Goal: Task Accomplishment & Management: Complete application form

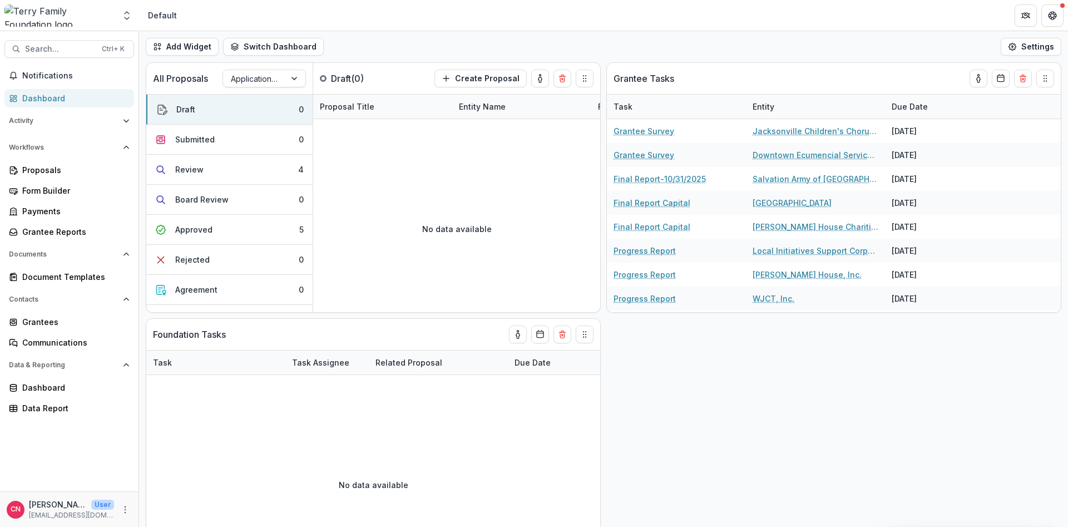
click at [46, 94] on div "Dashboard" at bounding box center [73, 98] width 103 height 12
click at [49, 321] on div "Grantees" at bounding box center [73, 322] width 103 height 12
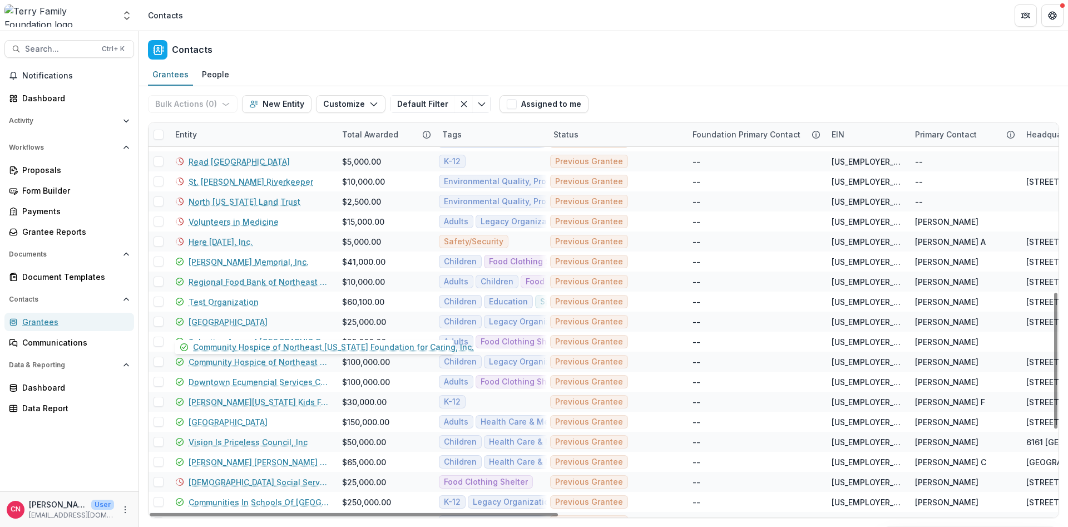
scroll to position [397, 0]
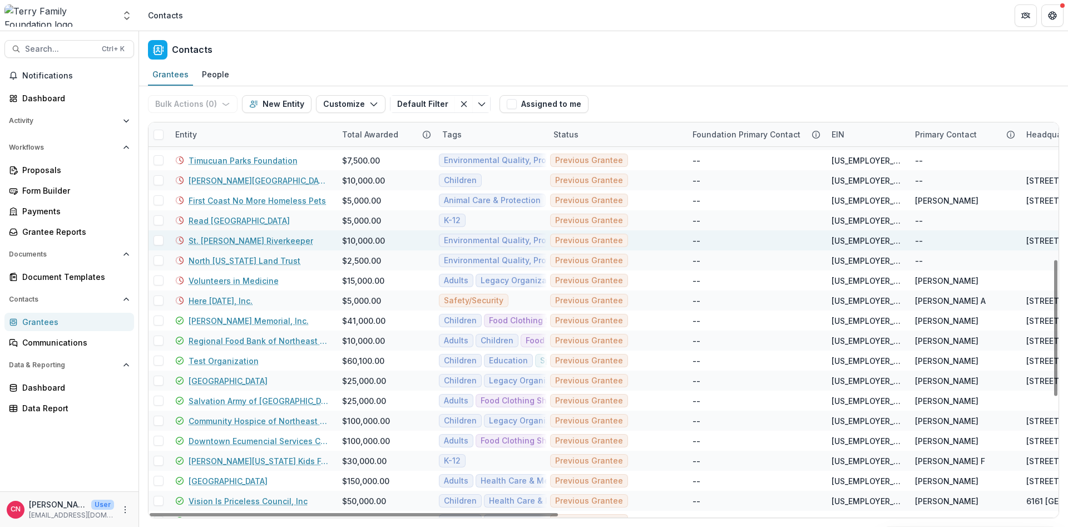
click at [239, 239] on link "St. [PERSON_NAME] Riverkeeper" at bounding box center [250, 241] width 125 height 12
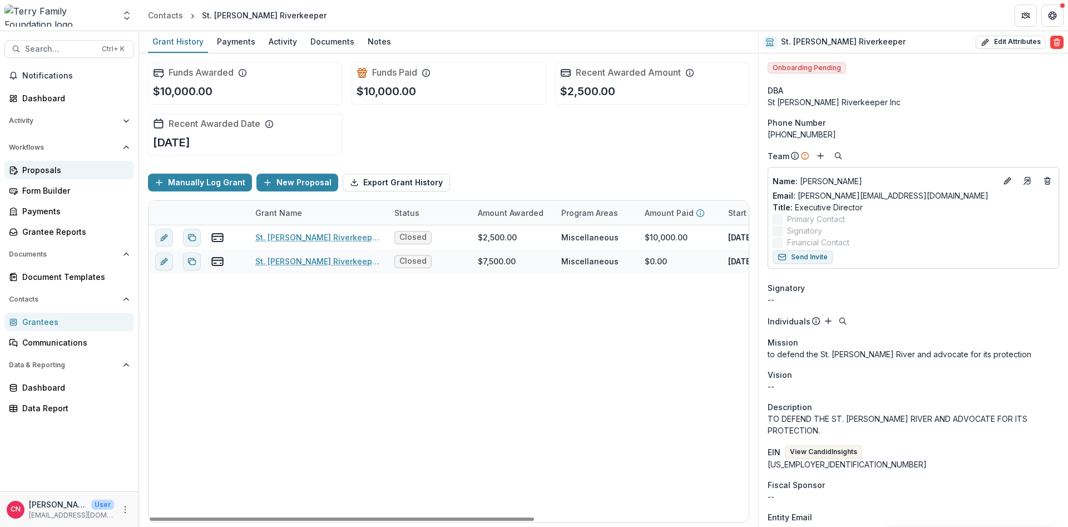
click at [26, 168] on div "Proposals" at bounding box center [73, 170] width 103 height 12
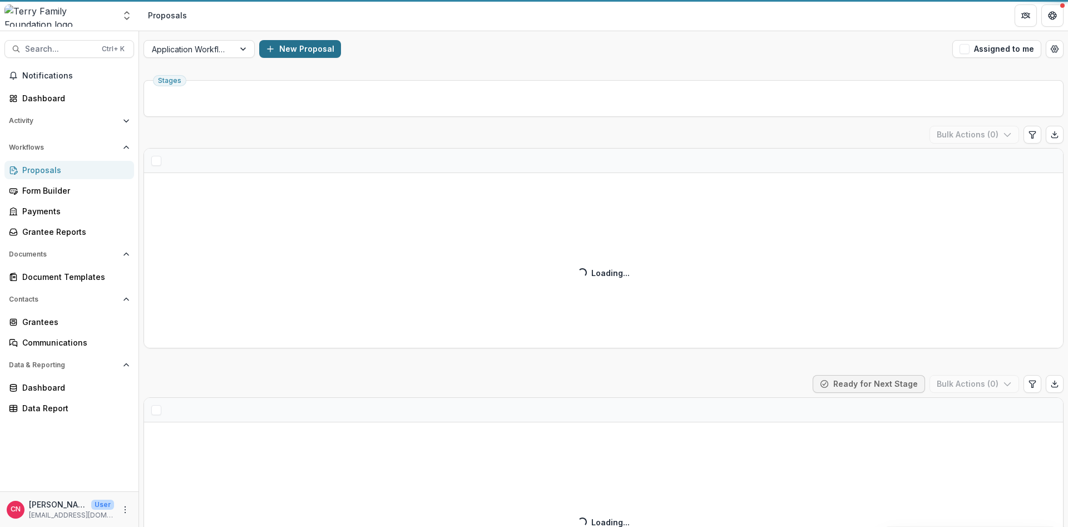
click at [285, 45] on button "New Proposal" at bounding box center [300, 49] width 82 height 18
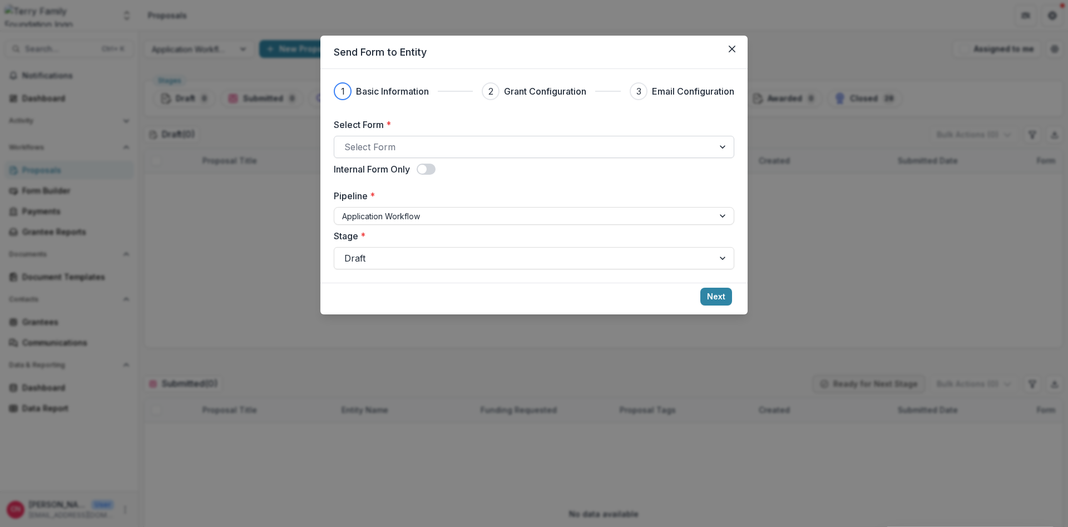
click at [429, 142] on div at bounding box center [523, 147] width 359 height 16
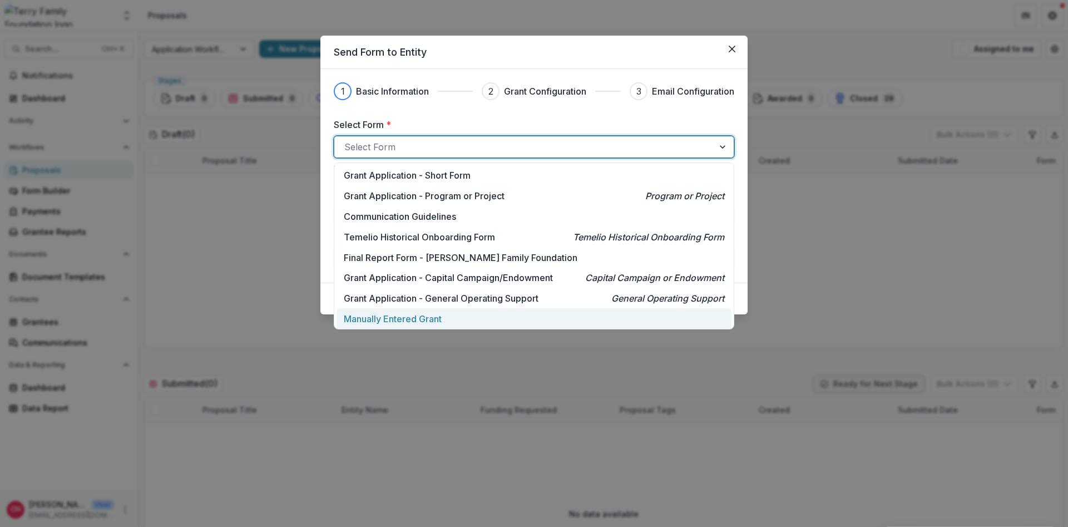
click at [396, 316] on p "Manually Entered Grant" at bounding box center [393, 318] width 98 height 13
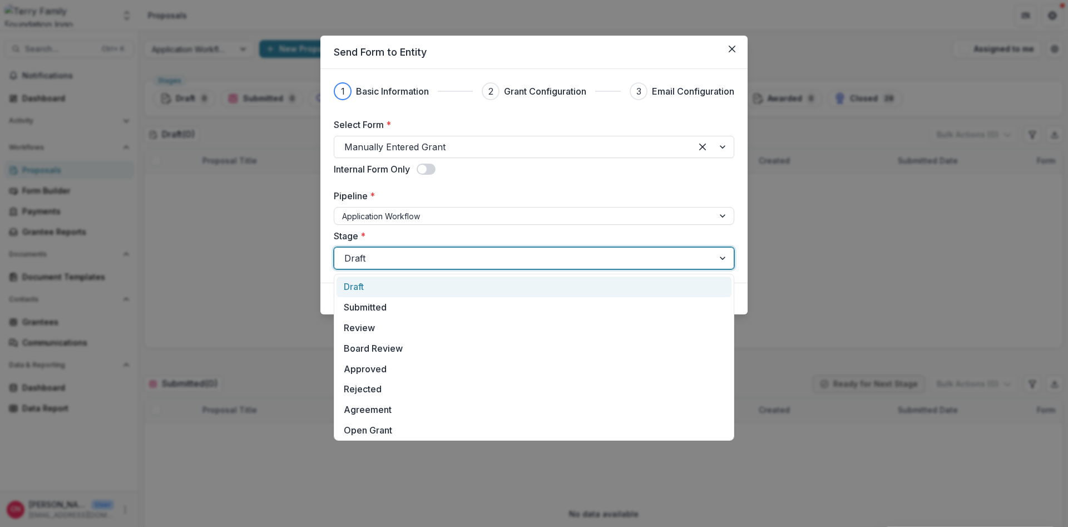
click at [724, 253] on div at bounding box center [723, 257] width 20 height 21
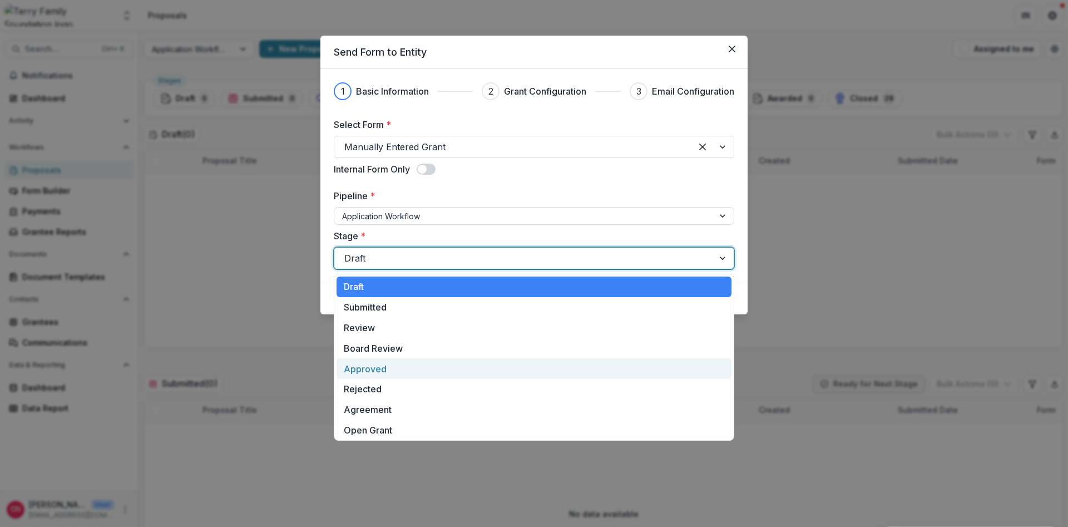
click at [367, 368] on div "Approved" at bounding box center [533, 368] width 395 height 21
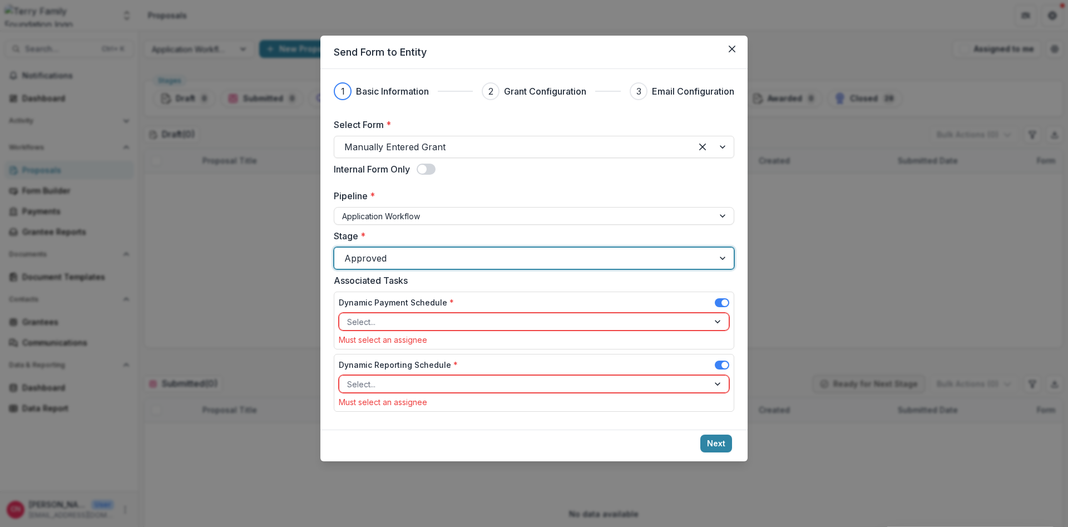
click at [719, 303] on span at bounding box center [721, 302] width 14 height 9
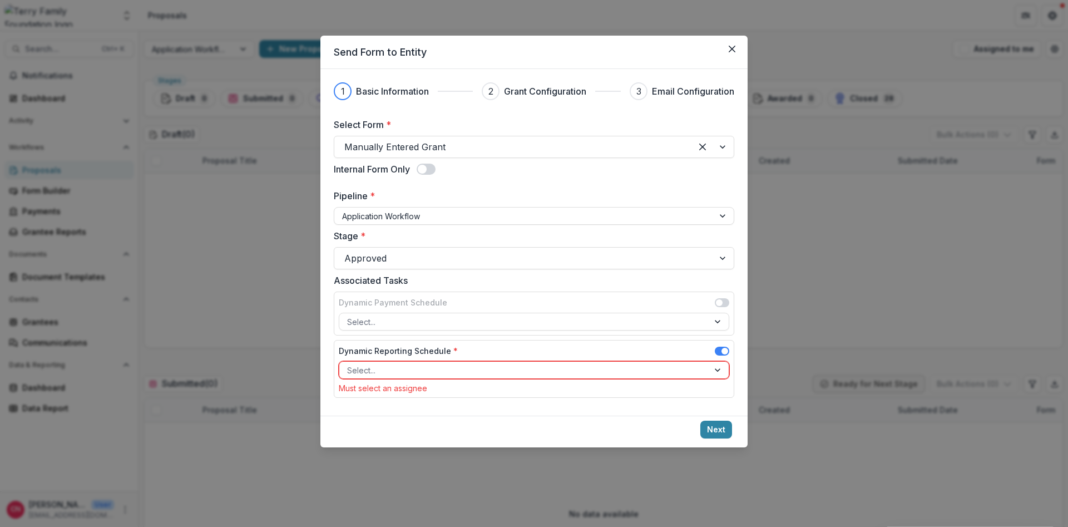
click at [721, 350] on span at bounding box center [721, 350] width 14 height 9
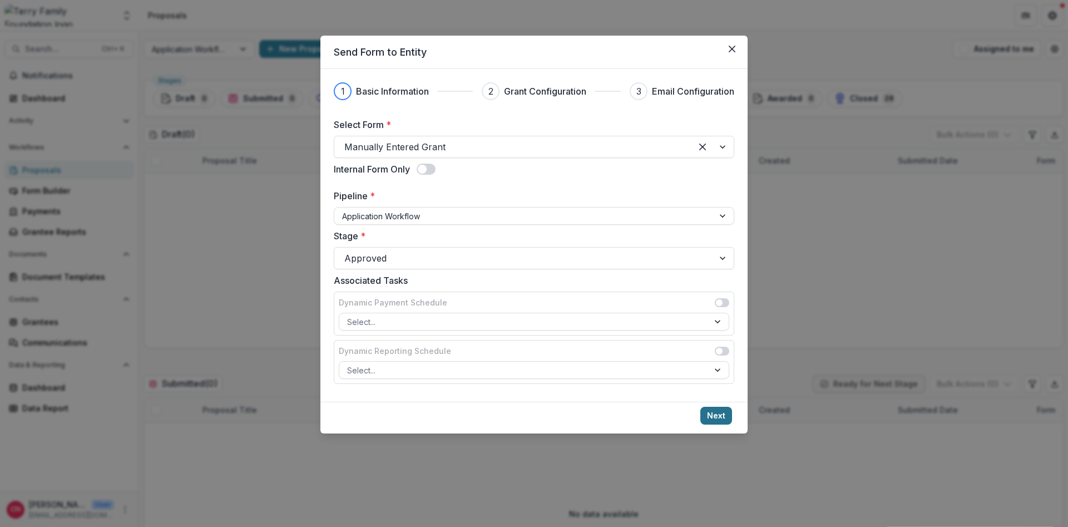
click at [718, 414] on button "Next" at bounding box center [716, 415] width 32 height 18
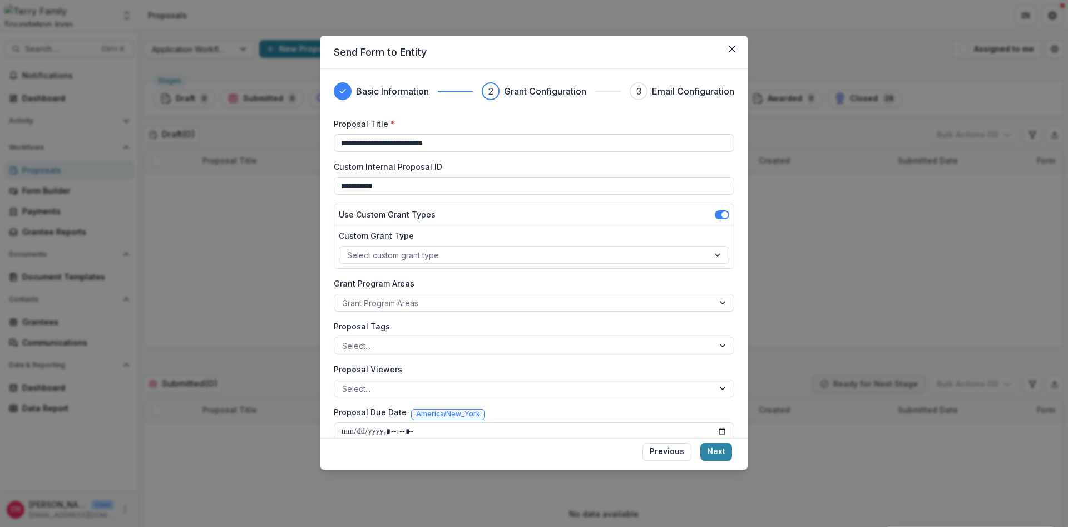
click at [366, 143] on input "**********" at bounding box center [534, 143] width 400 height 18
type input "**********"
click at [469, 256] on div at bounding box center [524, 255] width 354 height 14
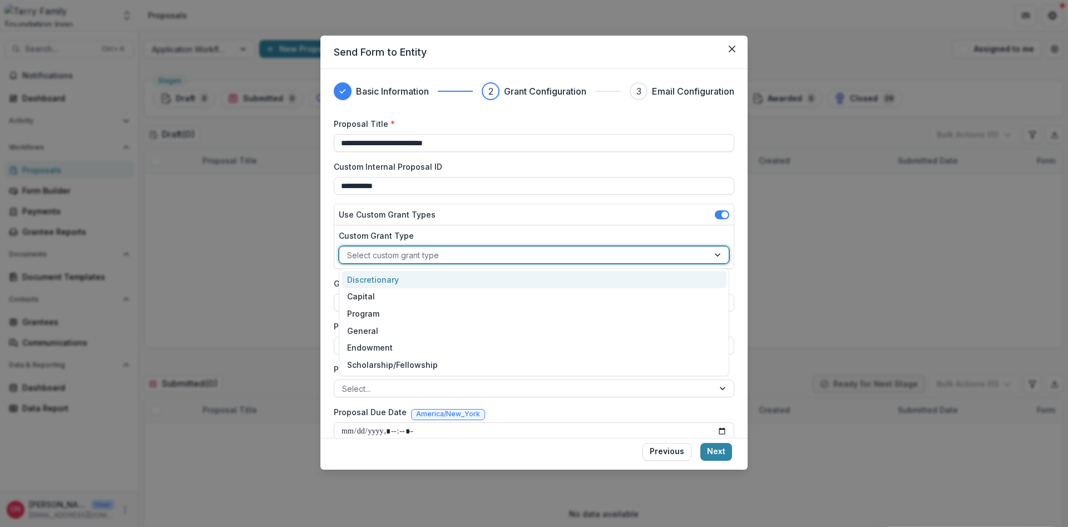
click at [394, 280] on div "Discretionary" at bounding box center [533, 279] width 385 height 17
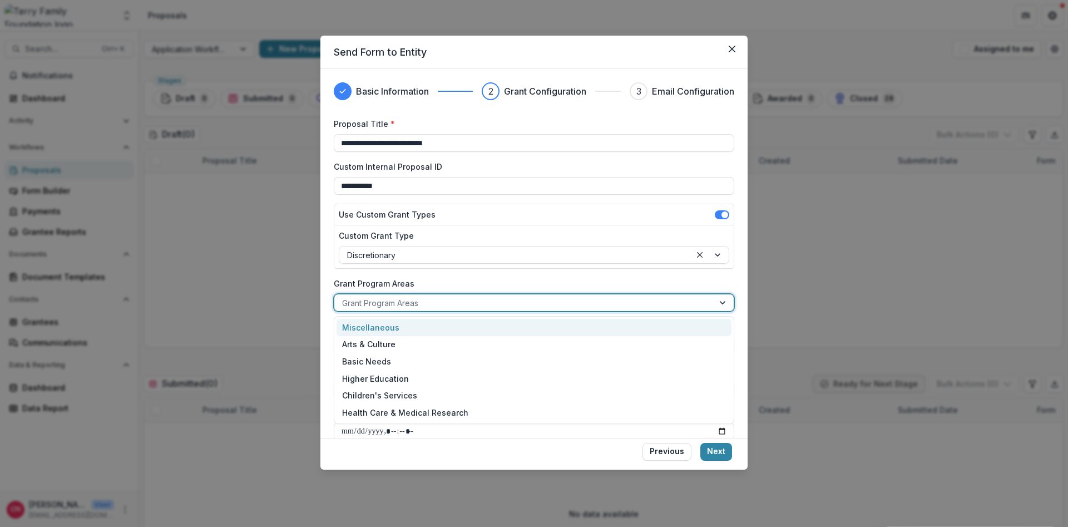
click at [441, 299] on div at bounding box center [524, 303] width 364 height 14
click at [400, 326] on div "Miscellaneous" at bounding box center [533, 327] width 395 height 17
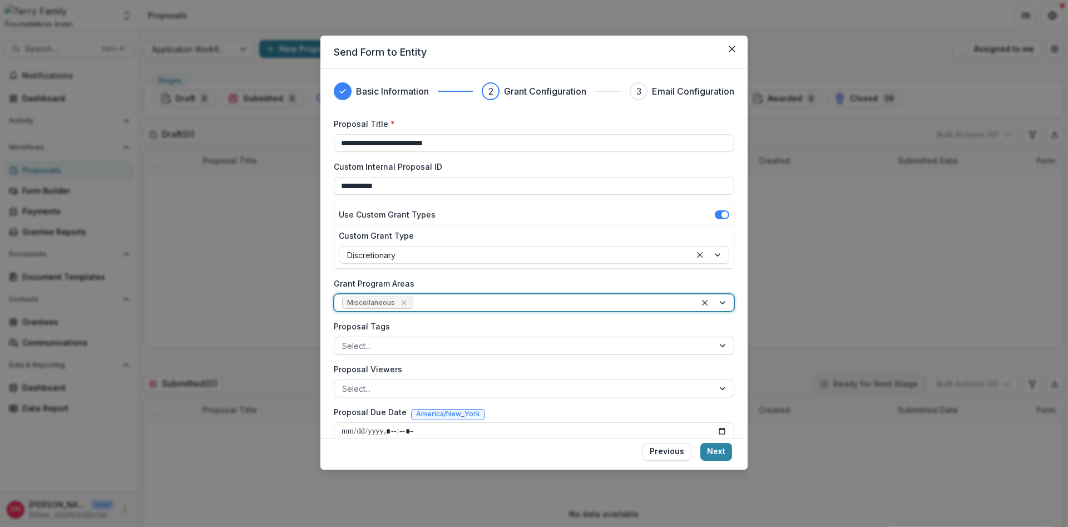
click at [440, 344] on div at bounding box center [524, 346] width 364 height 14
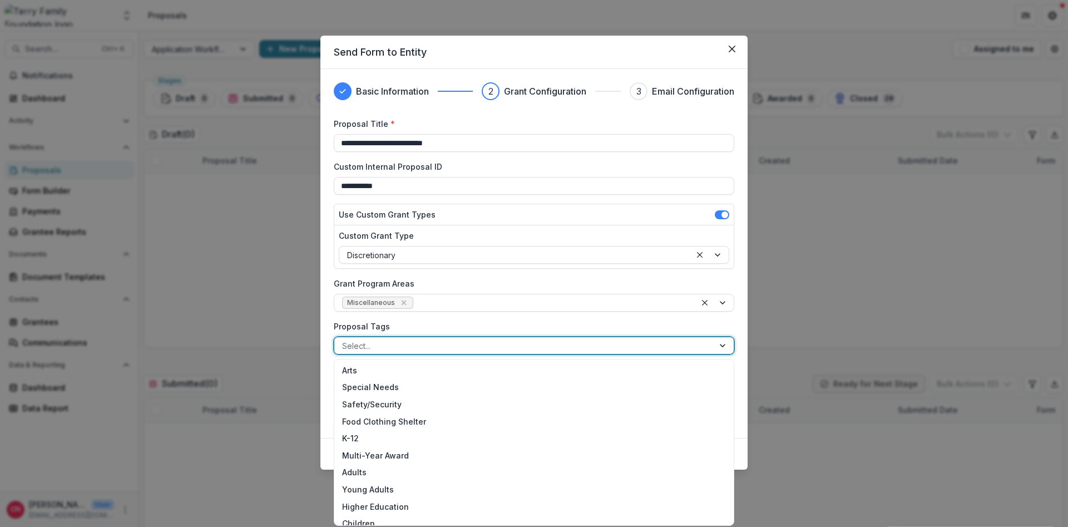
scroll to position [162, 0]
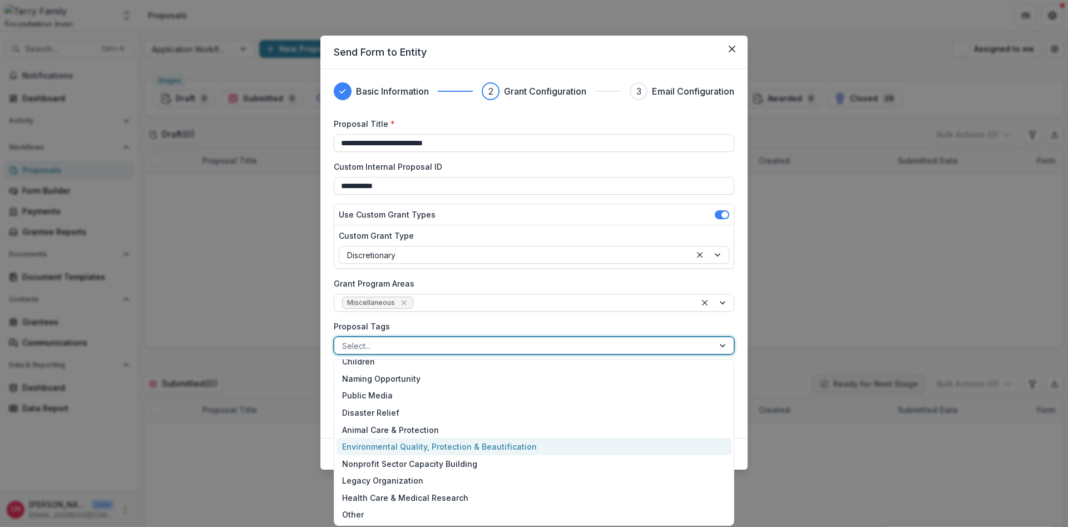
click at [453, 444] on div "Environmental Quality, Protection & Beautification" at bounding box center [533, 446] width 395 height 17
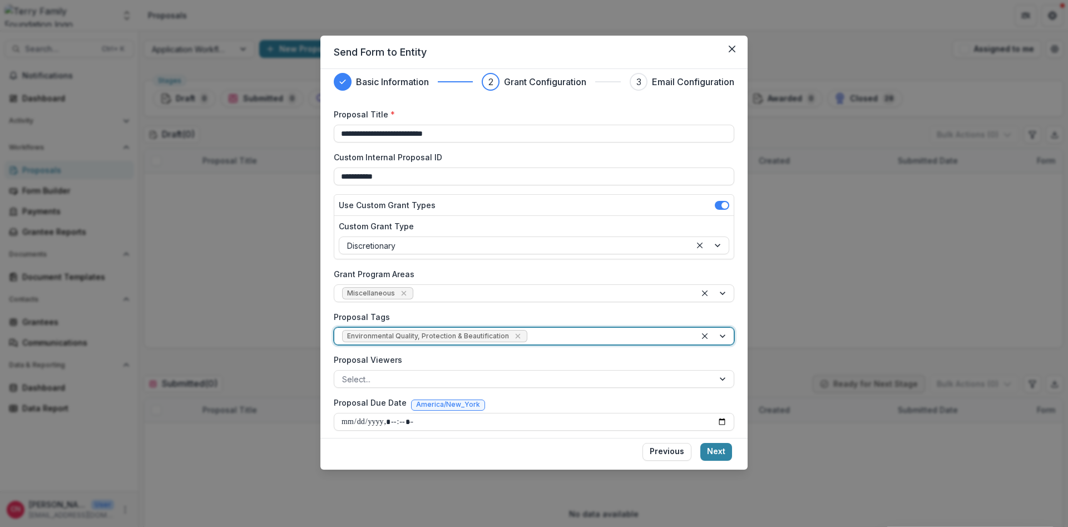
scroll to position [16, 0]
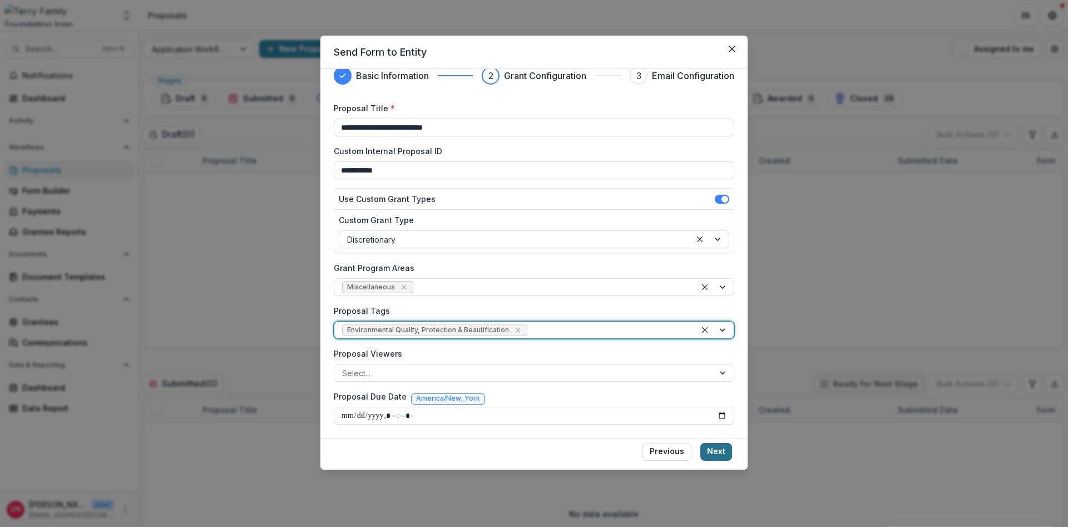
click at [712, 451] on button "Next" at bounding box center [716, 452] width 32 height 18
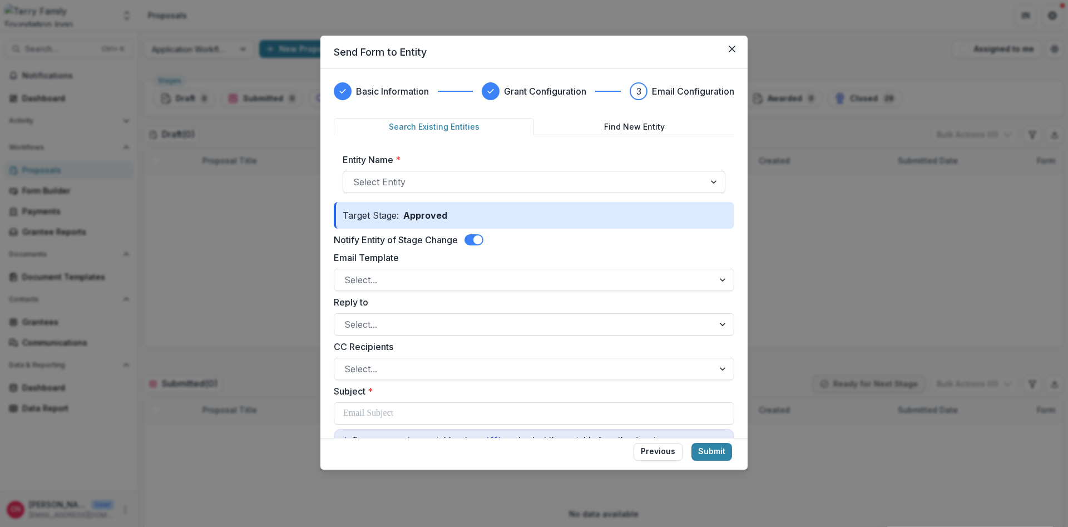
click at [429, 185] on div at bounding box center [523, 182] width 341 height 16
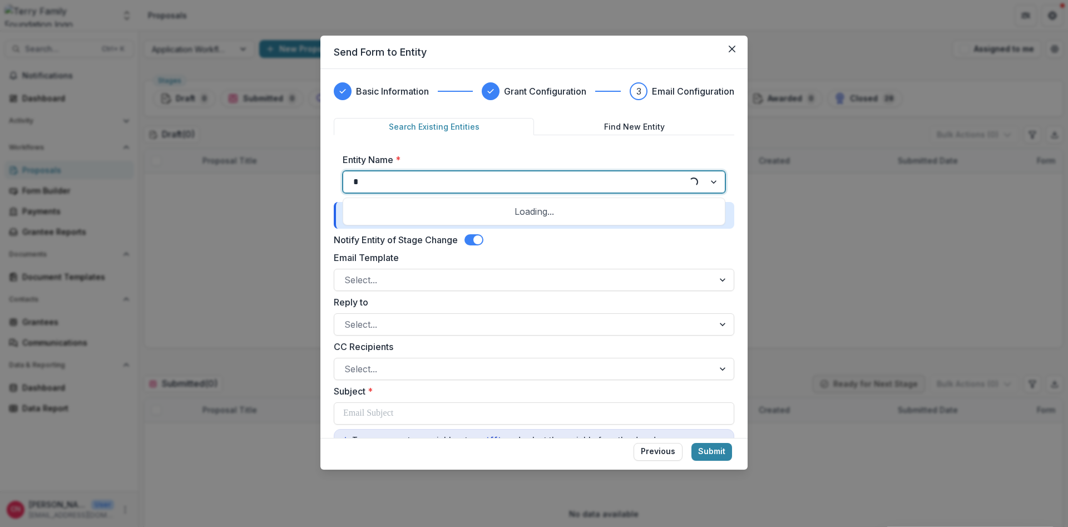
type input "**"
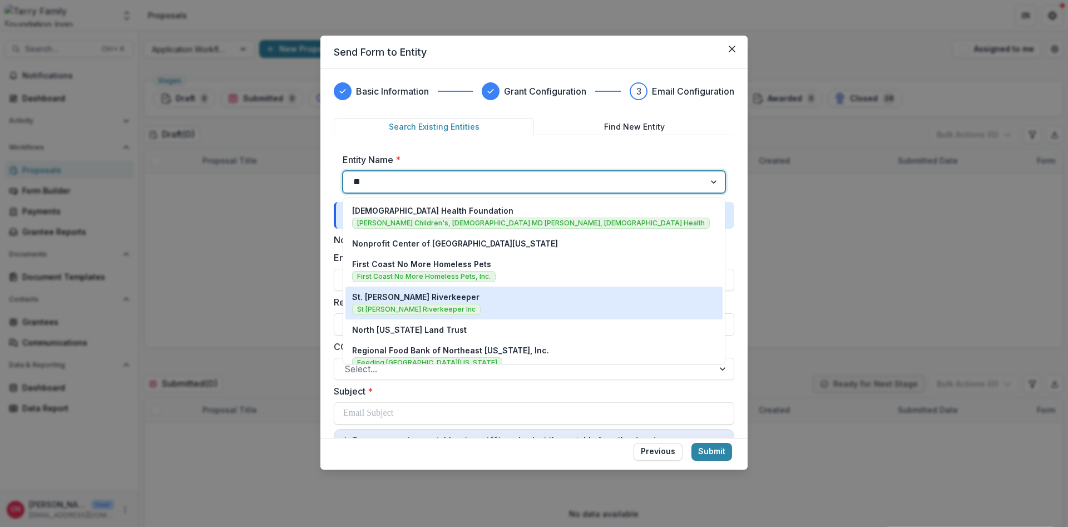
click at [375, 297] on p "St. [PERSON_NAME] Riverkeeper" at bounding box center [415, 297] width 127 height 12
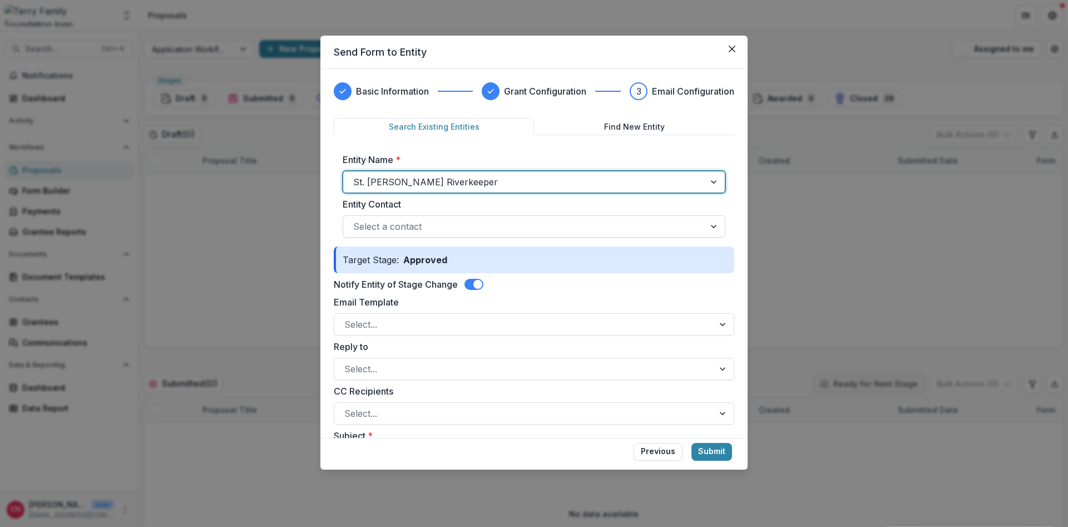
click at [433, 223] on div at bounding box center [523, 227] width 341 height 16
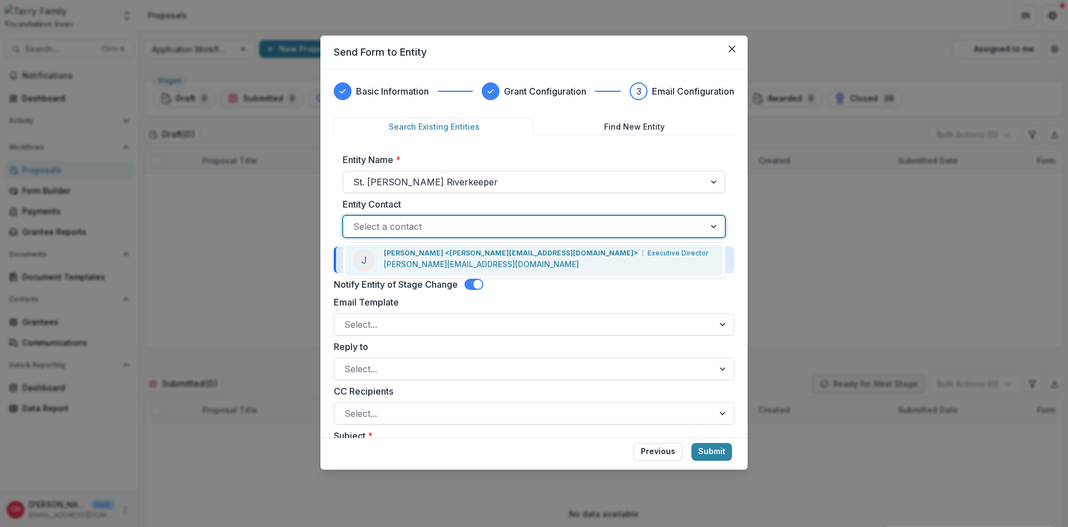
click at [456, 253] on p "[PERSON_NAME] <[PERSON_NAME][EMAIL_ADDRESS][DOMAIN_NAME]>" at bounding box center [511, 253] width 254 height 10
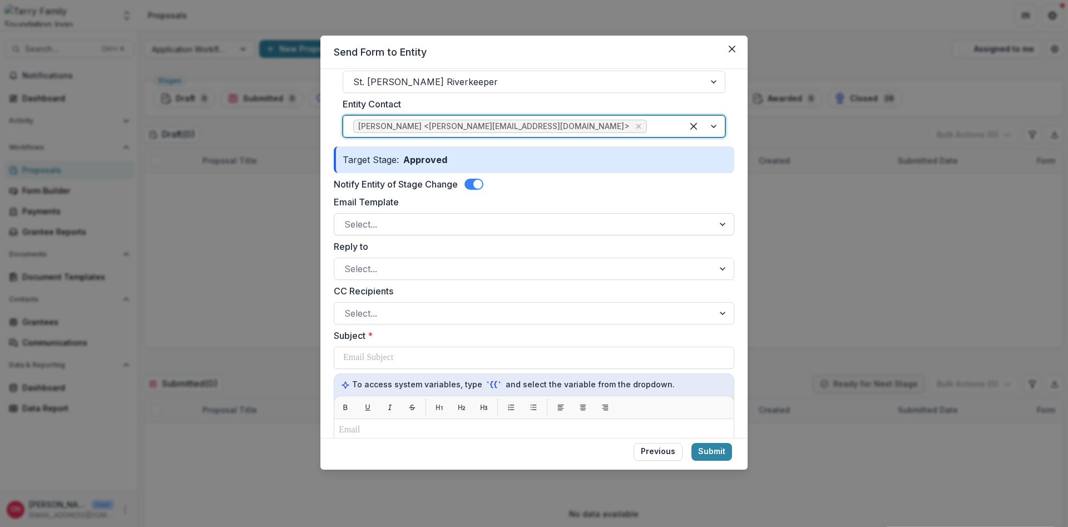
scroll to position [133, 0]
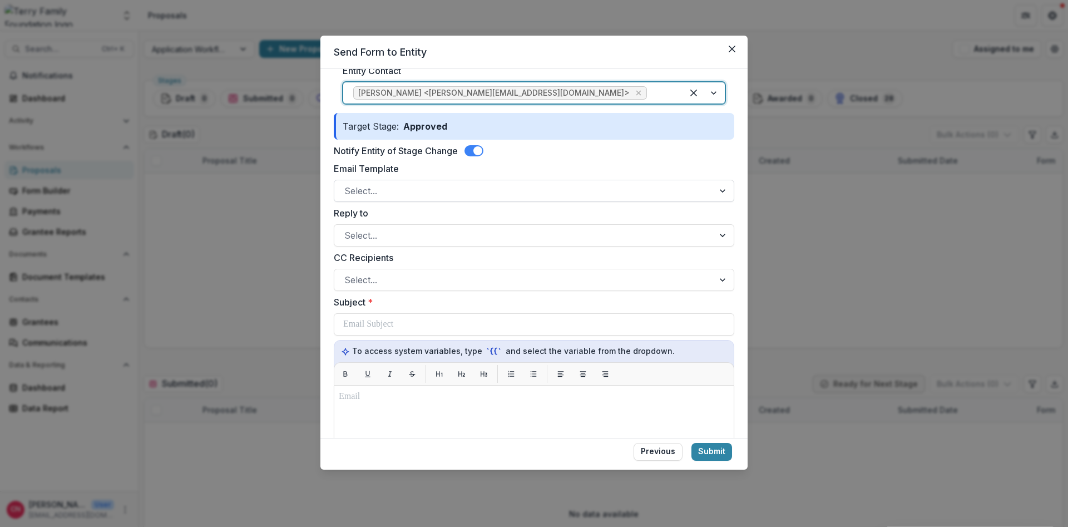
click at [717, 190] on div at bounding box center [723, 190] width 20 height 21
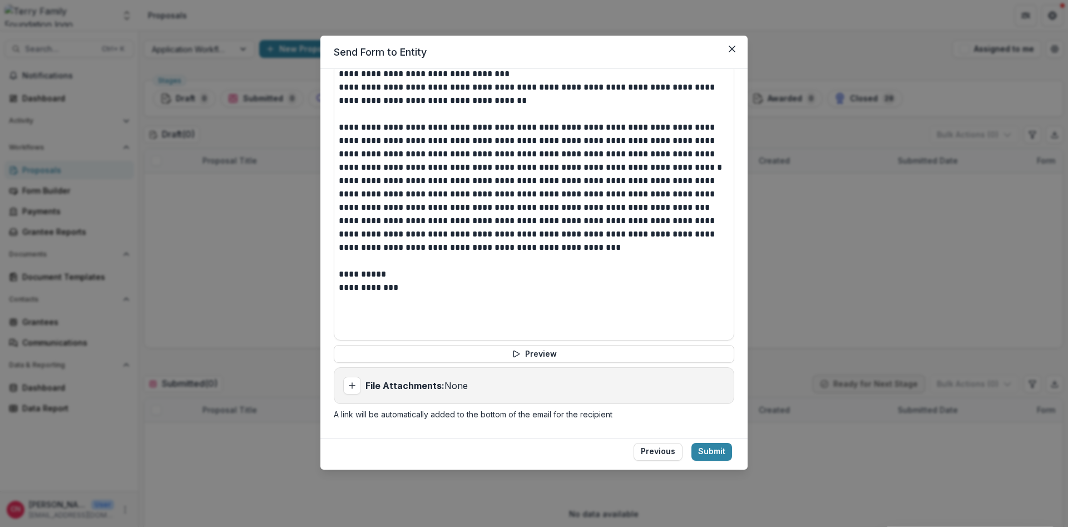
scroll to position [389, 0]
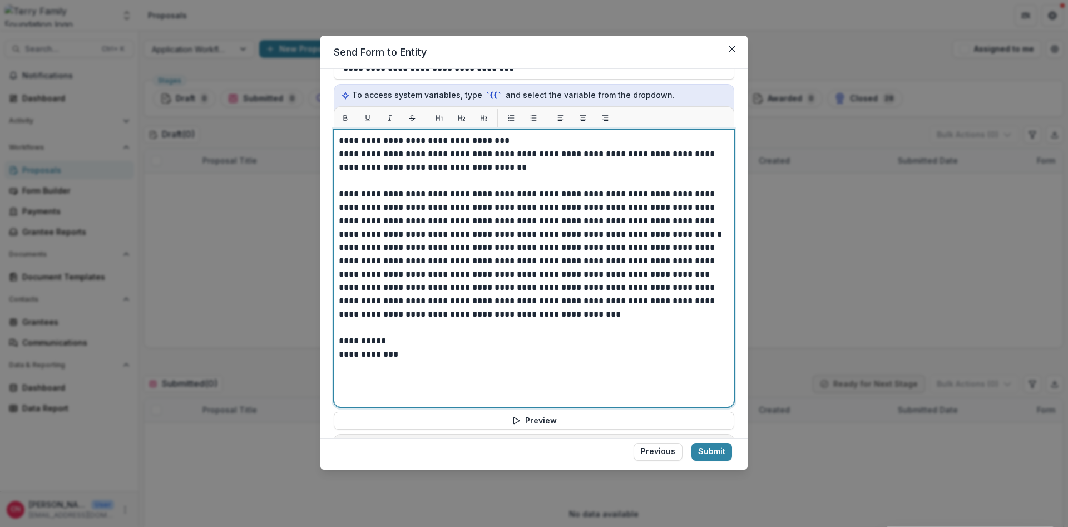
click at [359, 138] on p "**********" at bounding box center [534, 140] width 390 height 13
click at [671, 150] on p "**********" at bounding box center [534, 160] width 390 height 27
click at [371, 207] on p "**********" at bounding box center [534, 213] width 390 height 53
click at [641, 206] on p "**********" at bounding box center [534, 213] width 390 height 53
click at [504, 230] on p "**********" at bounding box center [534, 213] width 390 height 53
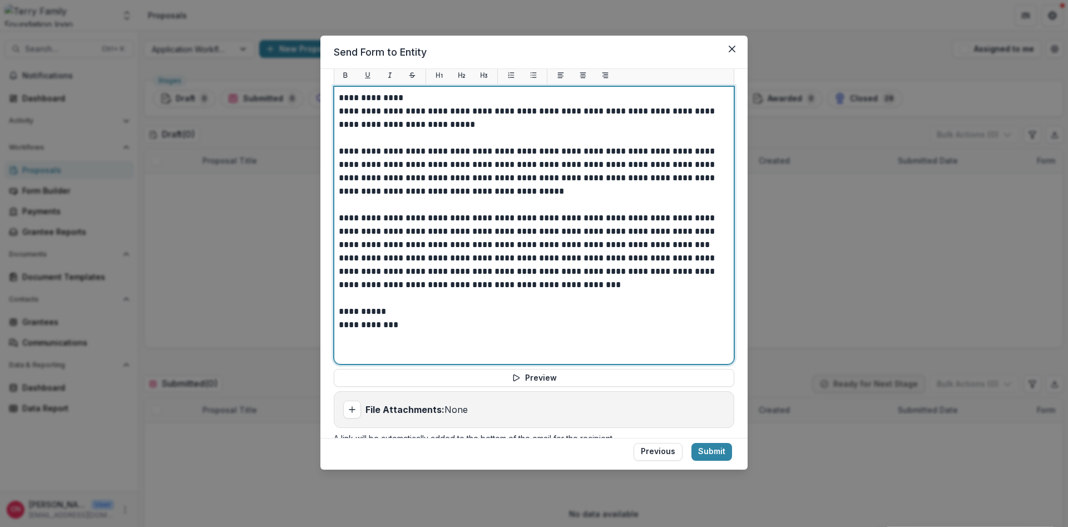
scroll to position [456, 0]
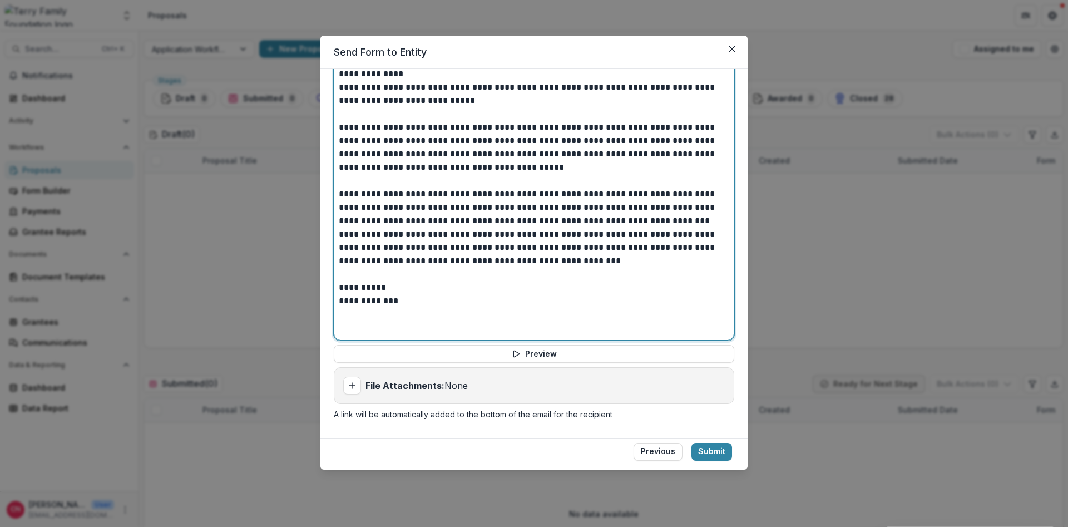
click at [706, 218] on p "**********" at bounding box center [534, 207] width 390 height 40
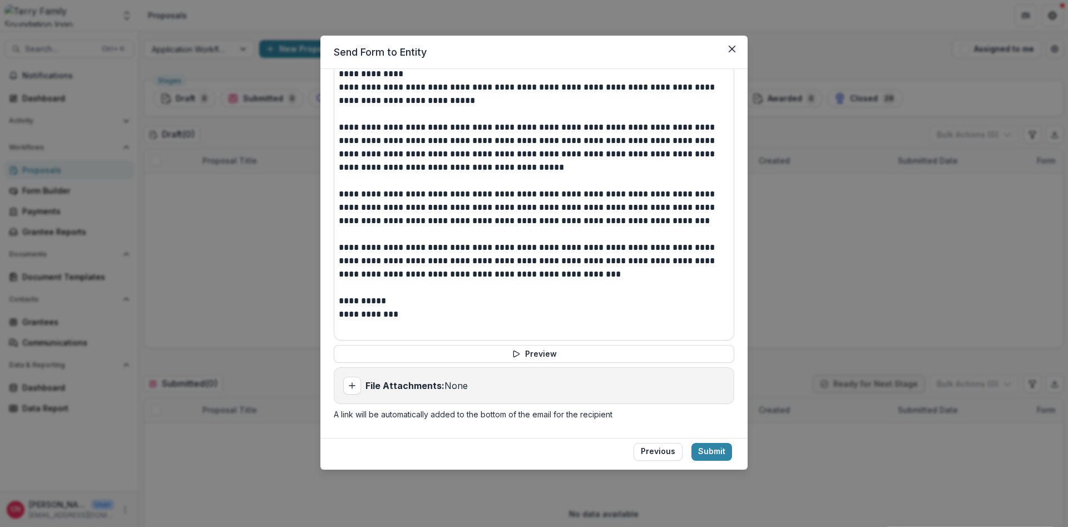
drag, startPoint x: 529, startPoint y: 354, endPoint x: 466, endPoint y: 275, distance: 100.8
click at [529, 353] on button "Preview" at bounding box center [534, 354] width 400 height 18
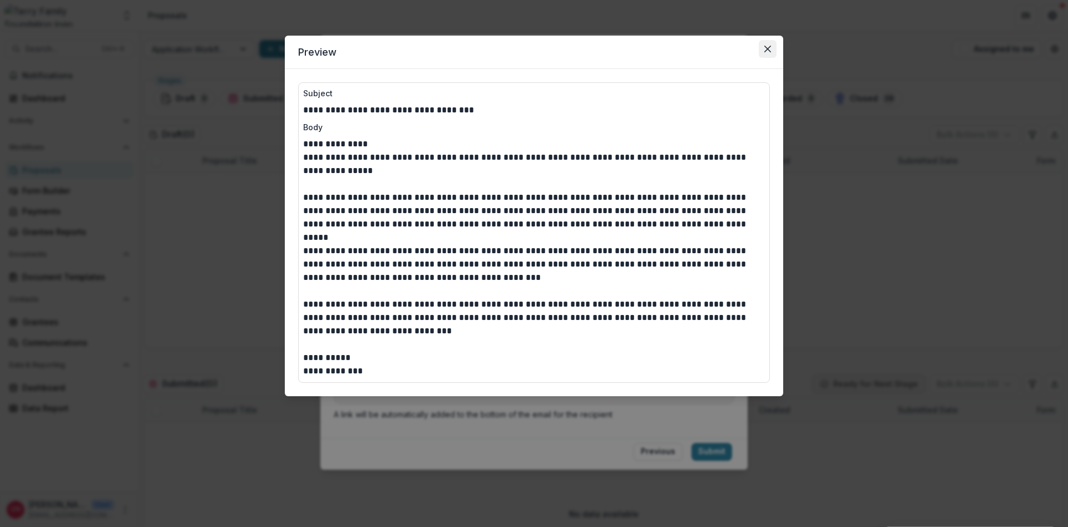
click at [769, 46] on icon "Close" at bounding box center [767, 49] width 7 height 7
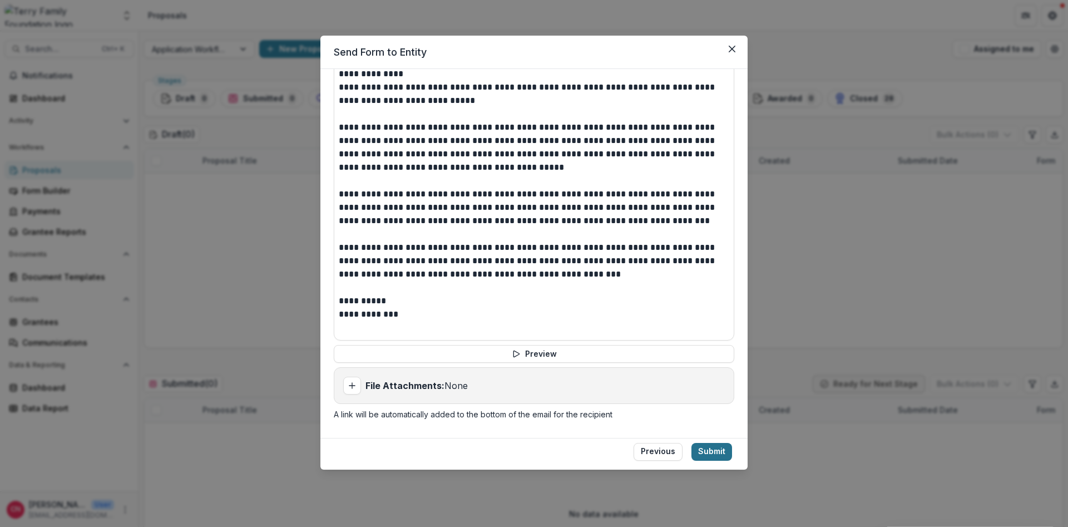
click at [704, 448] on button "Submit" at bounding box center [711, 452] width 41 height 18
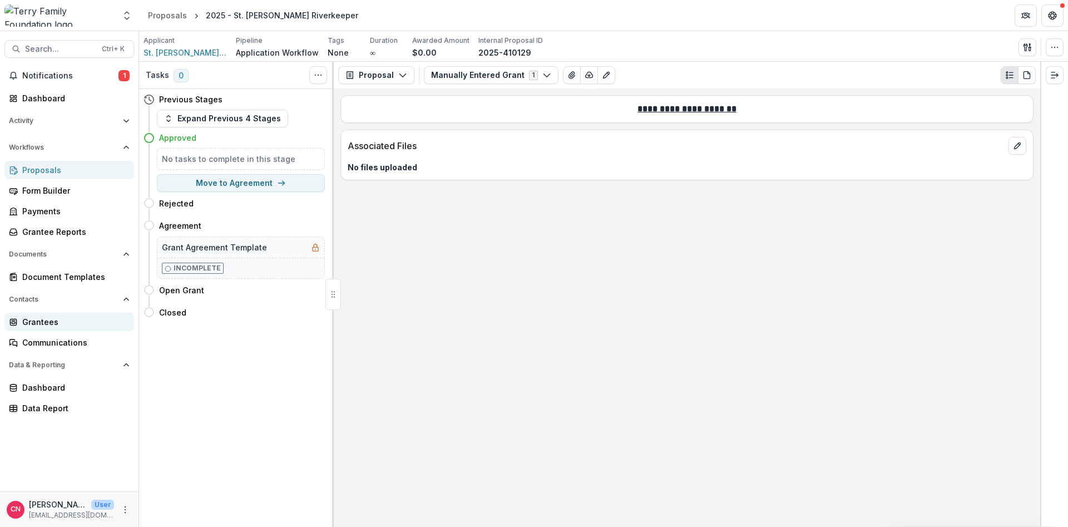
click at [38, 320] on div "Grantees" at bounding box center [73, 322] width 103 height 12
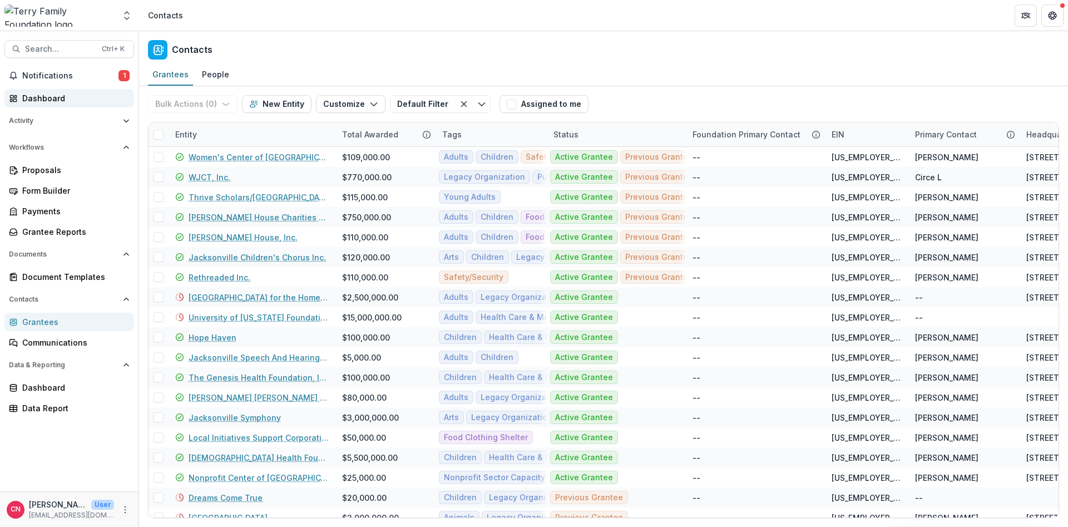
click at [44, 95] on div "Dashboard" at bounding box center [73, 98] width 103 height 12
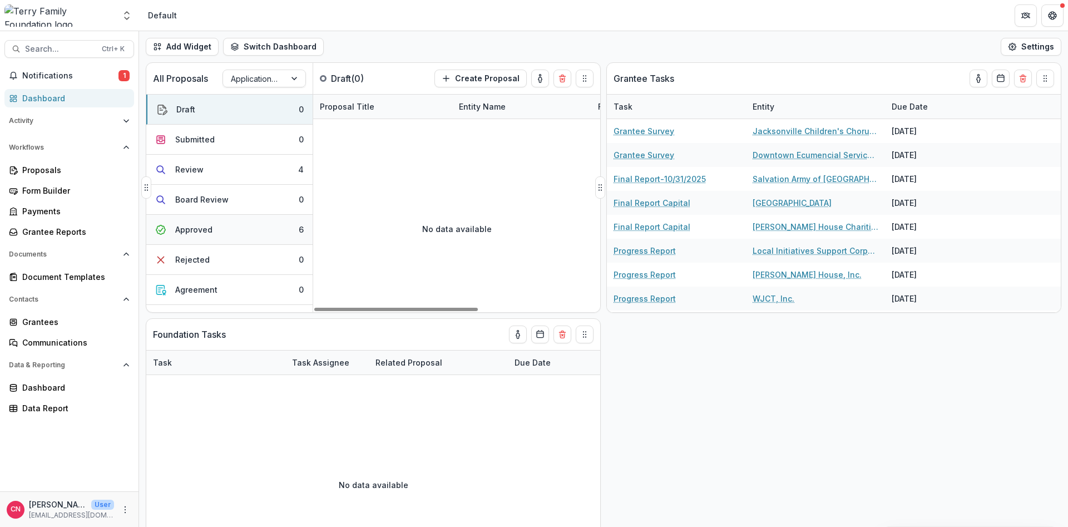
click at [221, 229] on button "Approved 6" at bounding box center [229, 230] width 166 height 30
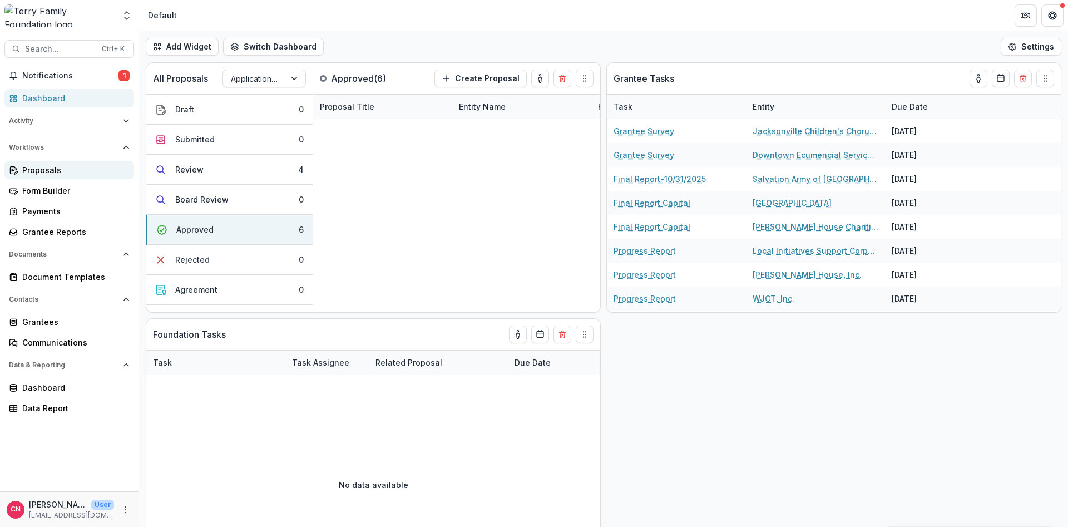
click at [25, 165] on div "Proposals" at bounding box center [73, 170] width 103 height 12
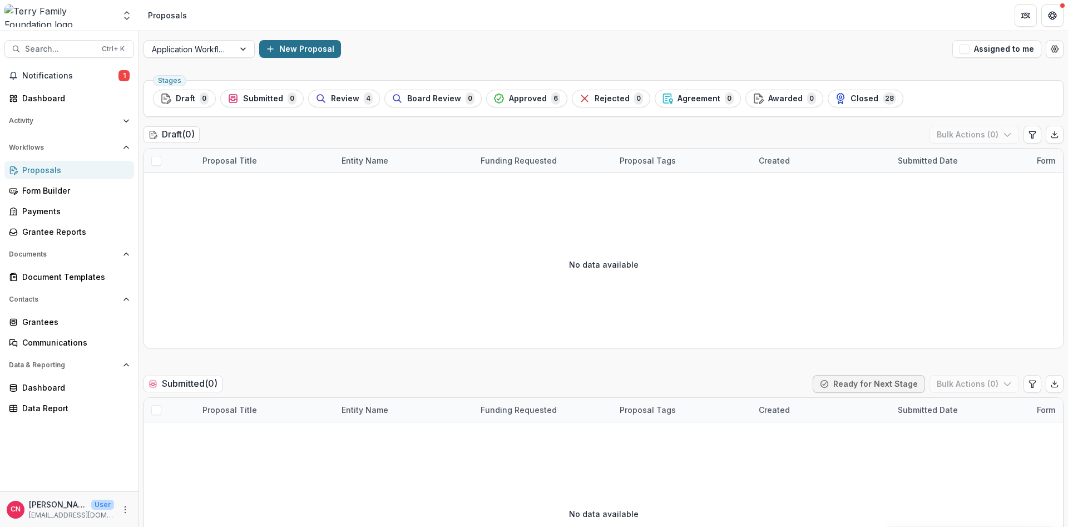
click at [289, 46] on button "New Proposal" at bounding box center [300, 49] width 82 height 18
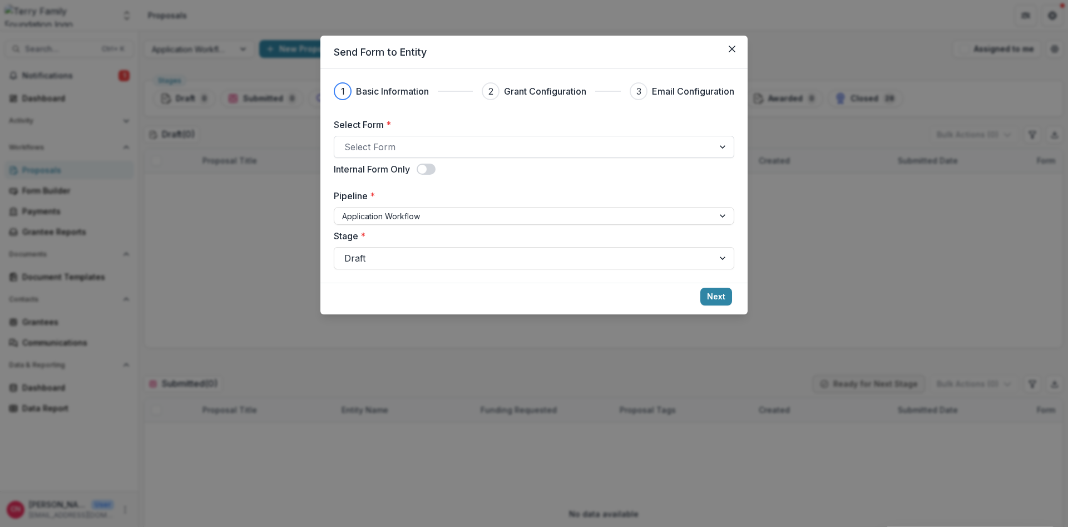
click at [423, 146] on div at bounding box center [523, 147] width 359 height 16
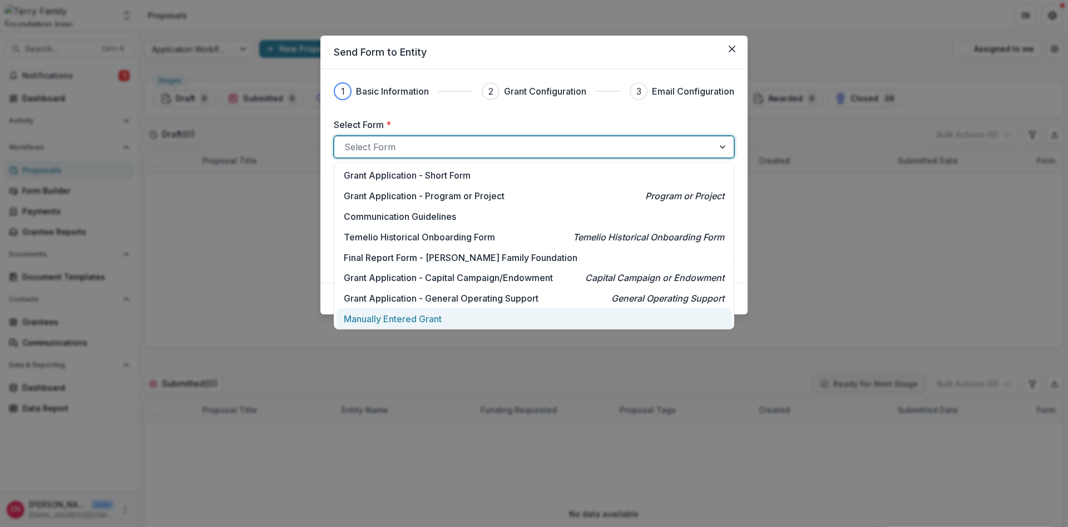
drag, startPoint x: 400, startPoint y: 316, endPoint x: 438, endPoint y: 281, distance: 51.1
click at [400, 315] on p "Manually Entered Grant" at bounding box center [393, 318] width 98 height 13
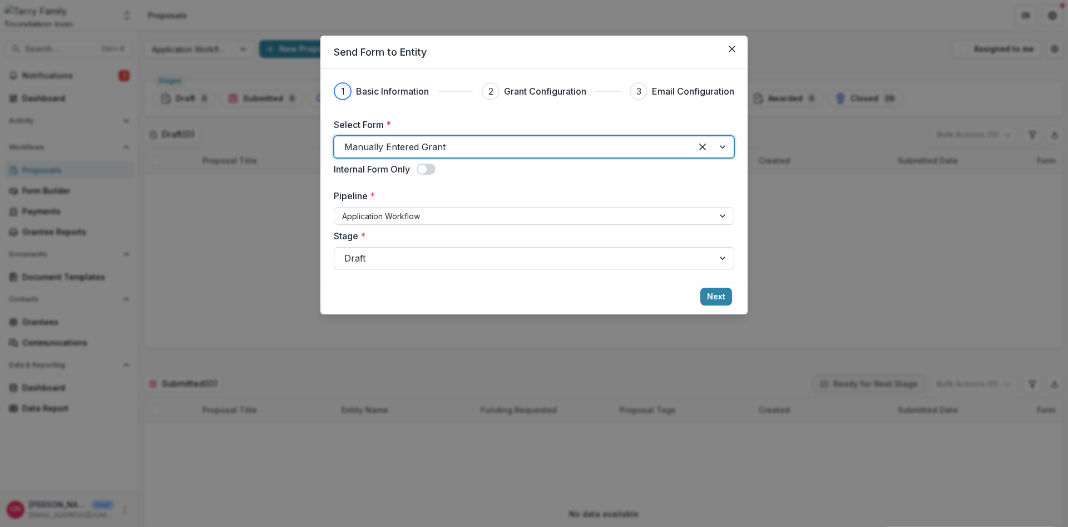
click at [725, 255] on div at bounding box center [723, 257] width 20 height 21
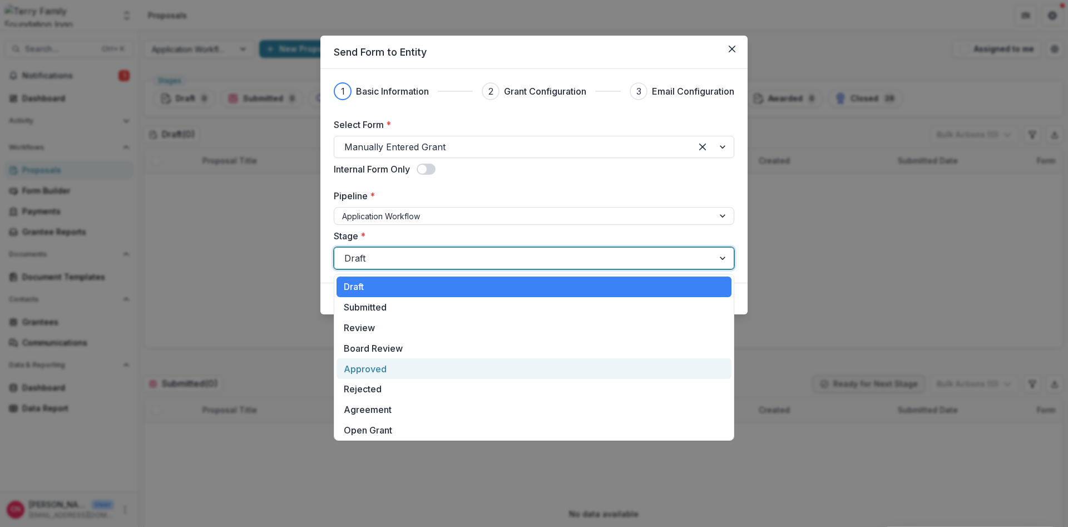
click at [381, 367] on div "Approved" at bounding box center [533, 368] width 395 height 21
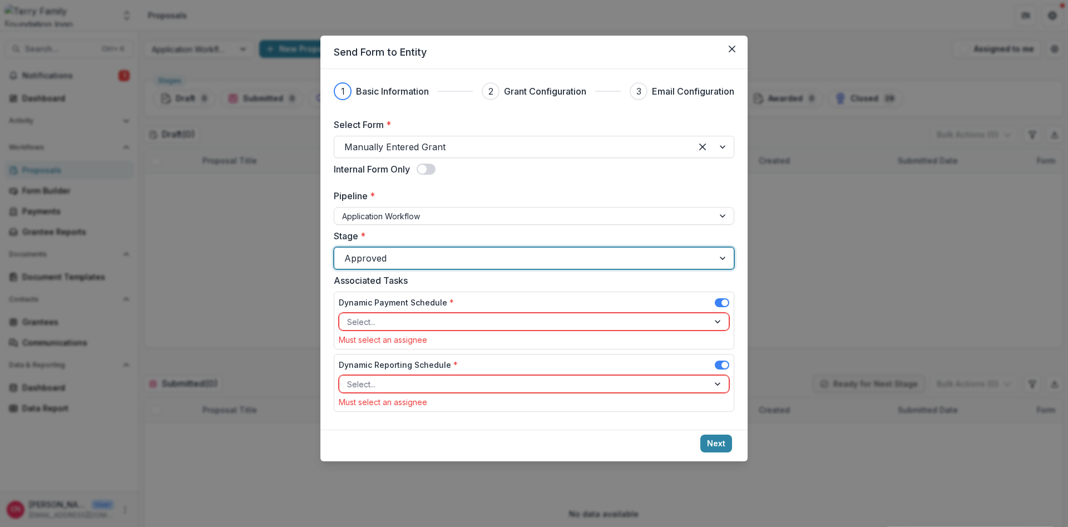
click at [723, 300] on span at bounding box center [724, 302] width 7 height 7
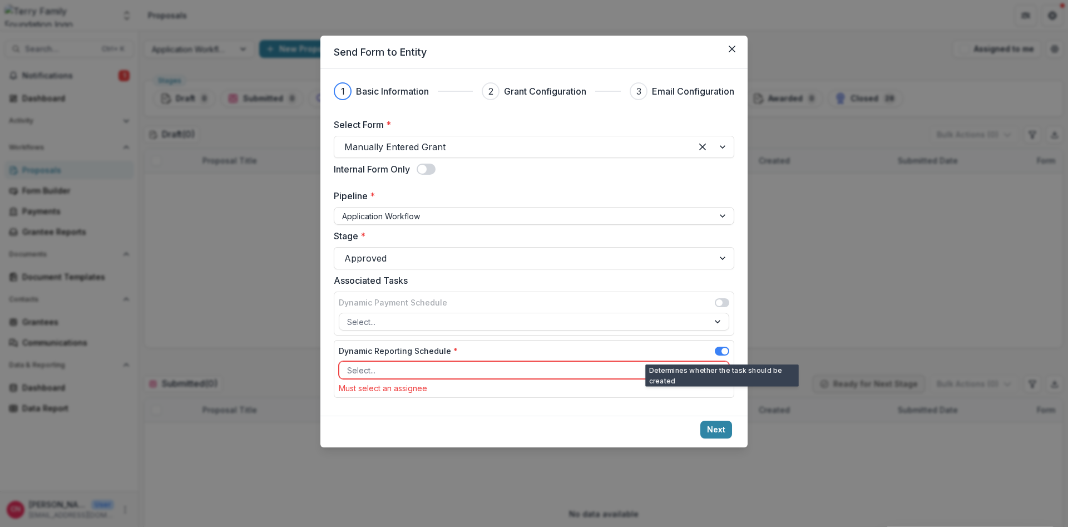
click at [721, 349] on span at bounding box center [721, 350] width 14 height 9
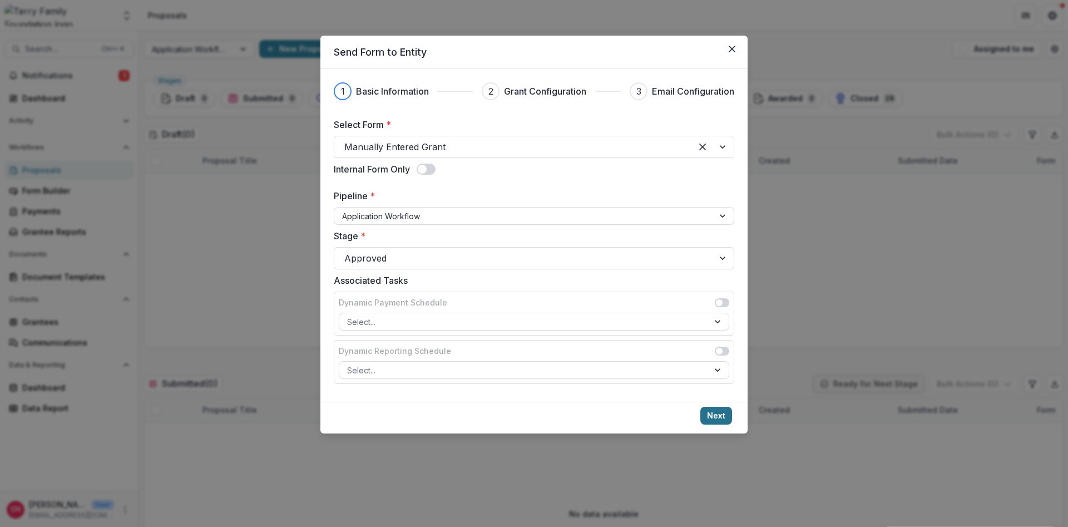
click at [714, 413] on button "Next" at bounding box center [716, 415] width 32 height 18
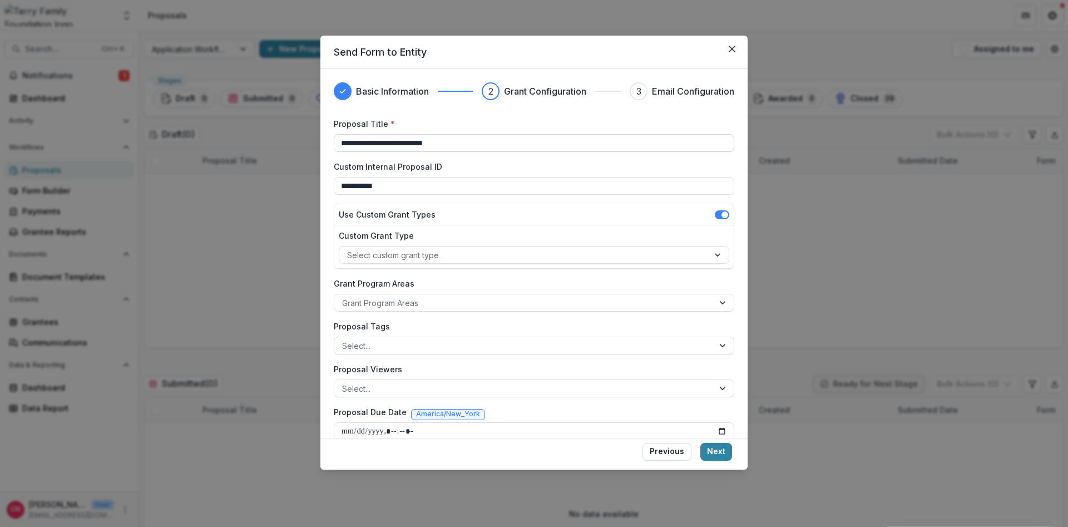
click at [368, 141] on input "**********" at bounding box center [534, 143] width 400 height 18
type input "**********"
click at [484, 257] on div at bounding box center [524, 255] width 354 height 14
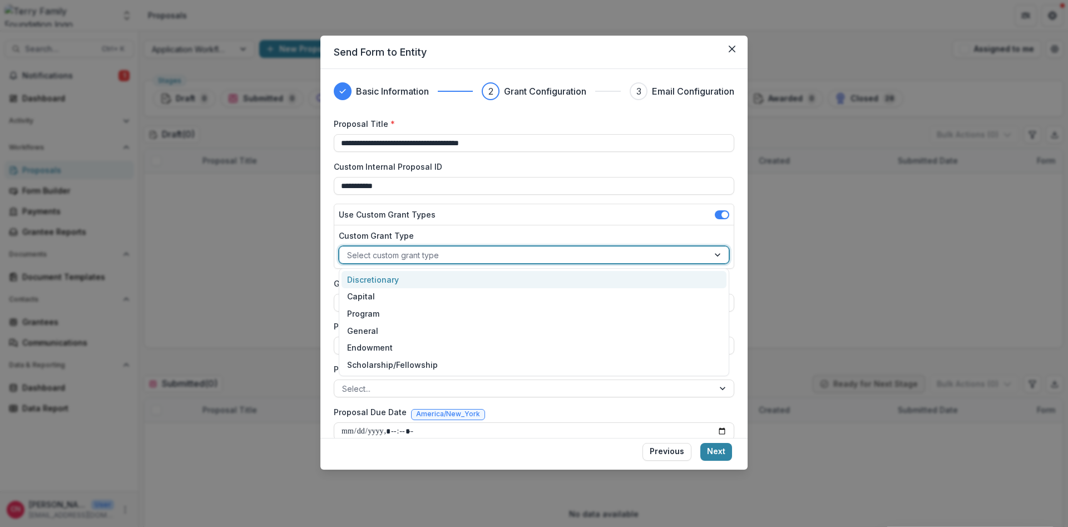
click at [393, 278] on div "Discretionary" at bounding box center [533, 279] width 385 height 17
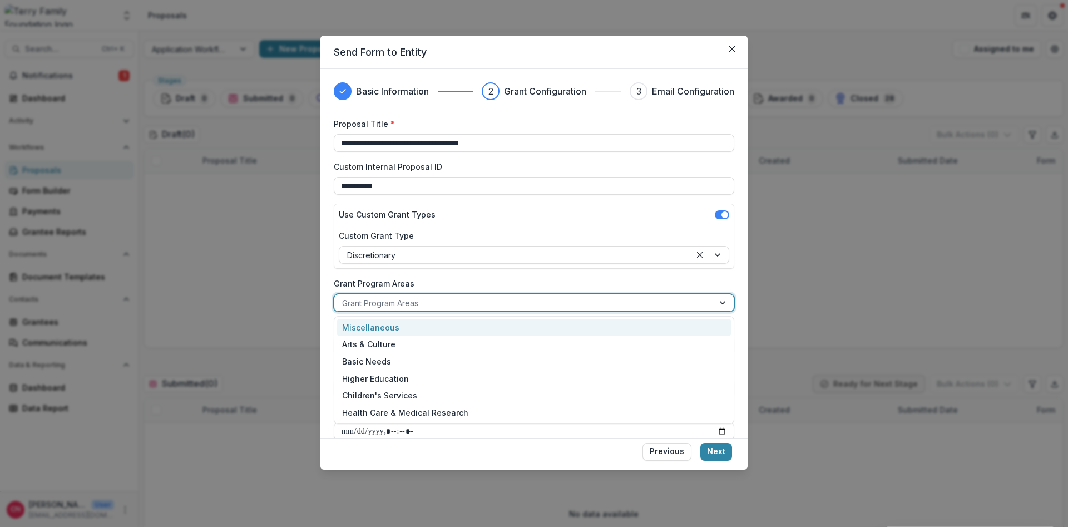
click at [462, 302] on div at bounding box center [524, 303] width 364 height 14
click at [389, 328] on div "Miscellaneous" at bounding box center [533, 327] width 395 height 17
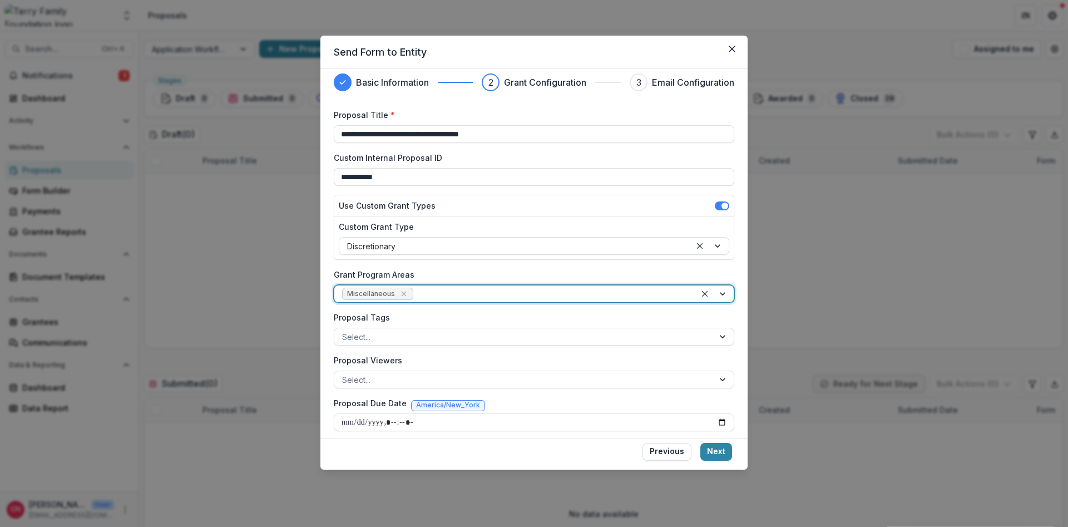
scroll to position [16, 0]
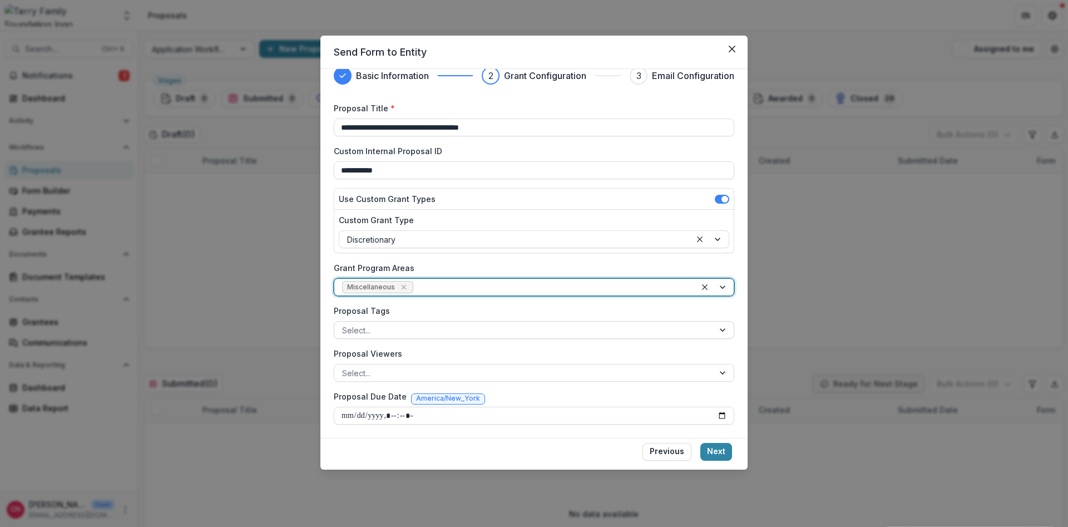
click at [459, 331] on div at bounding box center [524, 330] width 364 height 14
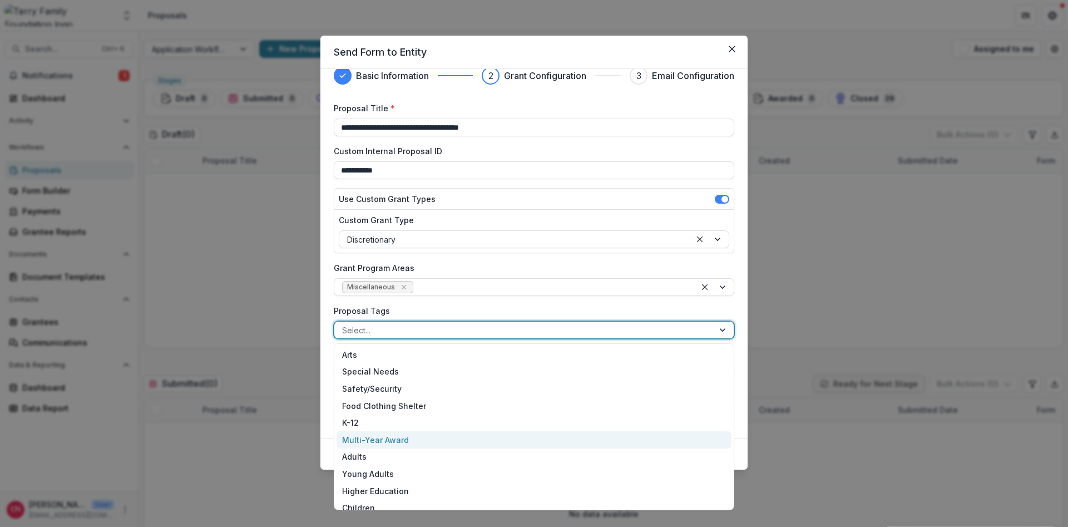
scroll to position [162, 0]
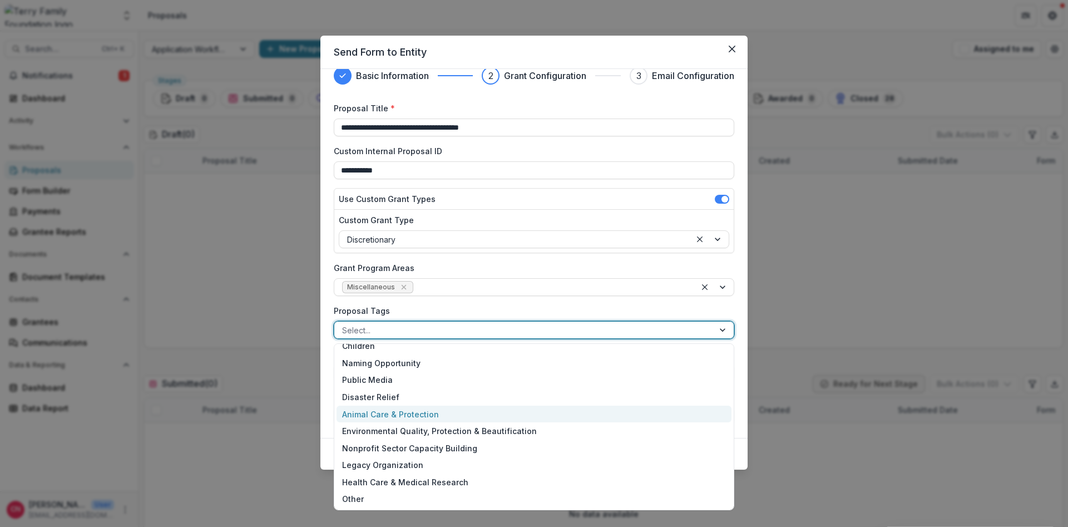
click at [420, 412] on div "Animal Care & Protection" at bounding box center [533, 413] width 395 height 17
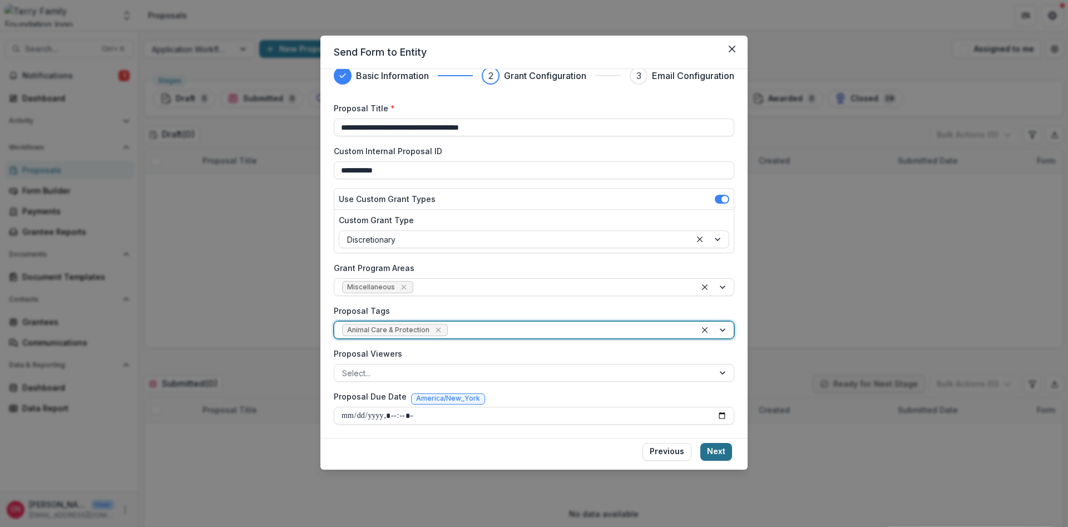
click at [718, 448] on button "Next" at bounding box center [716, 452] width 32 height 18
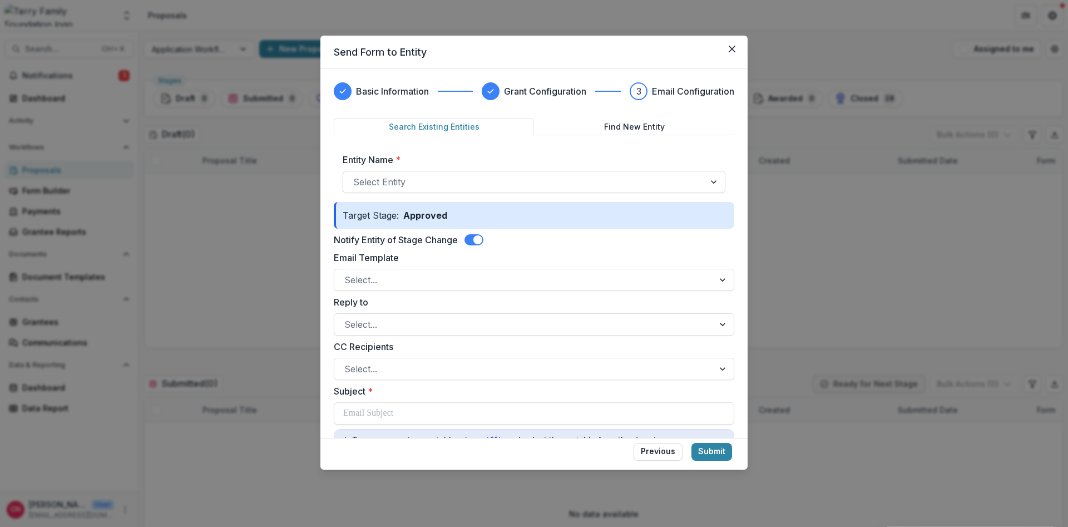
click at [481, 181] on div at bounding box center [523, 182] width 341 height 16
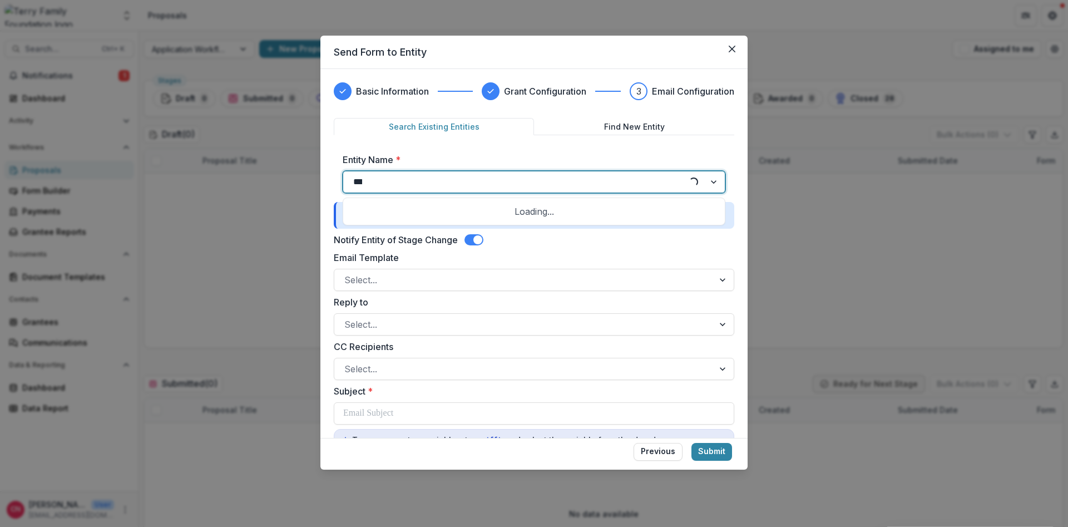
type input "******"
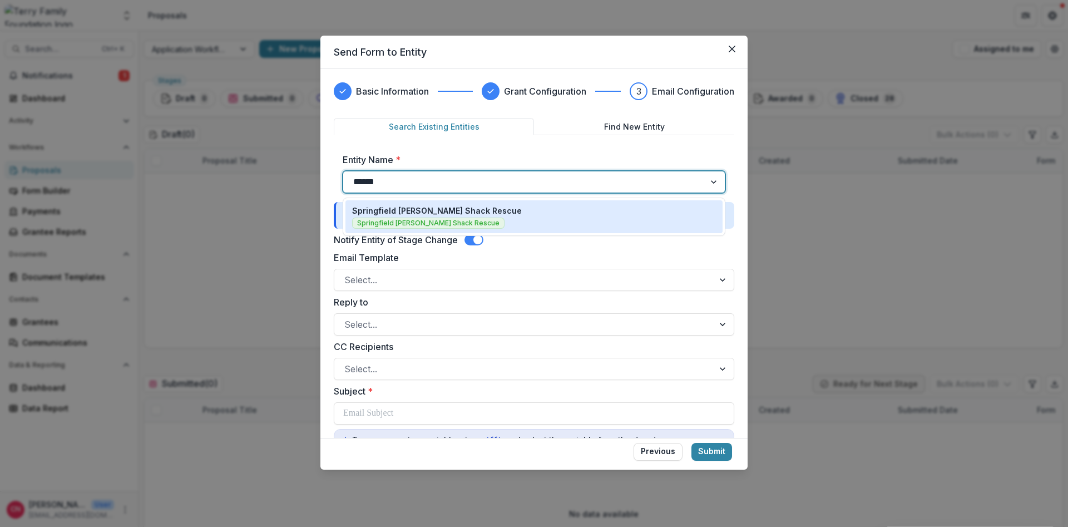
click at [440, 207] on p "Springfield [PERSON_NAME] Shack Rescue" at bounding box center [437, 211] width 170 height 12
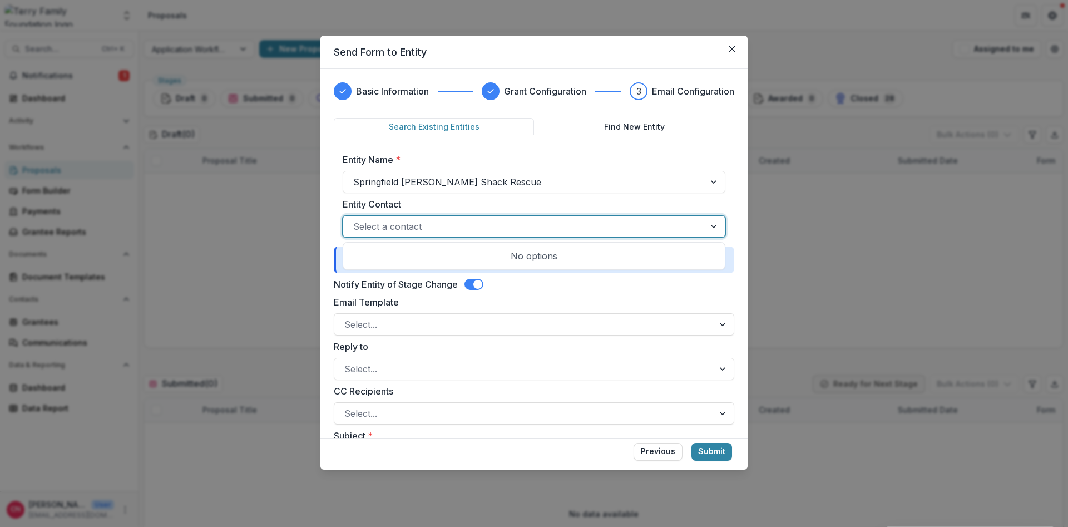
click at [538, 224] on div at bounding box center [523, 227] width 341 height 16
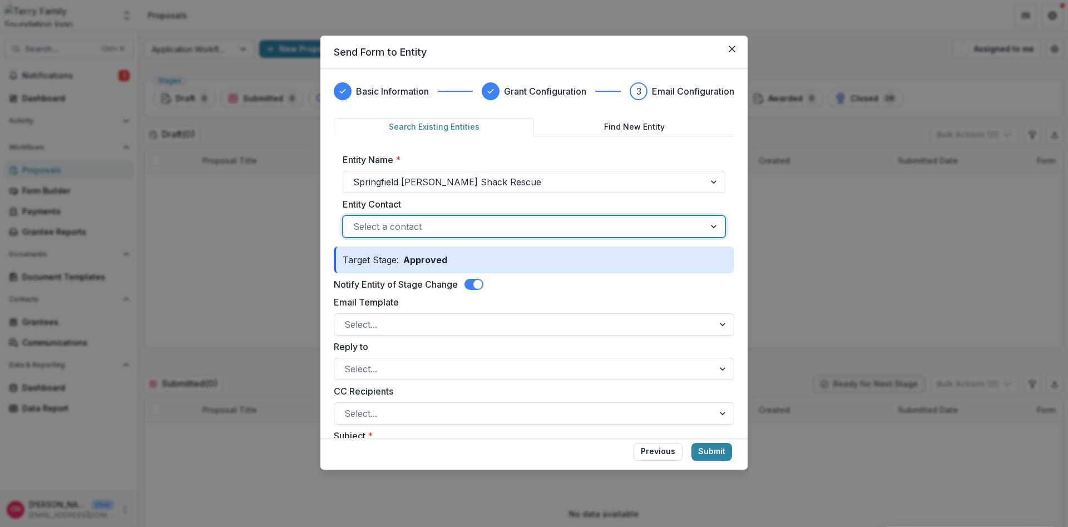
click at [538, 223] on div at bounding box center [523, 227] width 341 height 16
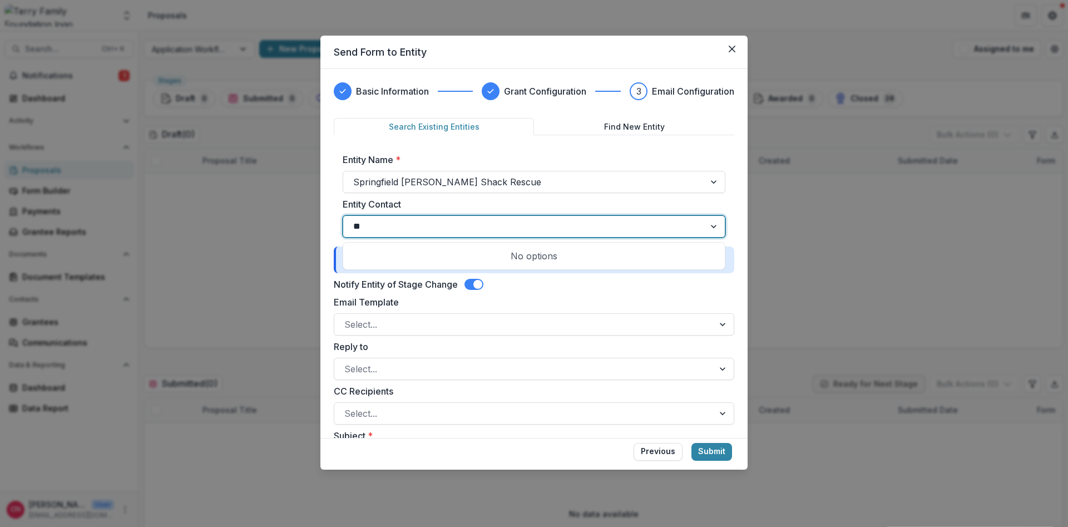
type input "***"
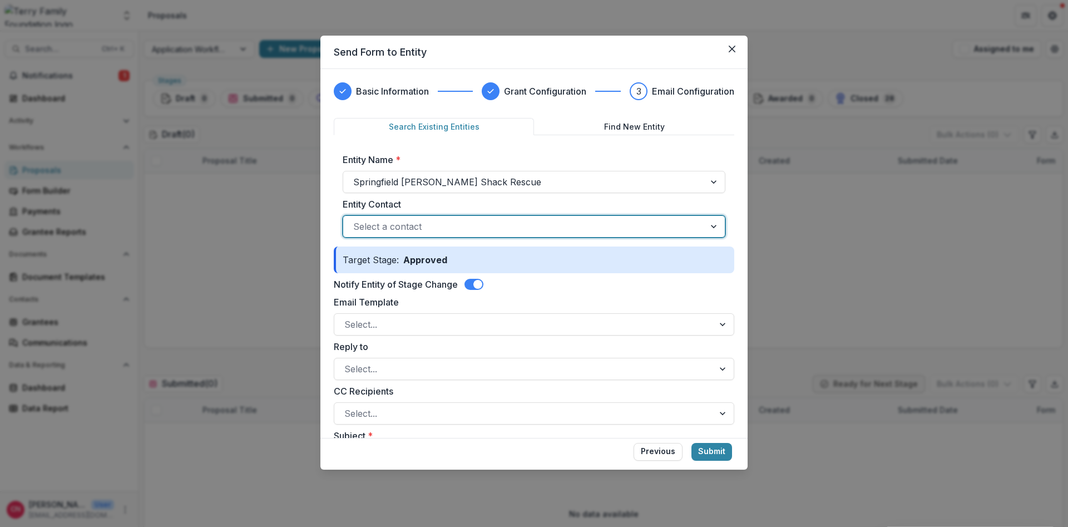
click at [426, 228] on div at bounding box center [523, 227] width 341 height 16
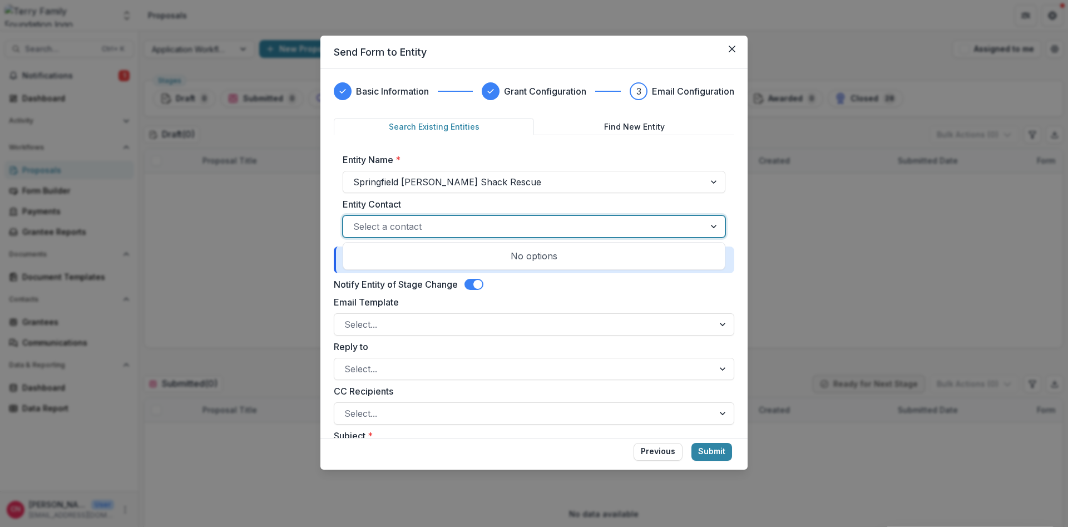
click at [436, 224] on div at bounding box center [523, 227] width 341 height 16
click at [527, 222] on div at bounding box center [523, 227] width 341 height 16
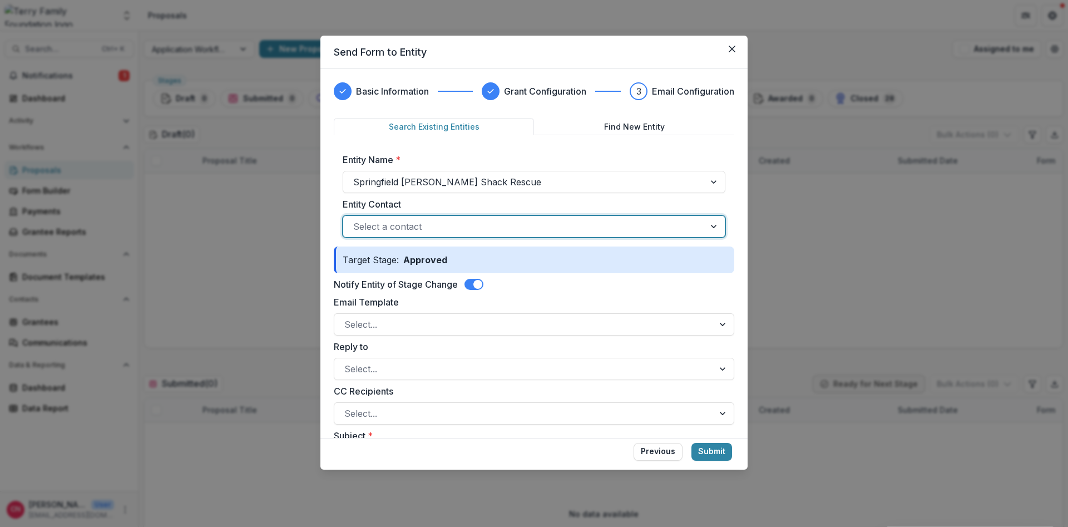
click at [453, 225] on div at bounding box center [523, 227] width 341 height 16
click at [404, 225] on div at bounding box center [523, 227] width 341 height 16
drag, startPoint x: 449, startPoint y: 220, endPoint x: 443, endPoint y: 221, distance: 5.6
click at [449, 221] on div at bounding box center [523, 227] width 341 height 16
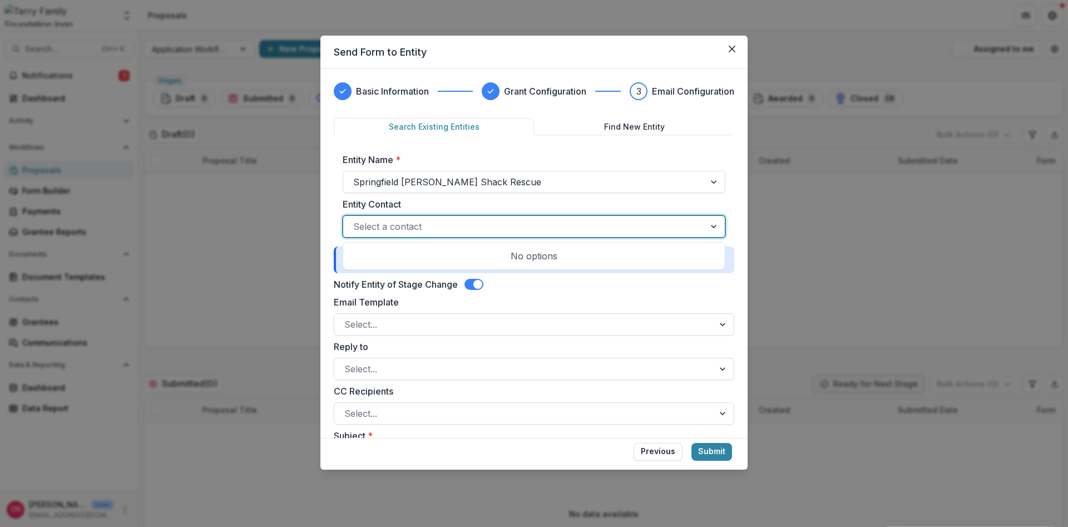
click at [452, 222] on div at bounding box center [523, 227] width 341 height 16
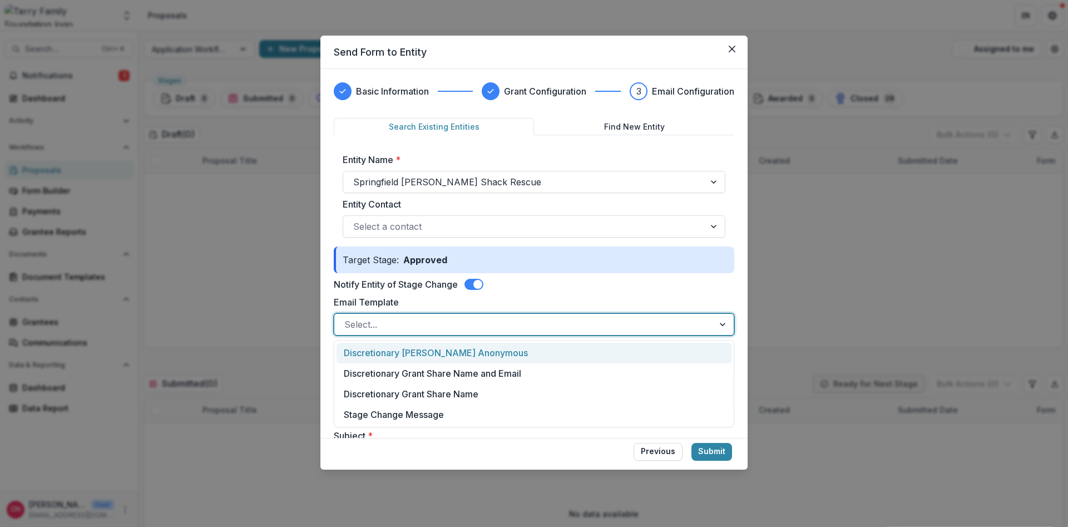
click at [425, 327] on div at bounding box center [523, 324] width 359 height 16
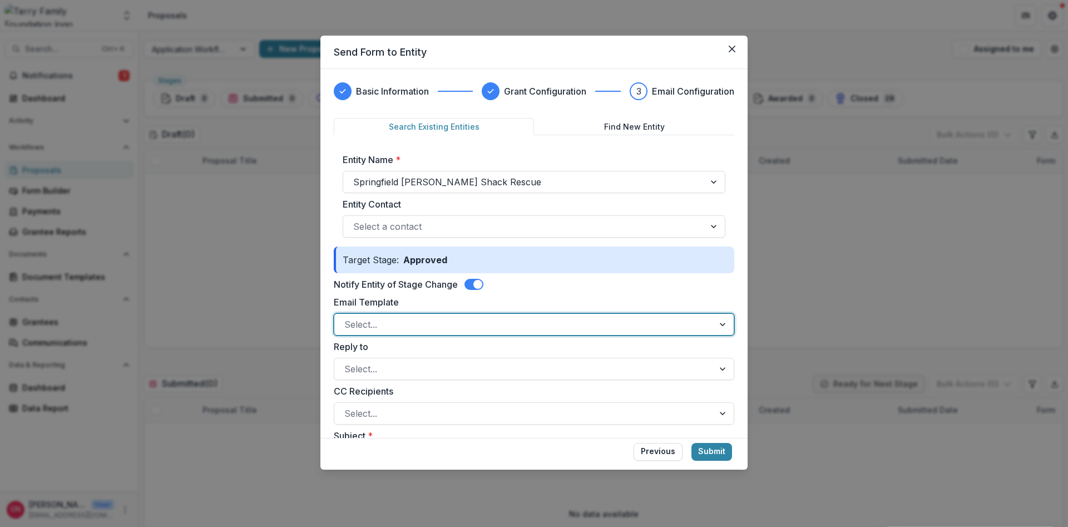
click at [426, 324] on div at bounding box center [523, 324] width 359 height 16
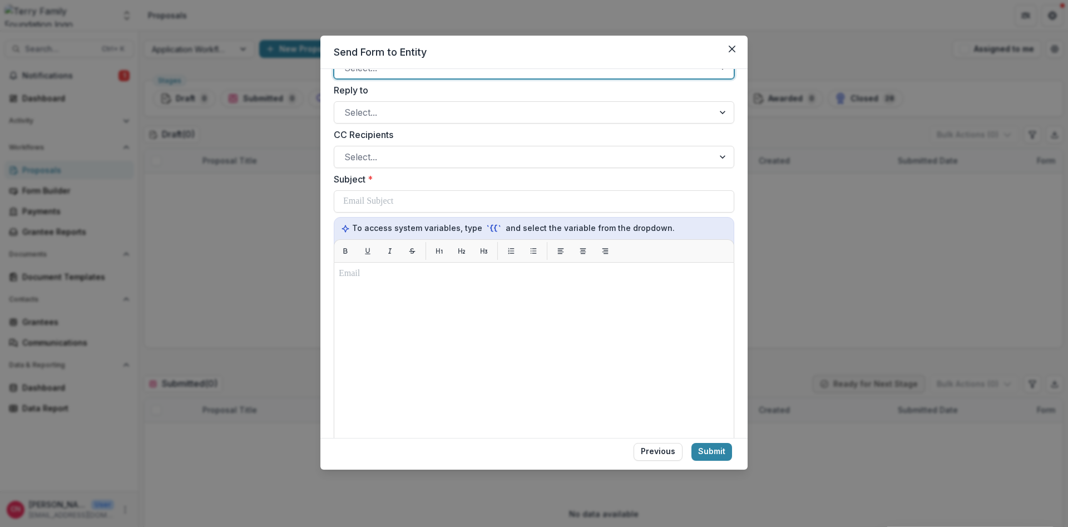
scroll to position [267, 0]
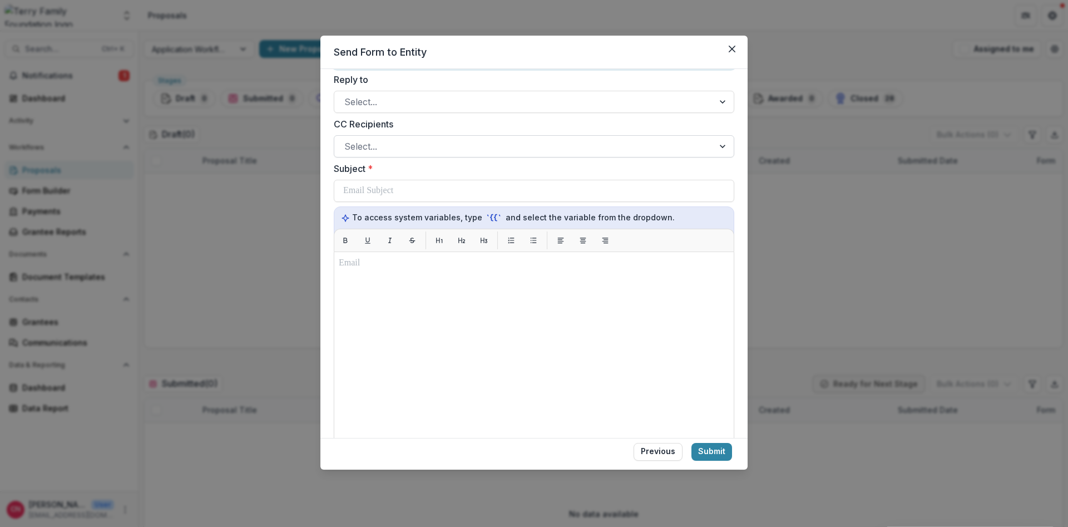
click at [378, 140] on div "Select..." at bounding box center [534, 146] width 400 height 22
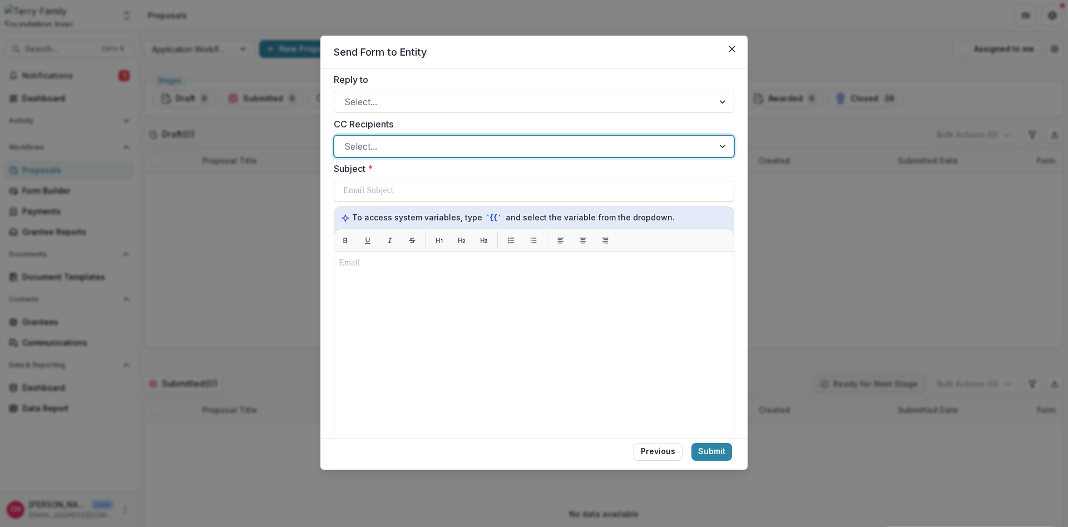
click at [383, 147] on div at bounding box center [523, 146] width 359 height 16
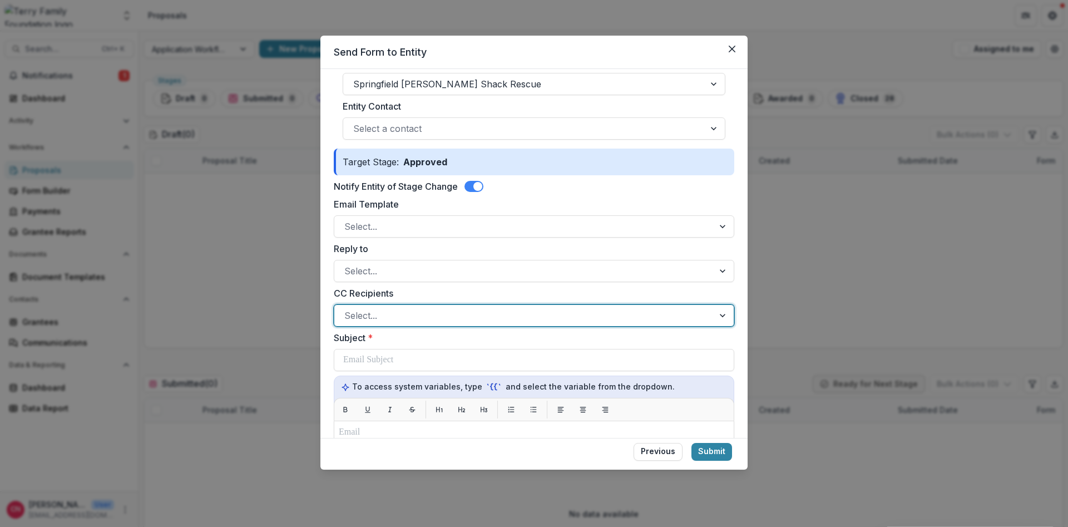
scroll to position [0, 0]
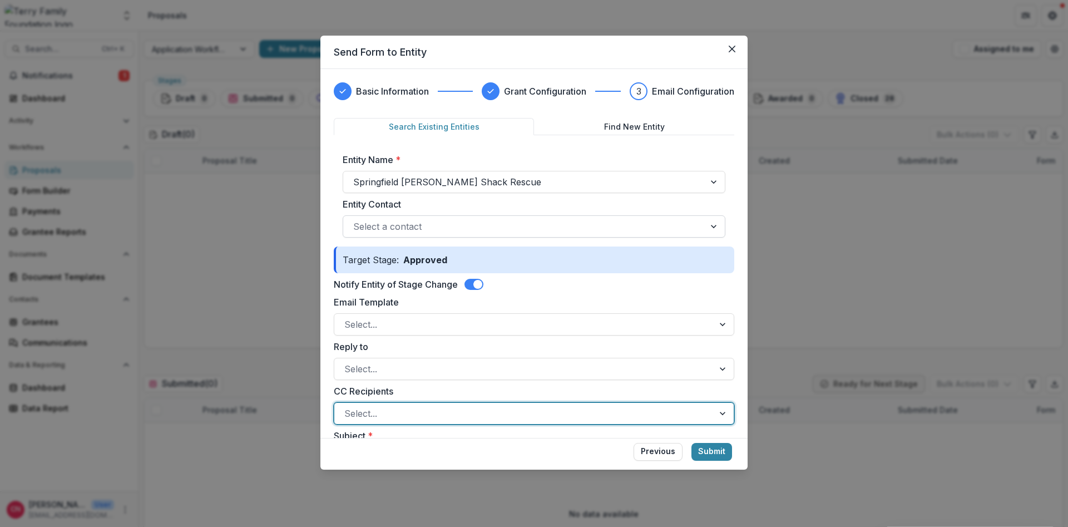
click at [414, 220] on div at bounding box center [523, 227] width 341 height 16
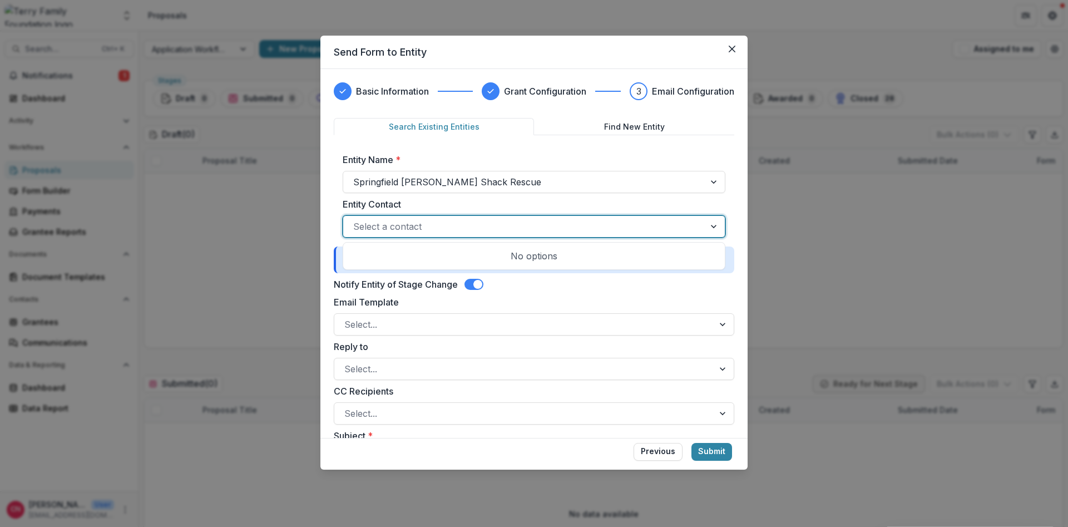
type input "*"
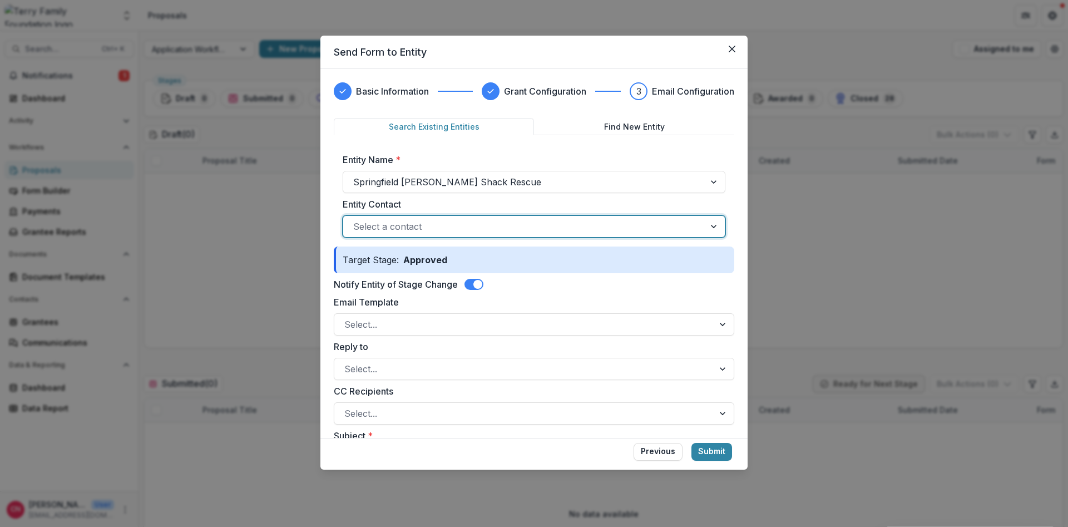
click at [372, 225] on div at bounding box center [523, 227] width 341 height 16
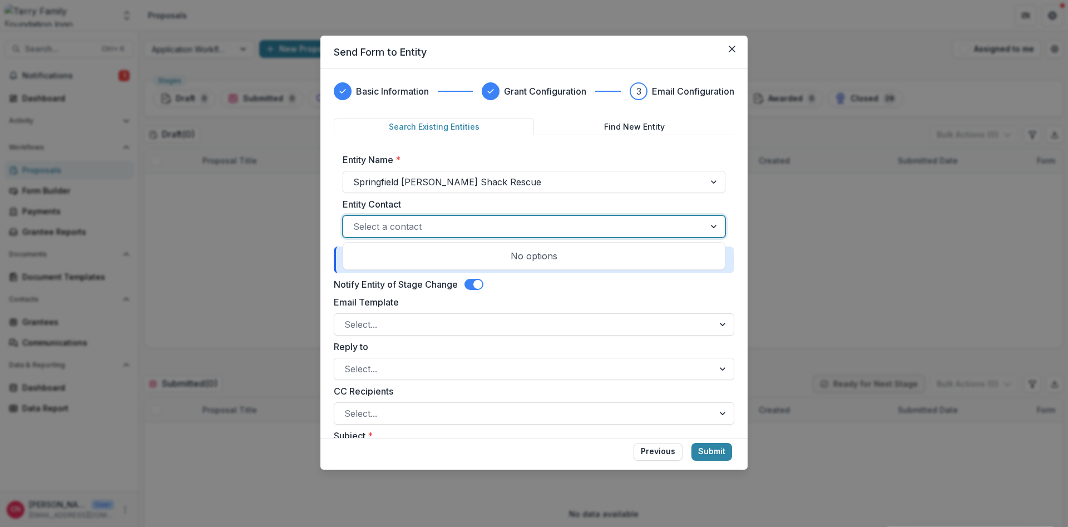
drag, startPoint x: 653, startPoint y: 446, endPoint x: 617, endPoint y: 383, distance: 73.7
click at [653, 442] on footer "Previous Submit" at bounding box center [533, 454] width 427 height 32
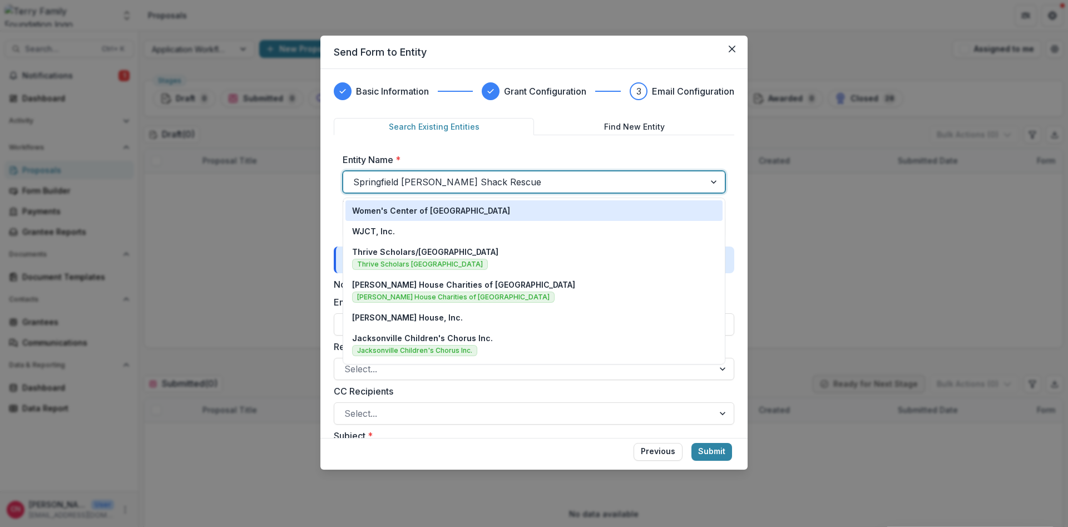
click at [508, 181] on div at bounding box center [523, 182] width 341 height 16
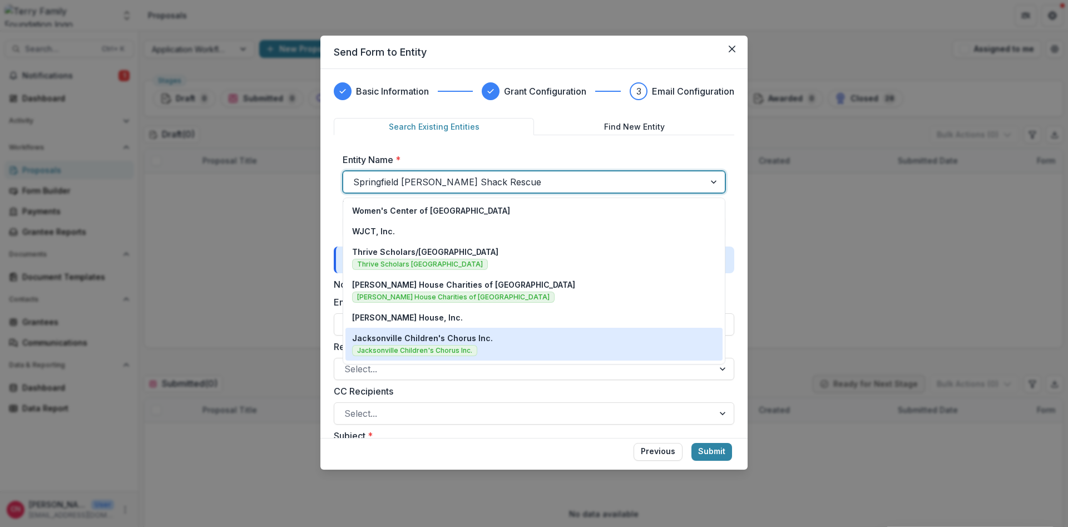
drag, startPoint x: 662, startPoint y: 448, endPoint x: 620, endPoint y: 349, distance: 107.7
click at [657, 437] on form "Basic Information Grant Configuration 3 Email Configuration Search Existing Ent…" at bounding box center [533, 269] width 427 height 400
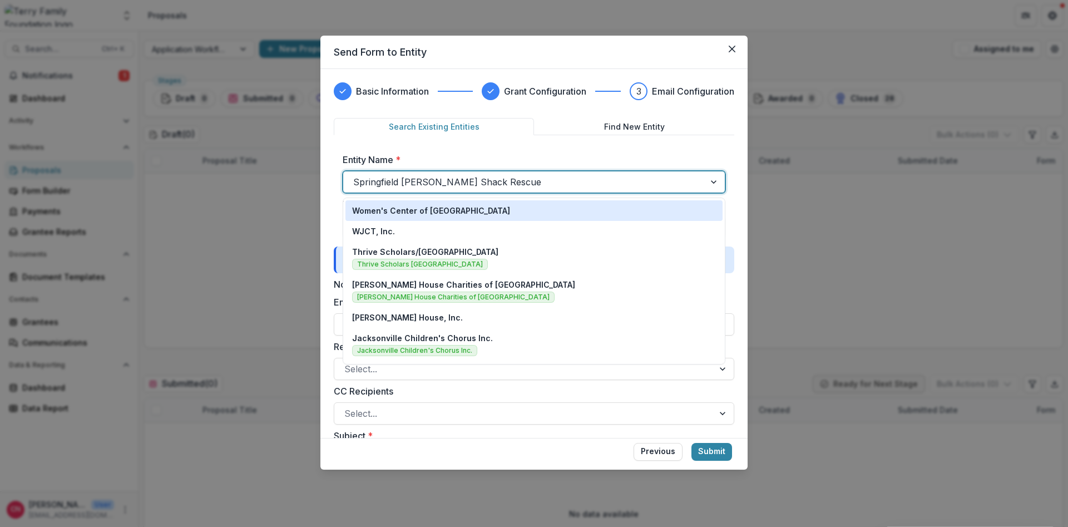
drag, startPoint x: 517, startPoint y: 179, endPoint x: 224, endPoint y: 170, distance: 293.1
click at [228, 170] on div "Send Form to Entity Basic Information Grant Configuration 3 Email Configuration…" at bounding box center [534, 263] width 1068 height 527
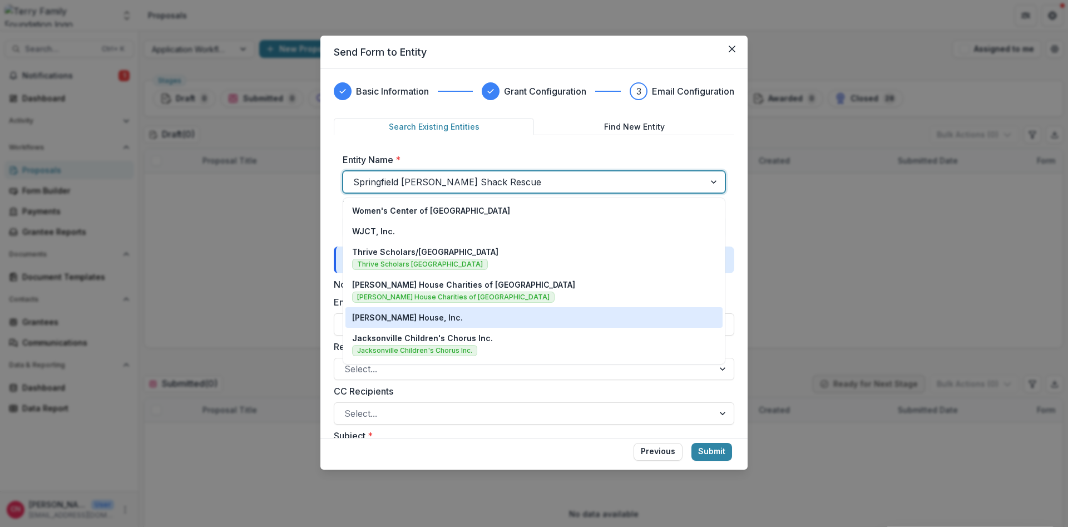
click at [656, 449] on button "Previous" at bounding box center [657, 452] width 49 height 18
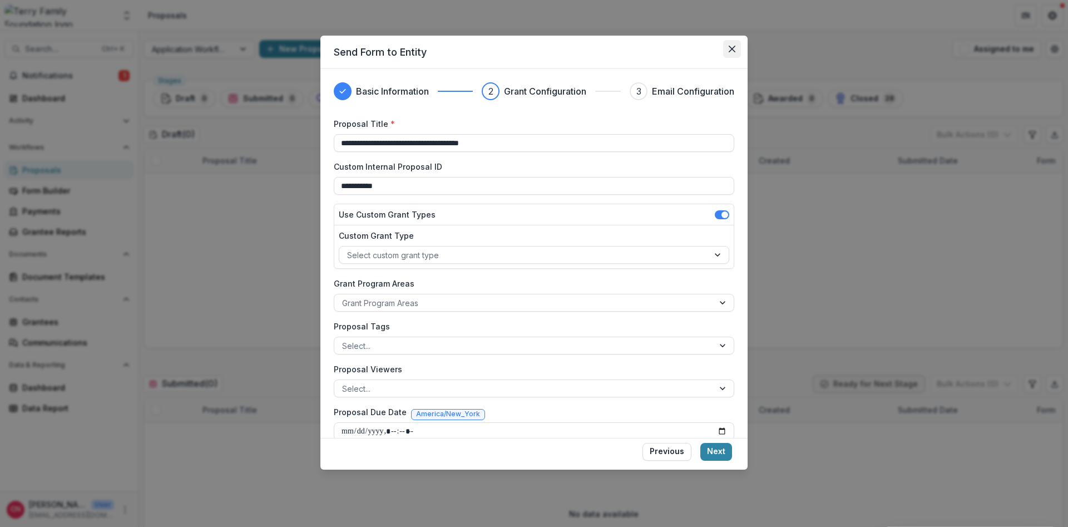
click at [732, 43] on button "Close" at bounding box center [732, 49] width 18 height 18
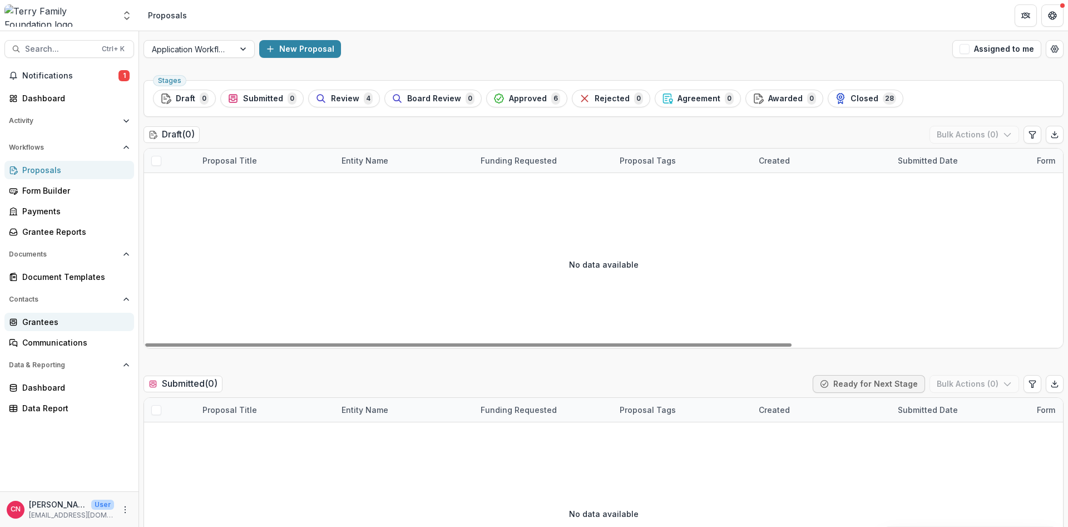
click at [58, 319] on div "Grantees" at bounding box center [73, 322] width 103 height 12
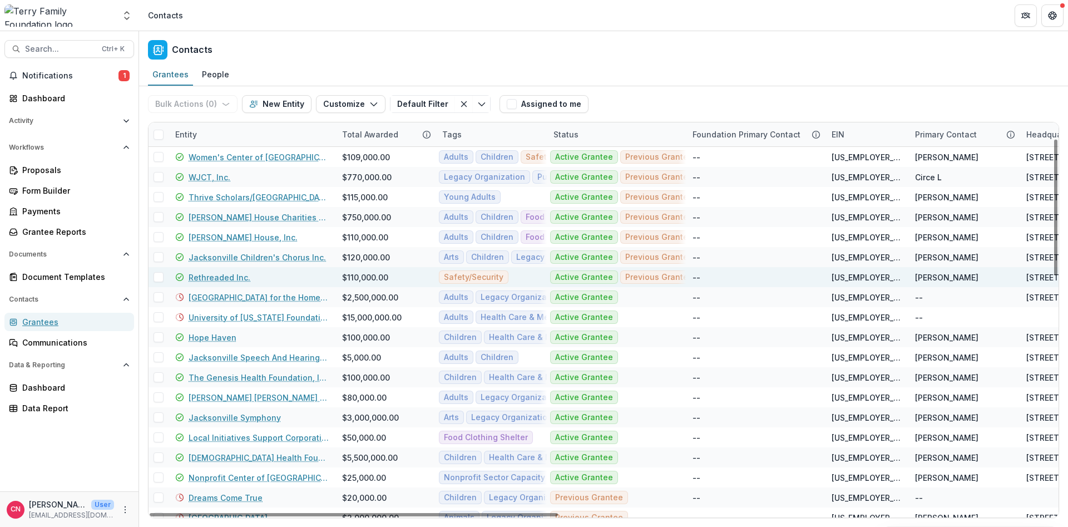
scroll to position [200, 0]
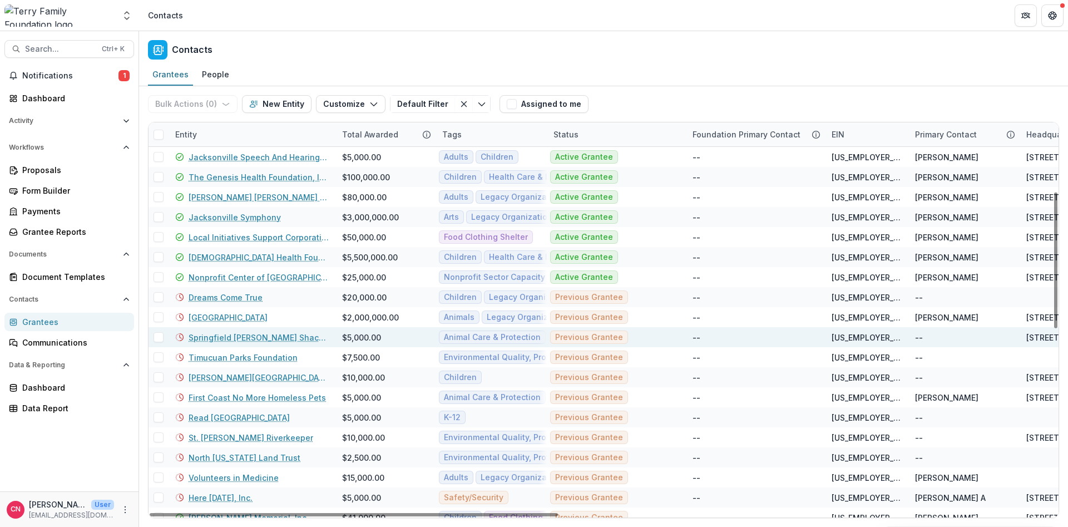
click at [253, 333] on link "Springfield [PERSON_NAME] Shack Rescue" at bounding box center [258, 337] width 140 height 12
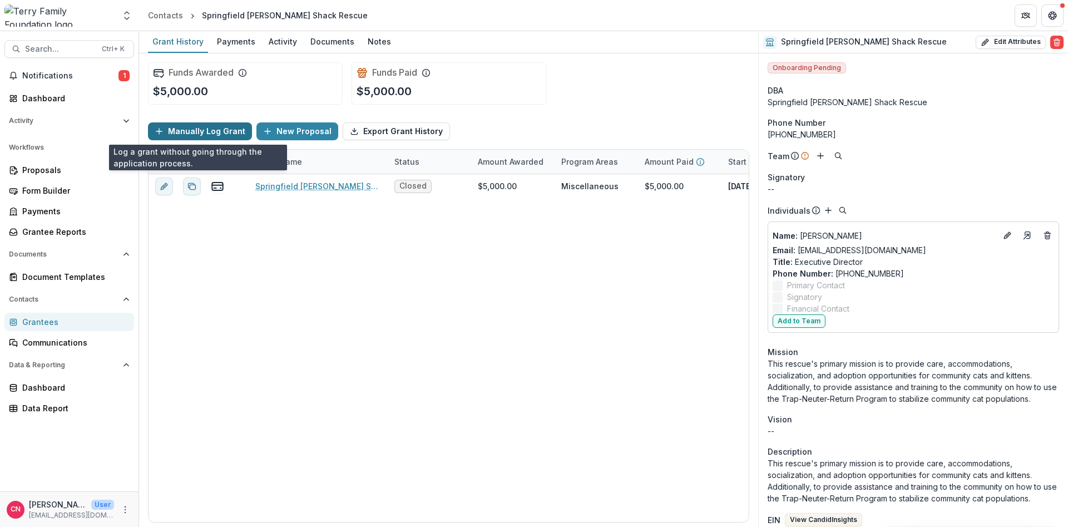
click at [178, 125] on button "Manually Log Grant" at bounding box center [200, 131] width 104 height 18
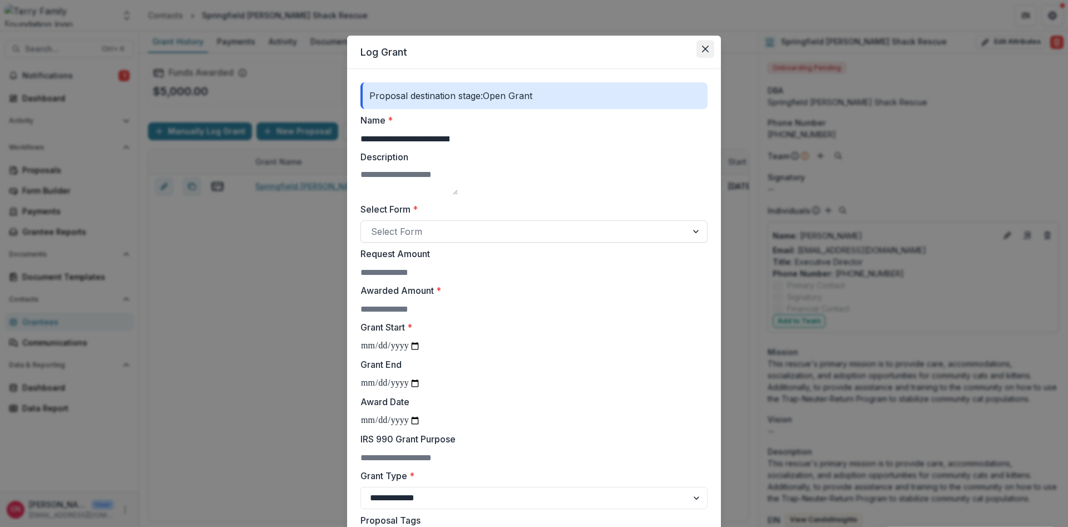
click at [708, 46] on icon "Close" at bounding box center [705, 49] width 7 height 7
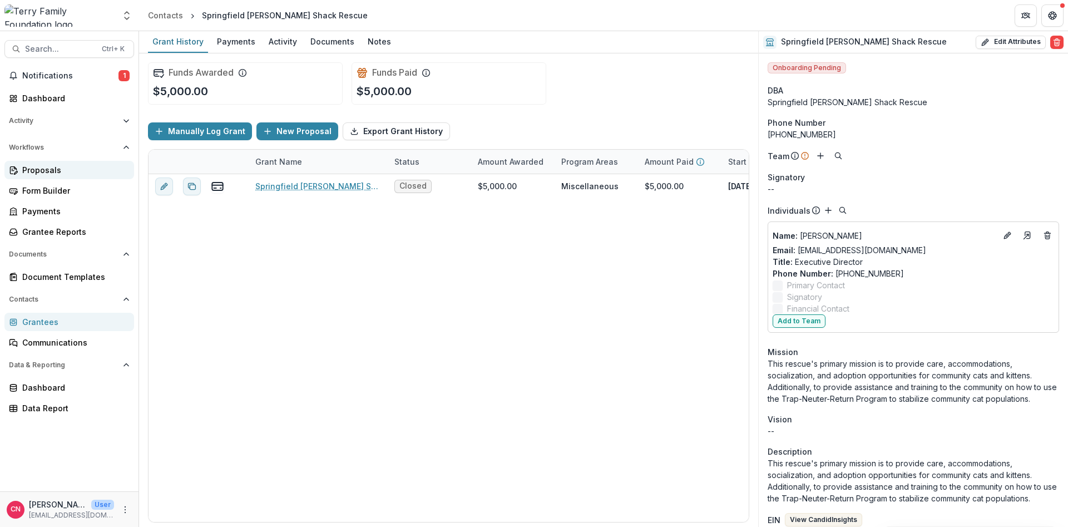
click at [47, 166] on div "Proposals" at bounding box center [73, 170] width 103 height 12
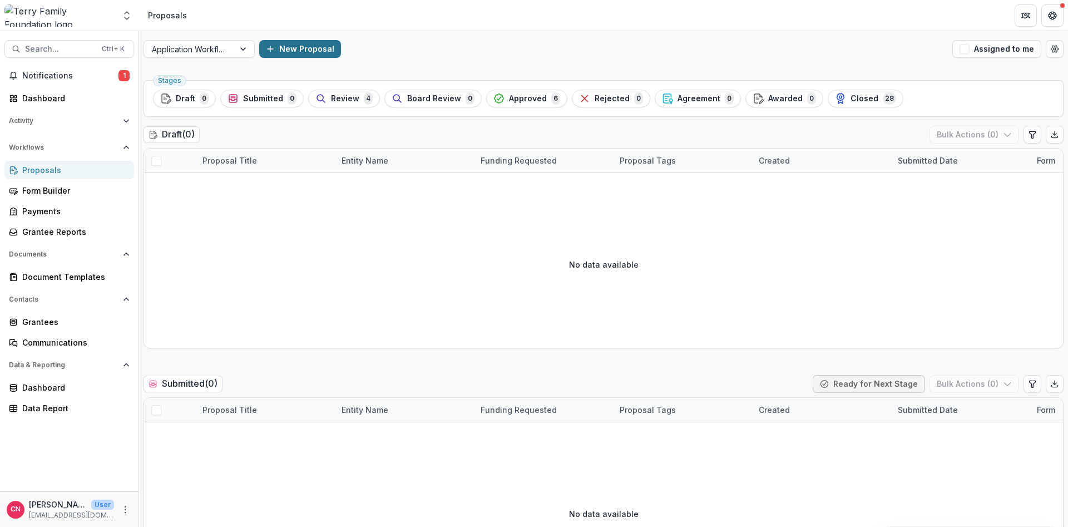
click at [279, 46] on button "New Proposal" at bounding box center [300, 49] width 82 height 18
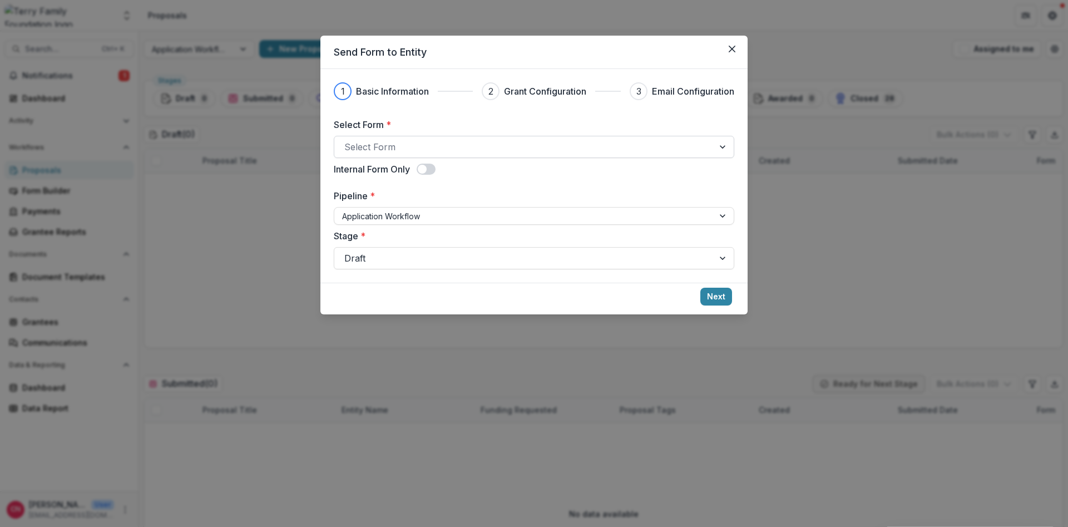
click at [490, 148] on div at bounding box center [523, 147] width 359 height 16
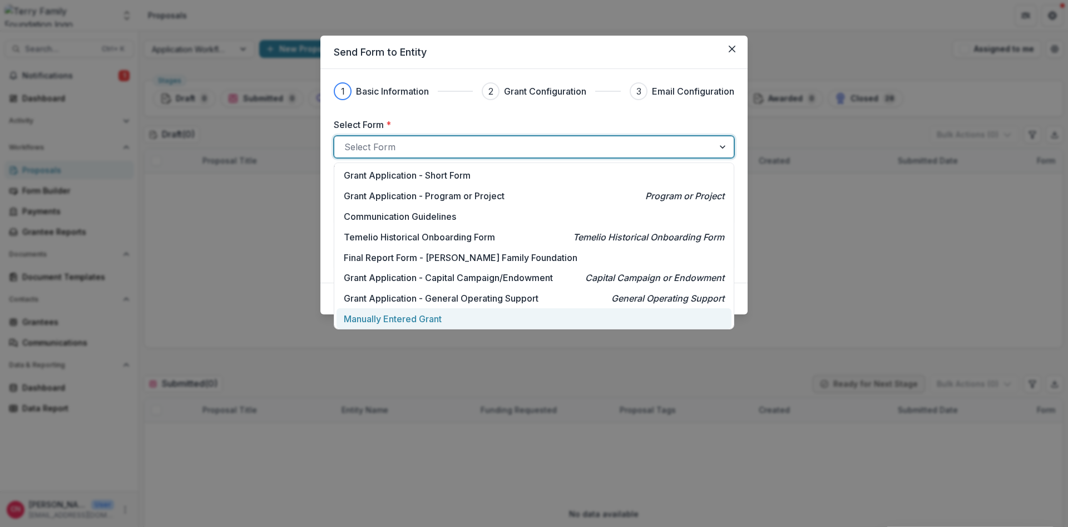
click at [391, 316] on p "Manually Entered Grant" at bounding box center [393, 318] width 98 height 13
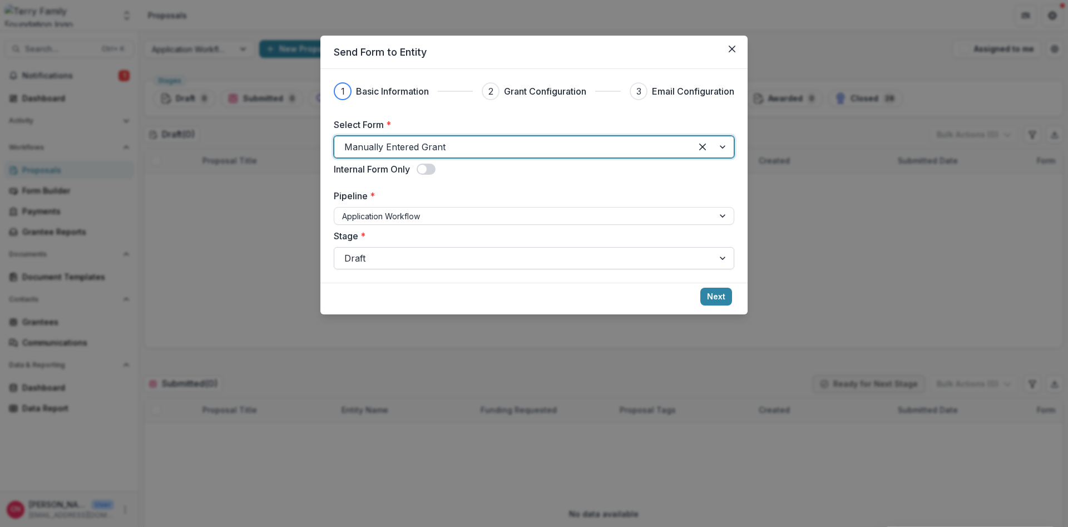
click at [719, 260] on div at bounding box center [723, 257] width 20 height 21
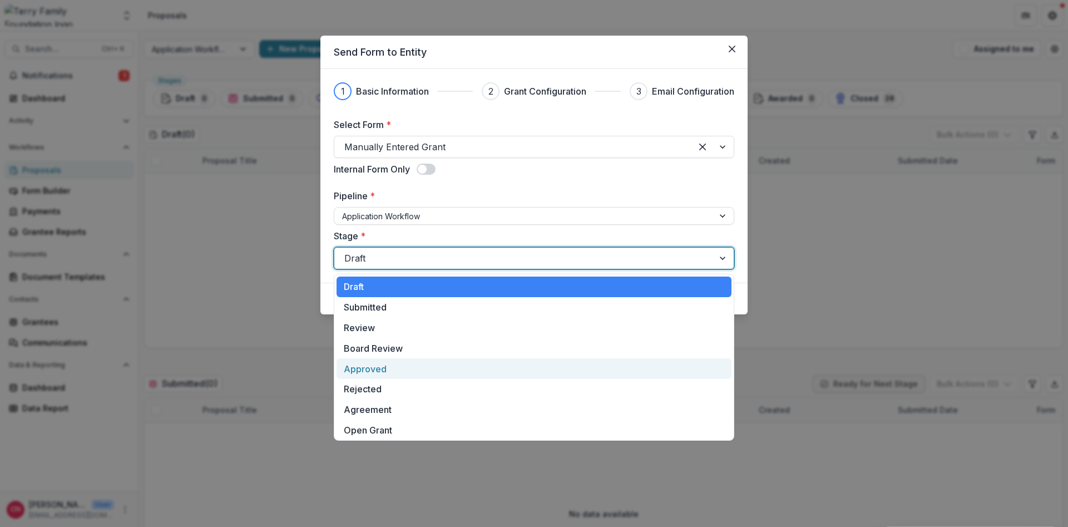
click at [371, 365] on div "Approved" at bounding box center [533, 368] width 395 height 21
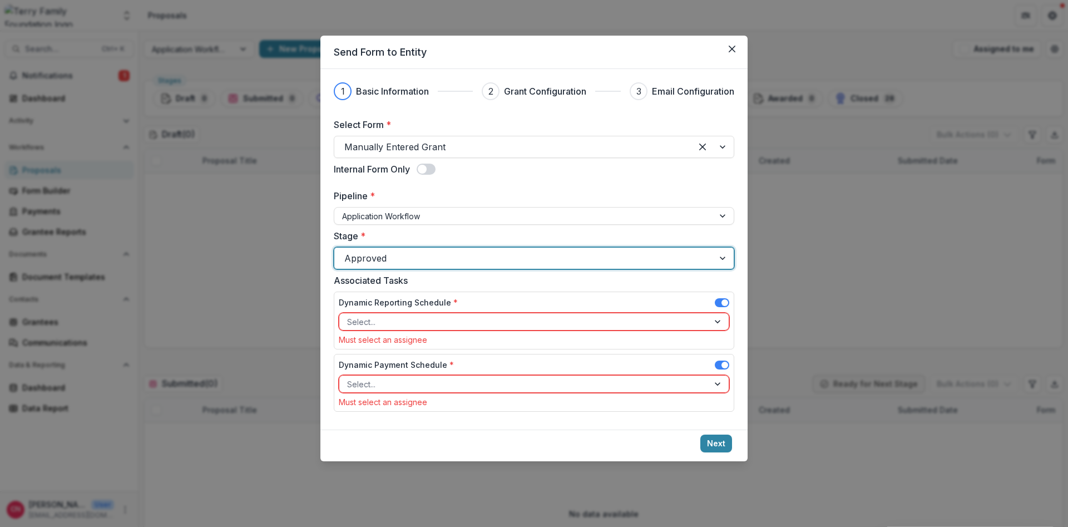
click at [718, 299] on span at bounding box center [721, 302] width 14 height 9
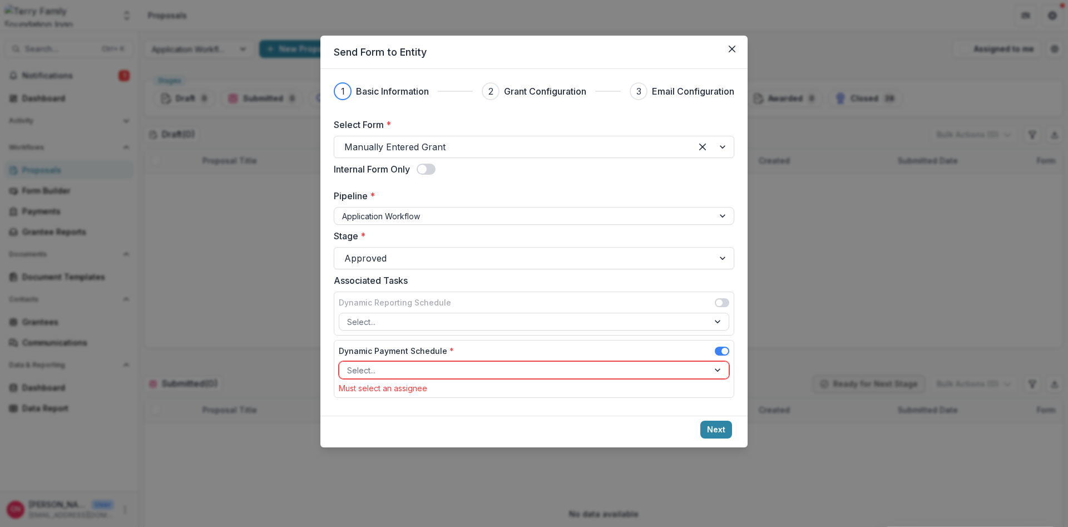
click at [718, 350] on span at bounding box center [721, 350] width 14 height 9
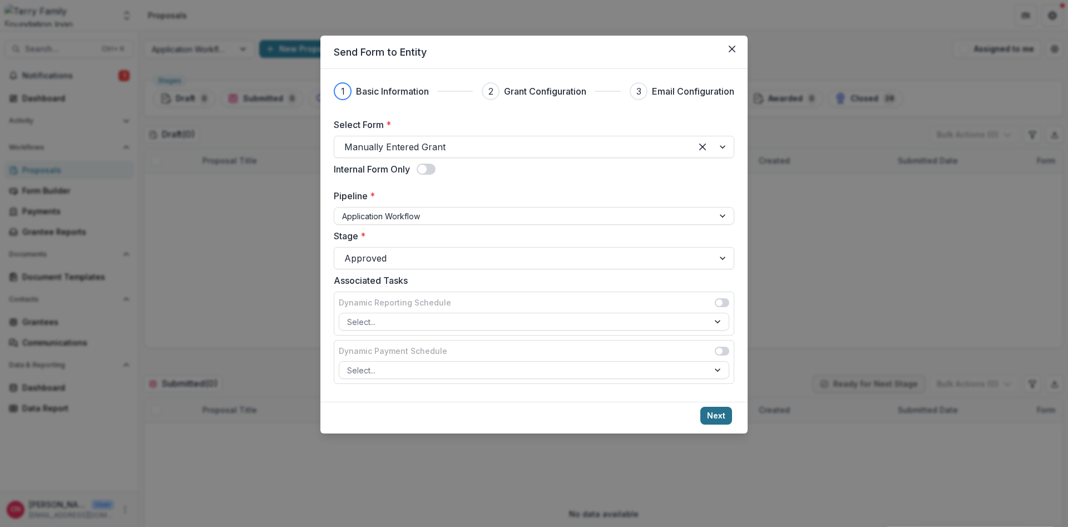
click at [709, 413] on button "Next" at bounding box center [716, 415] width 32 height 18
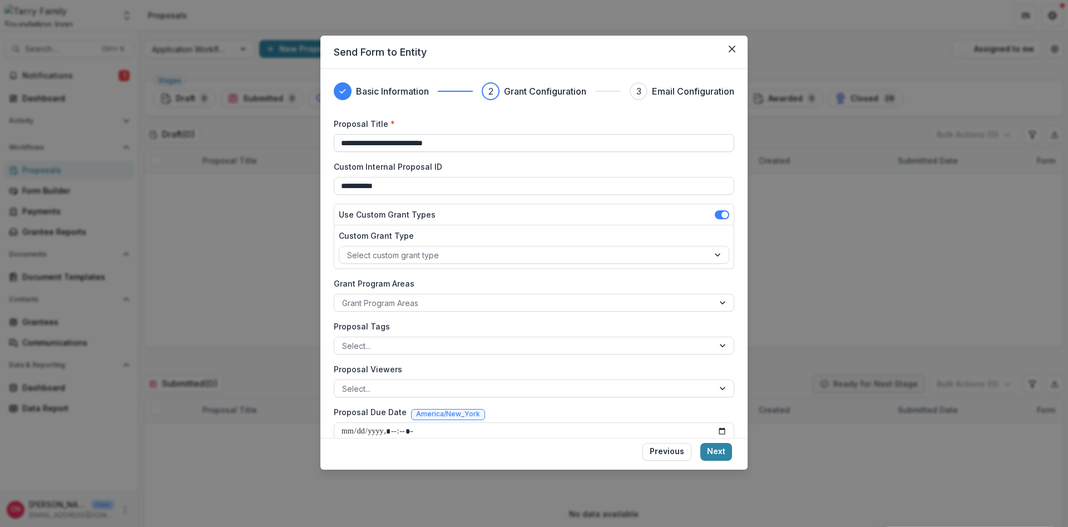
click at [368, 145] on input "**********" at bounding box center [534, 143] width 400 height 18
type input "**********"
click at [435, 250] on div at bounding box center [524, 255] width 354 height 14
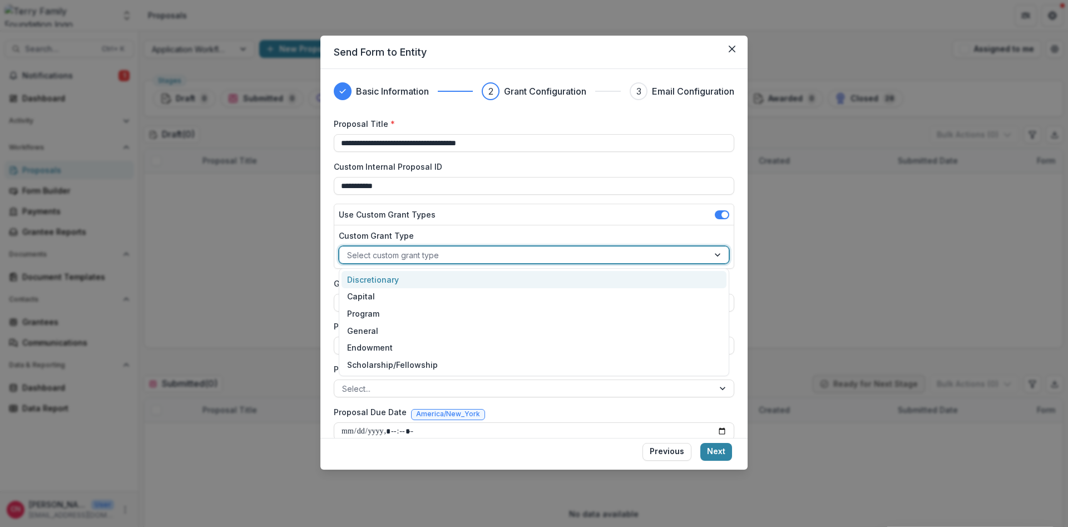
click at [392, 277] on div "Discretionary" at bounding box center [533, 279] width 385 height 17
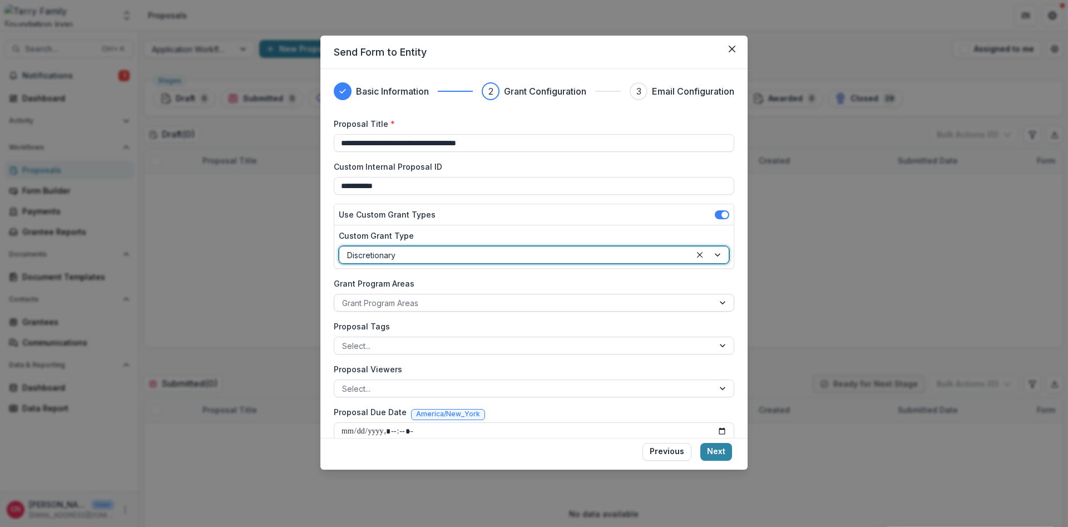
click at [442, 304] on div at bounding box center [524, 303] width 364 height 14
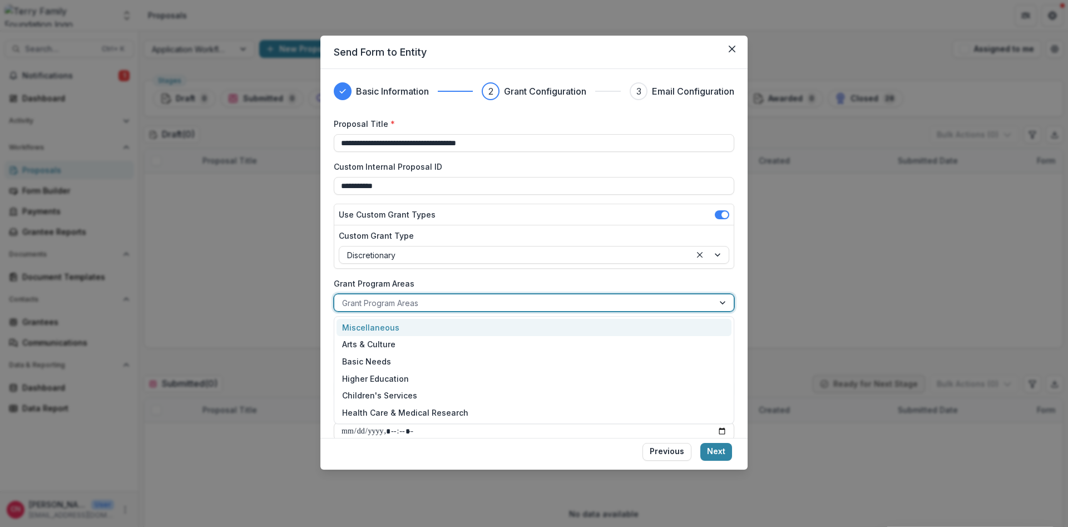
click at [388, 324] on div "Miscellaneous" at bounding box center [533, 327] width 395 height 17
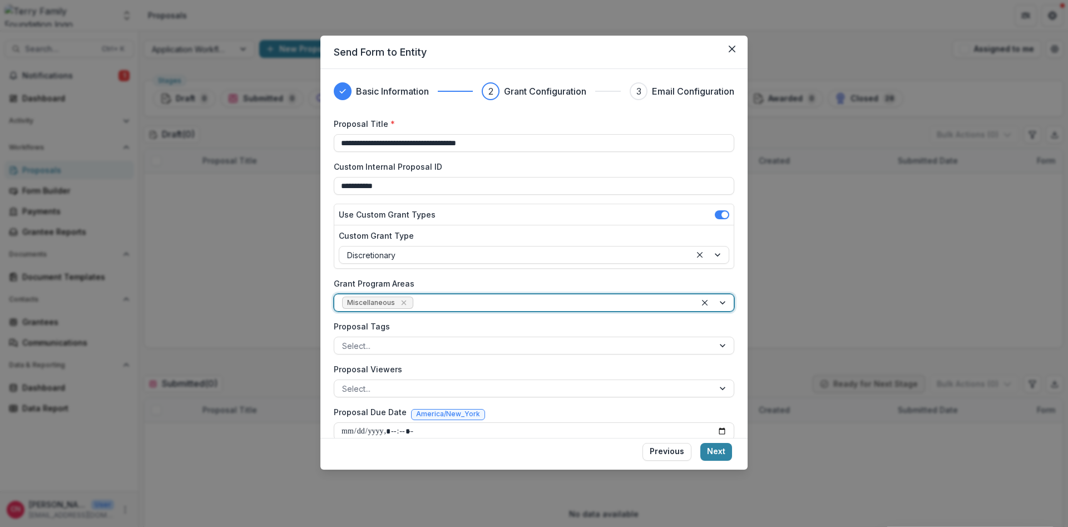
scroll to position [16, 0]
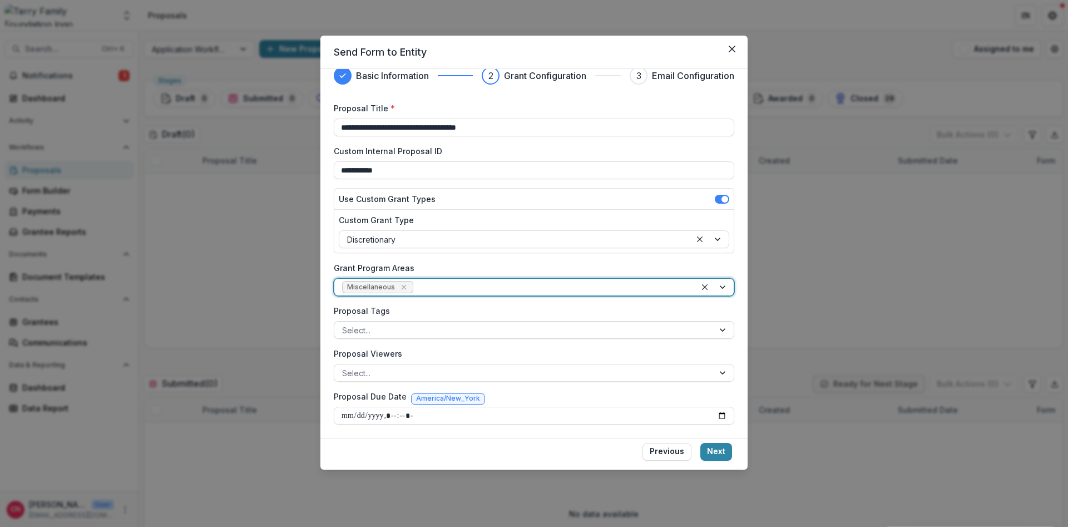
click at [414, 322] on div "Select..." at bounding box center [523, 330] width 379 height 16
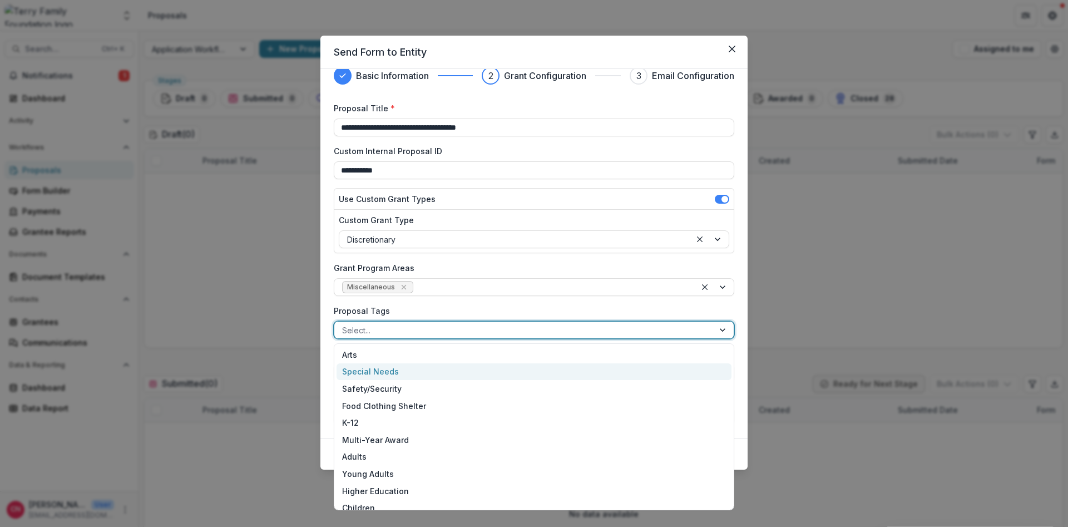
scroll to position [162, 0]
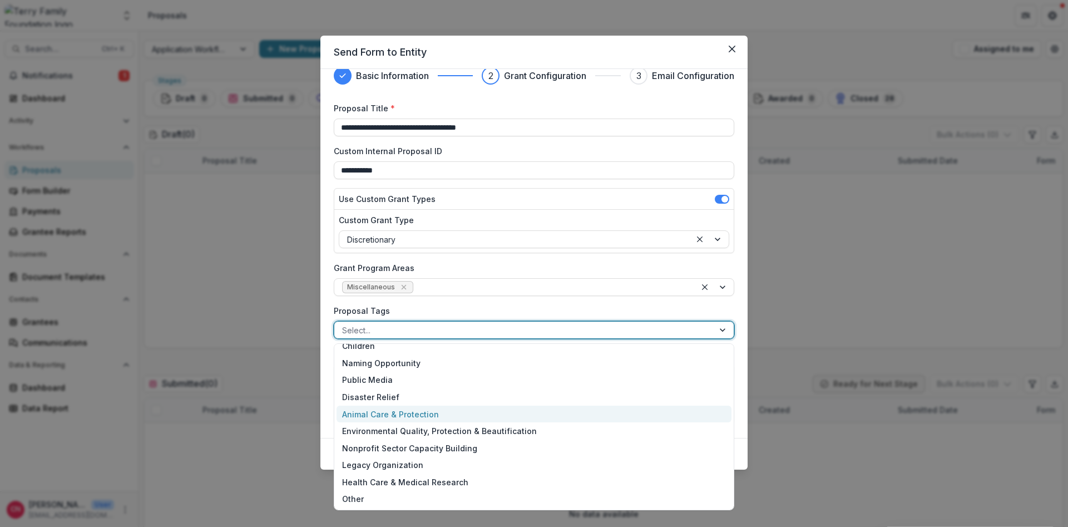
click at [405, 412] on div "Animal Care & Protection" at bounding box center [533, 413] width 395 height 17
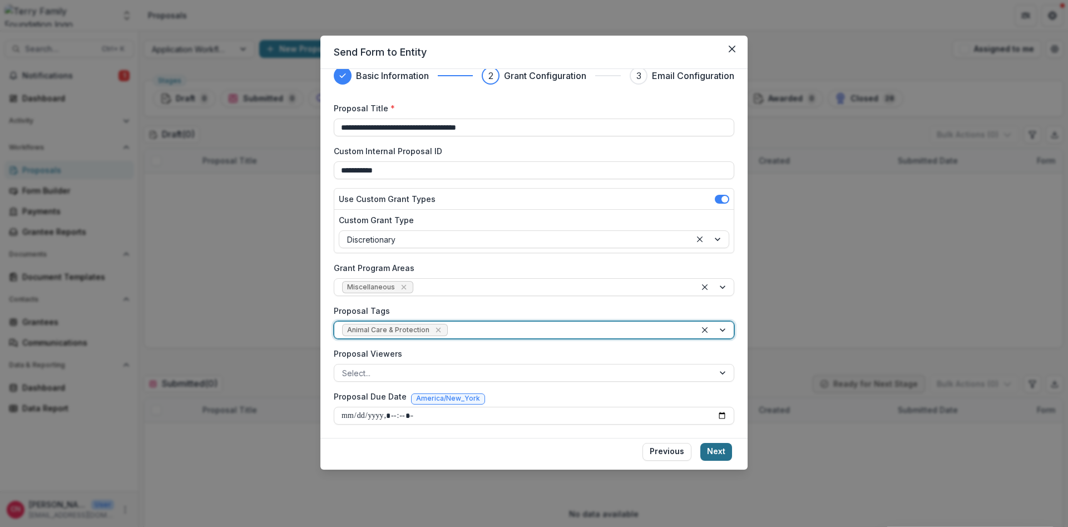
click at [712, 446] on button "Next" at bounding box center [716, 452] width 32 height 18
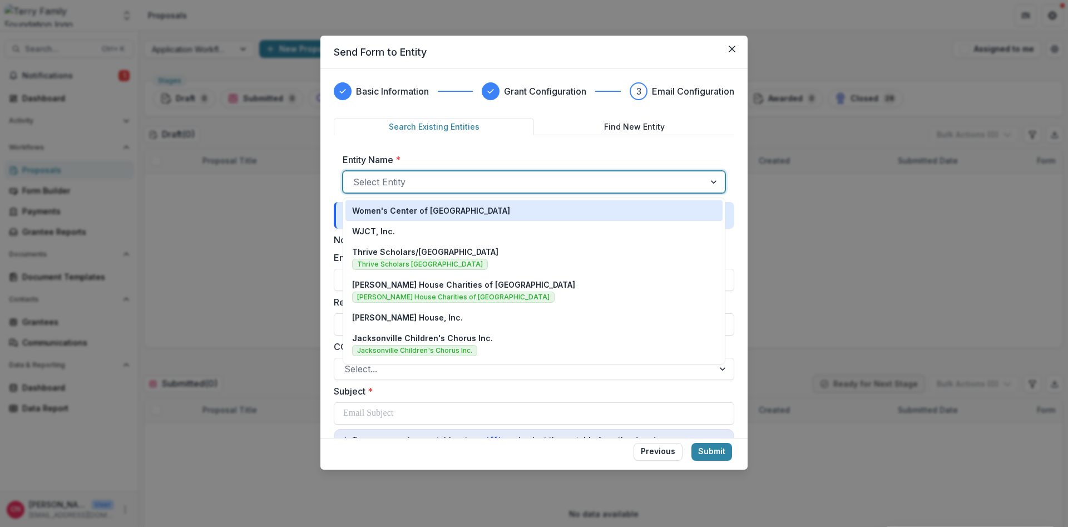
click at [424, 180] on div at bounding box center [523, 182] width 341 height 16
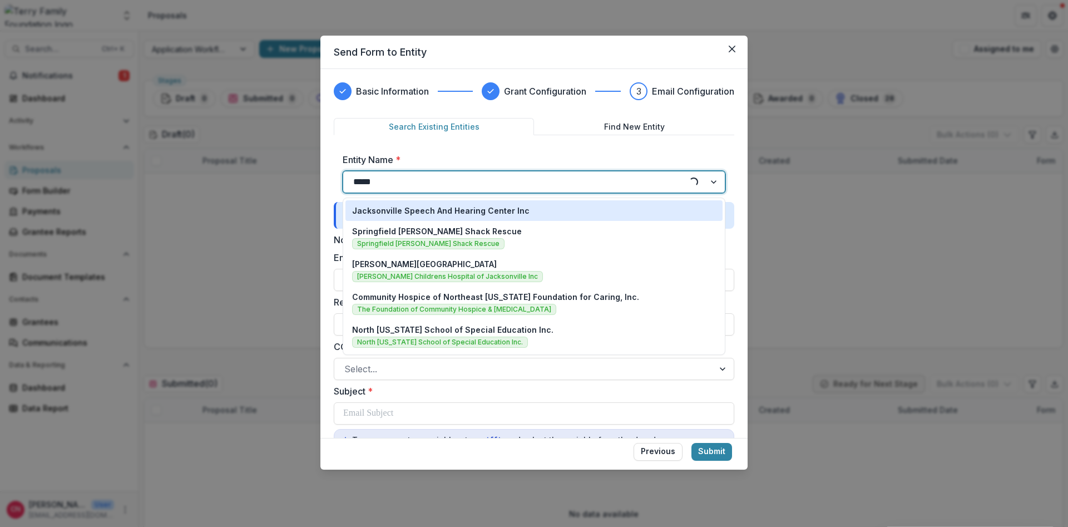
type input "******"
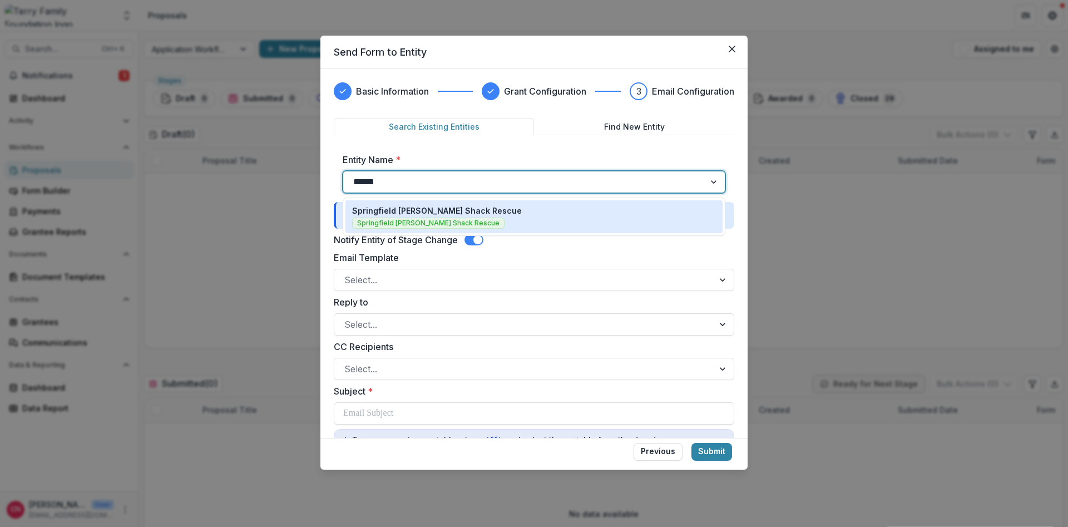
click at [466, 207] on p "Springfield [PERSON_NAME] Shack Rescue" at bounding box center [437, 211] width 170 height 12
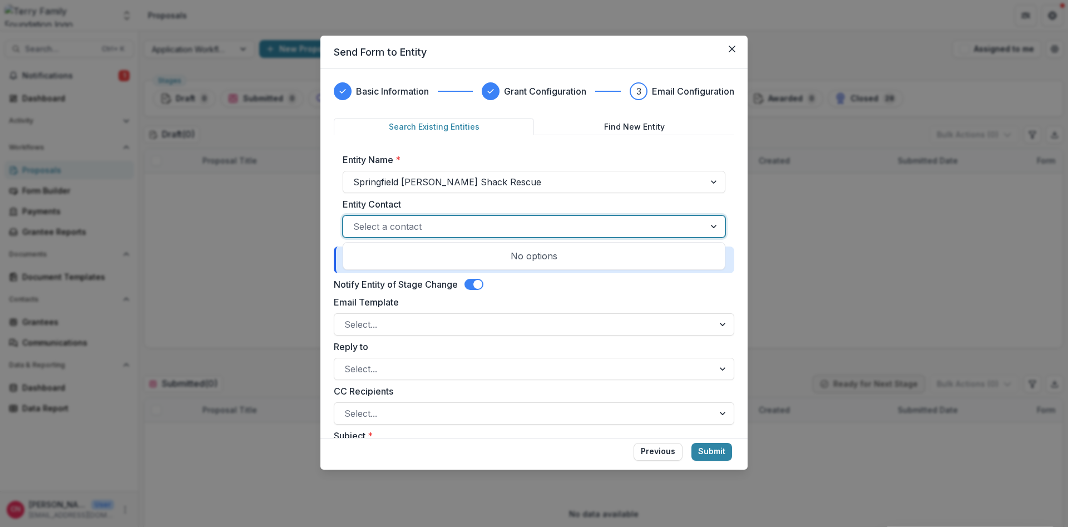
click at [447, 227] on div at bounding box center [523, 227] width 341 height 16
type input "**********"
click at [529, 227] on div at bounding box center [523, 227] width 341 height 16
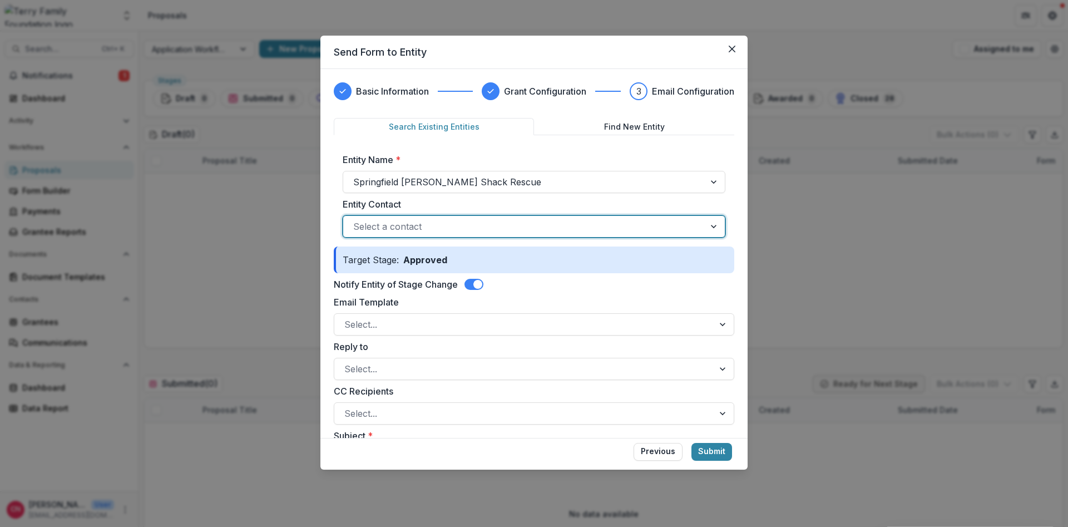
click at [471, 221] on div at bounding box center [523, 227] width 341 height 16
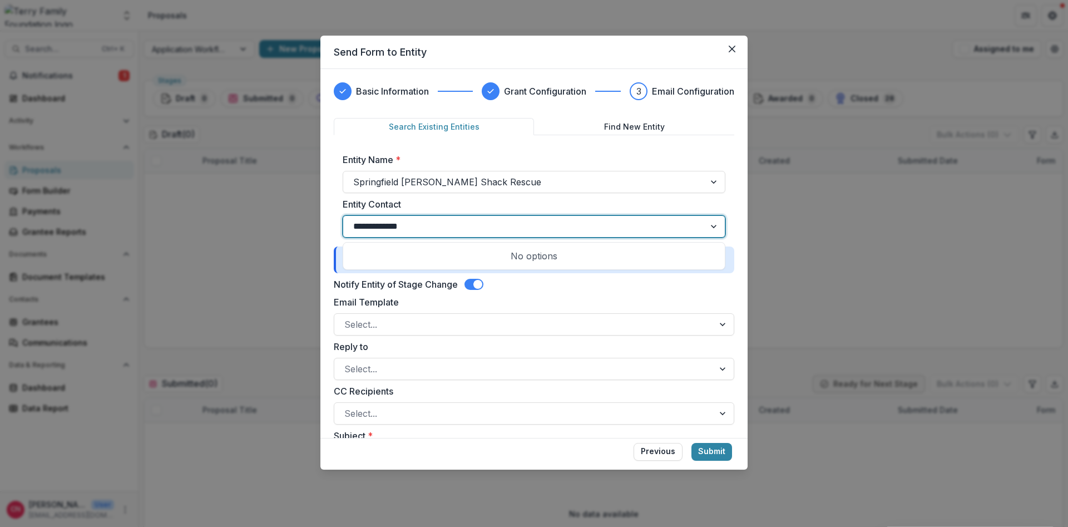
type input "**********"
click at [583, 229] on div at bounding box center [523, 227] width 341 height 16
click at [502, 217] on div "Select a contact" at bounding box center [533, 226] width 383 height 22
click at [721, 322] on div at bounding box center [723, 324] width 20 height 21
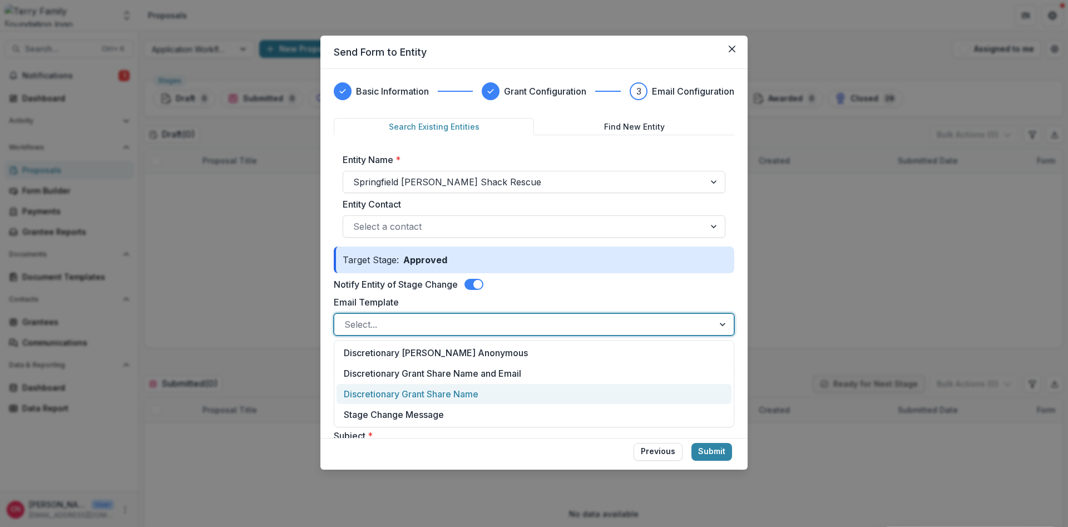
click at [463, 391] on div "Discretionary Grant Share Name" at bounding box center [533, 394] width 395 height 21
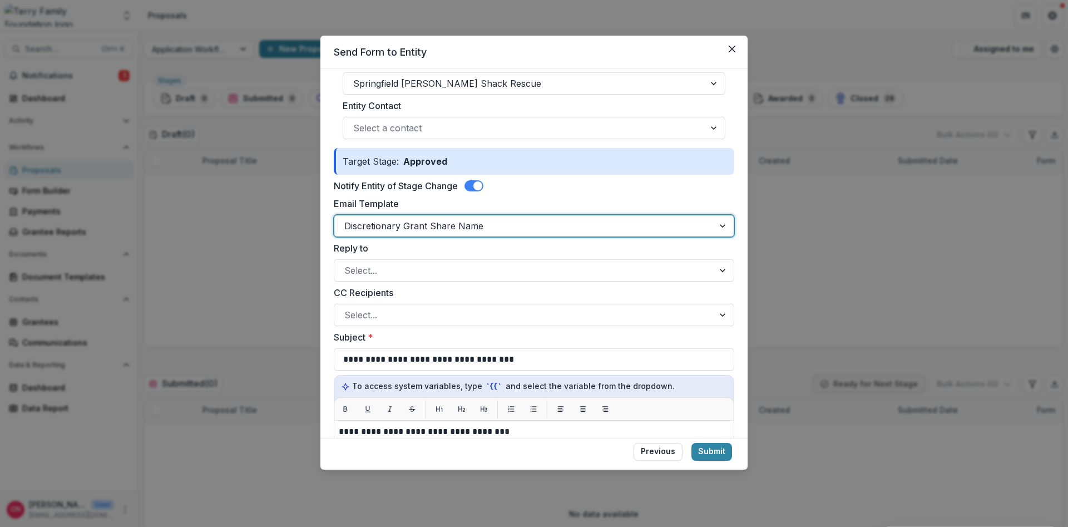
scroll to position [200, 0]
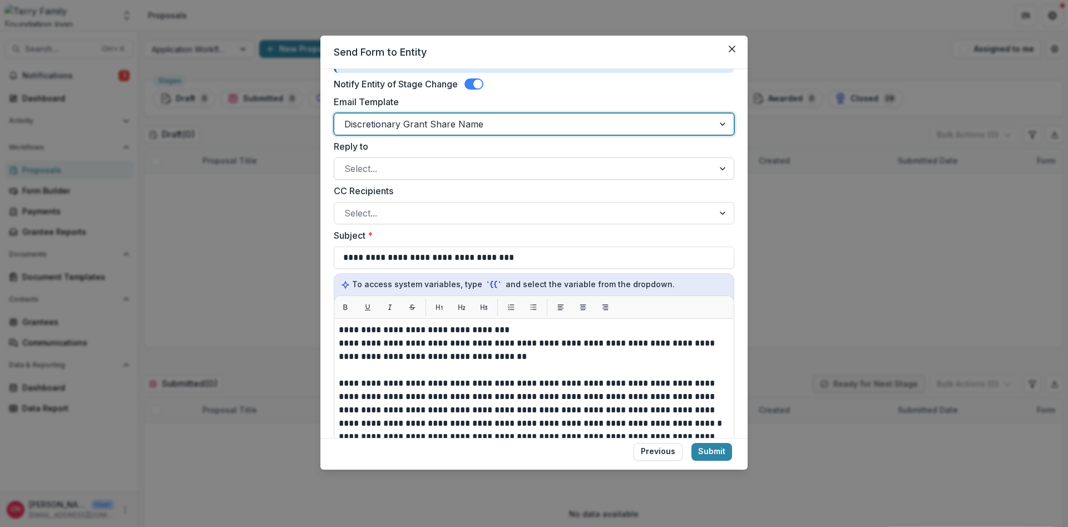
click at [468, 176] on div "Select..." at bounding box center [523, 169] width 379 height 18
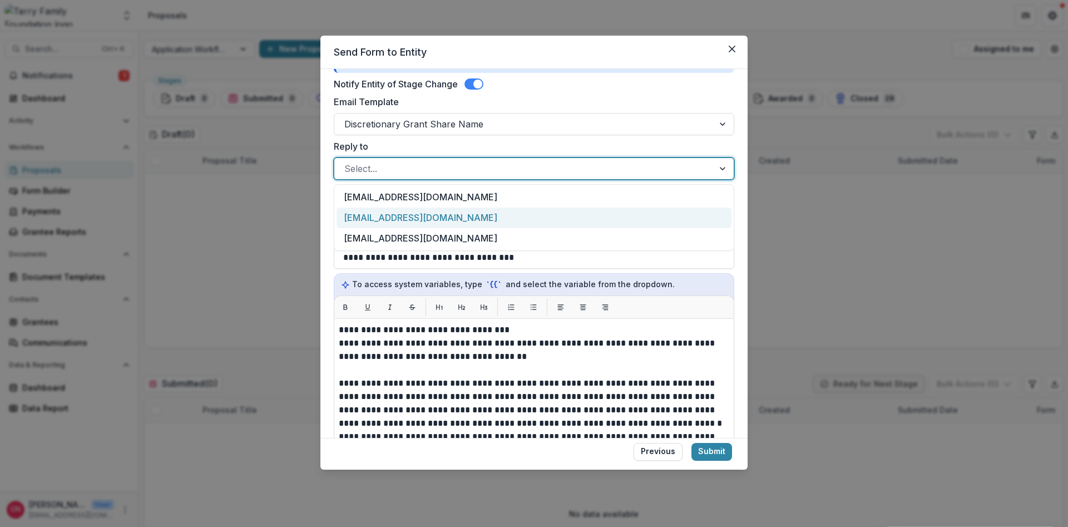
click at [440, 219] on div "[EMAIL_ADDRESS][DOMAIN_NAME]" at bounding box center [533, 217] width 395 height 21
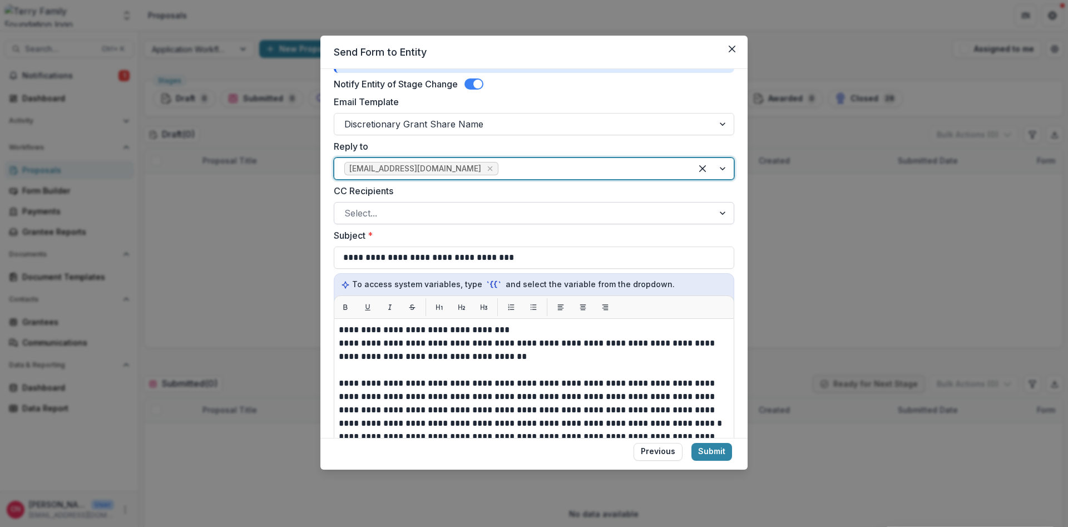
click at [506, 216] on div at bounding box center [523, 213] width 359 height 16
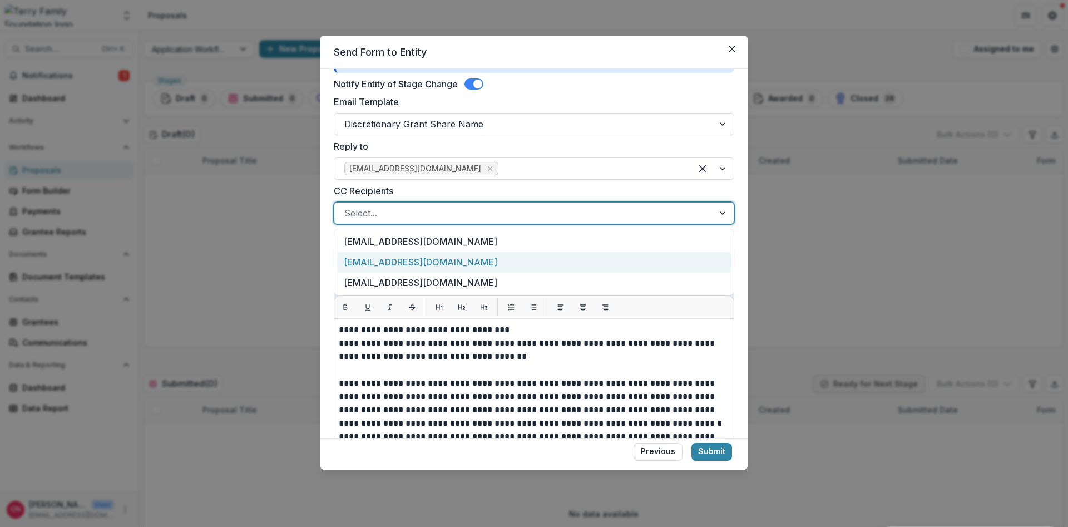
click at [445, 262] on div "[EMAIL_ADDRESS][DOMAIN_NAME]" at bounding box center [533, 262] width 395 height 21
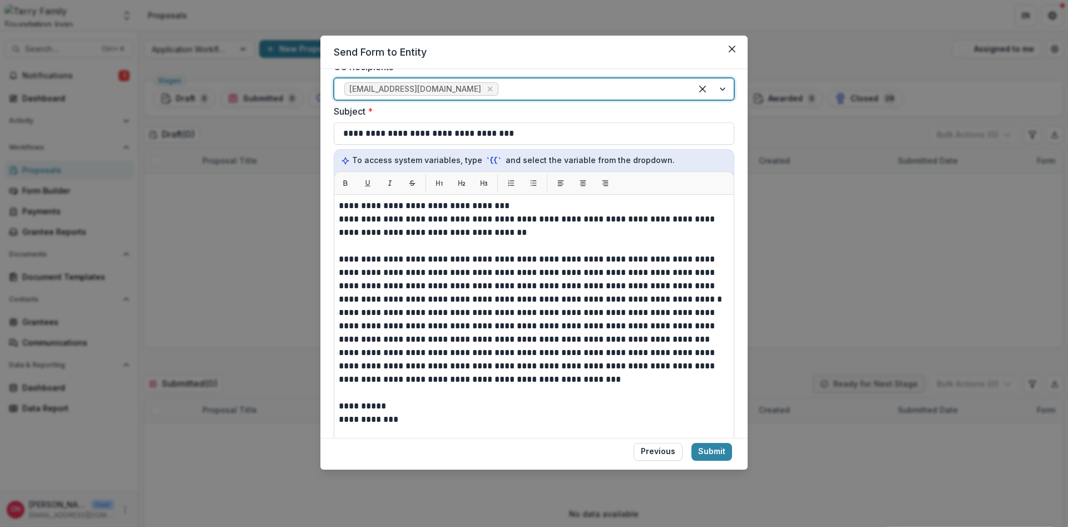
scroll to position [400, 0]
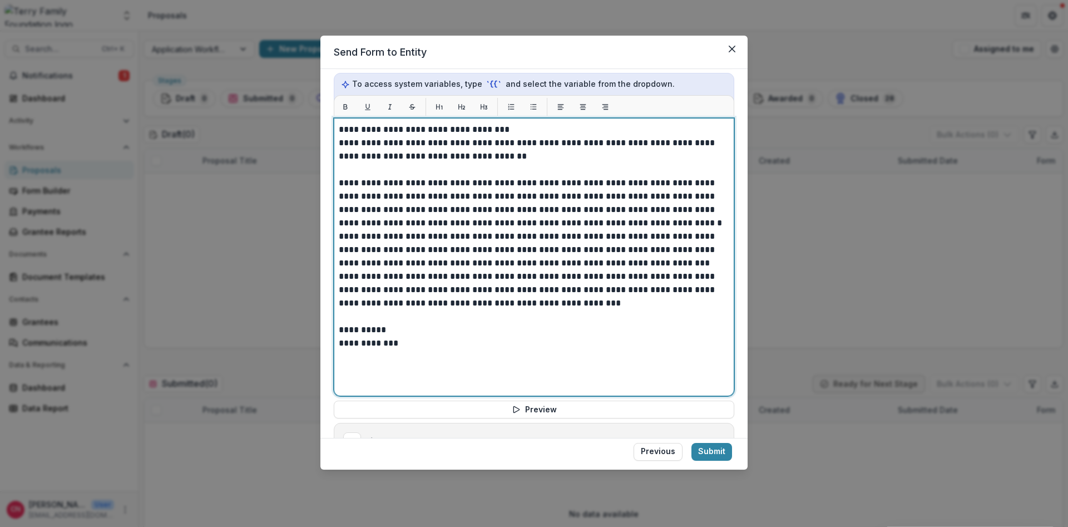
click at [359, 127] on p "**********" at bounding box center [534, 129] width 390 height 13
click at [673, 142] on p "**********" at bounding box center [534, 149] width 390 height 27
click at [370, 196] on p "**********" at bounding box center [534, 202] width 390 height 53
click at [339, 196] on p "**********" at bounding box center [534, 202] width 390 height 53
click at [641, 199] on p "**********" at bounding box center [534, 202] width 390 height 53
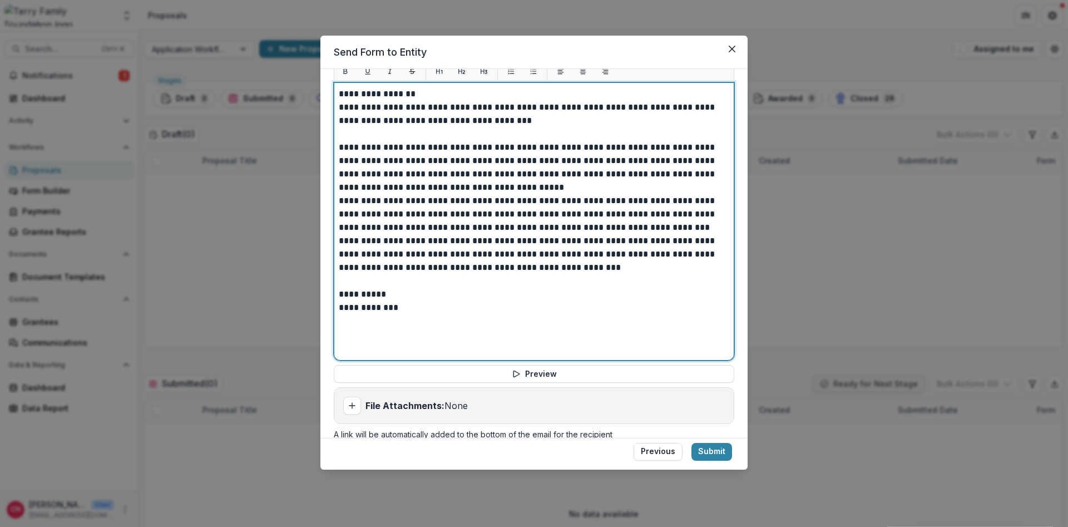
scroll to position [456, 0]
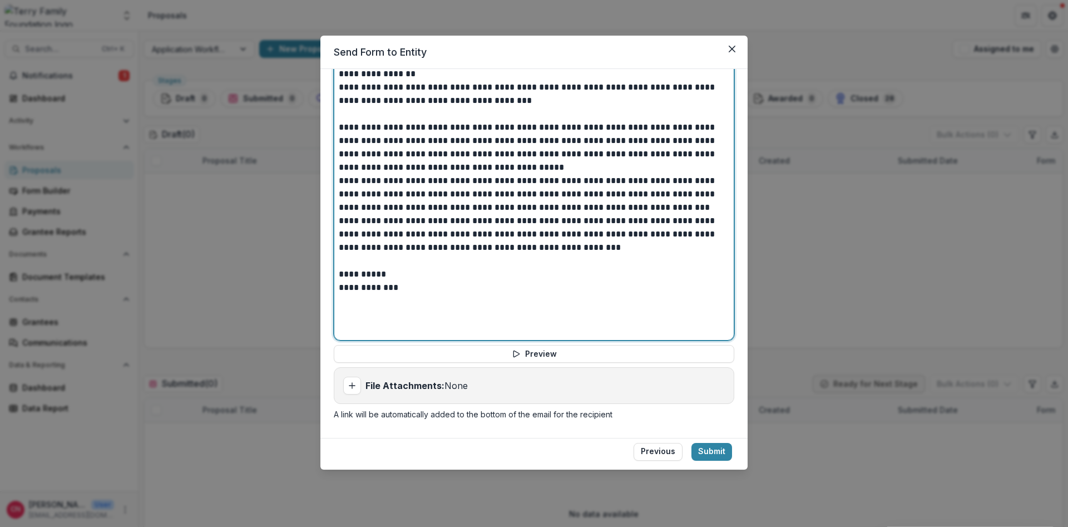
drag, startPoint x: 707, startPoint y: 210, endPoint x: 703, endPoint y: 202, distance: 8.5
click at [707, 207] on p "**********" at bounding box center [534, 194] width 390 height 40
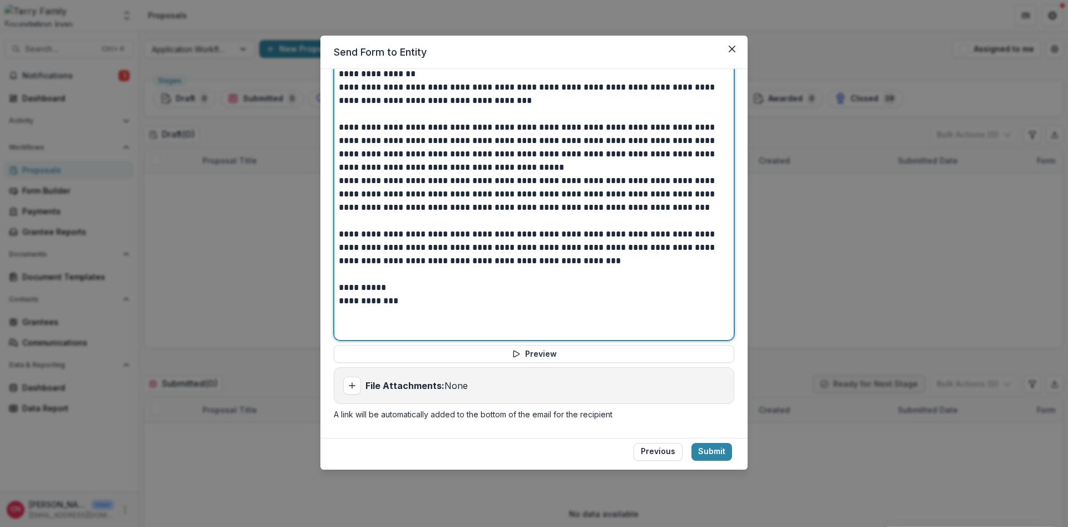
click at [509, 165] on p "**********" at bounding box center [534, 147] width 390 height 53
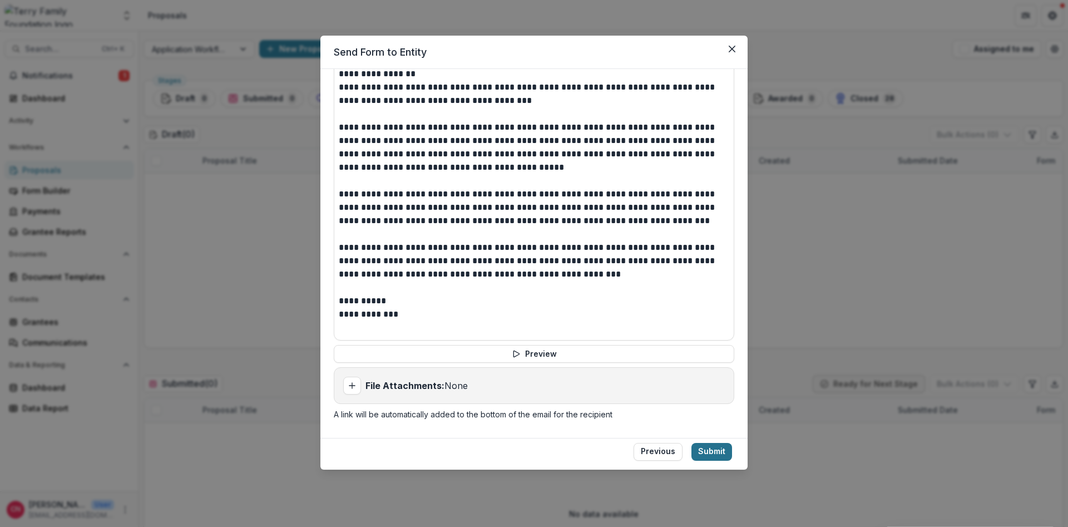
click at [706, 448] on button "Submit" at bounding box center [711, 452] width 41 height 18
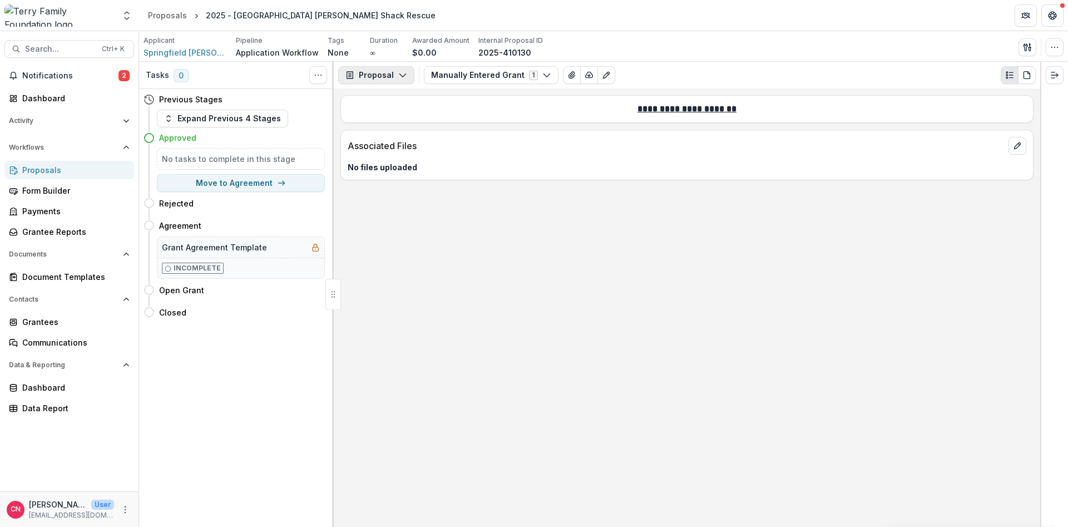
click at [404, 71] on button "Proposal" at bounding box center [376, 75] width 76 height 18
click at [542, 72] on icon "button" at bounding box center [546, 75] width 9 height 9
click at [128, 509] on icon "More" at bounding box center [125, 509] width 9 height 9
click at [183, 499] on button "Logout" at bounding box center [198, 504] width 119 height 18
